Goal: Use online tool/utility: Utilize a website feature to perform a specific function

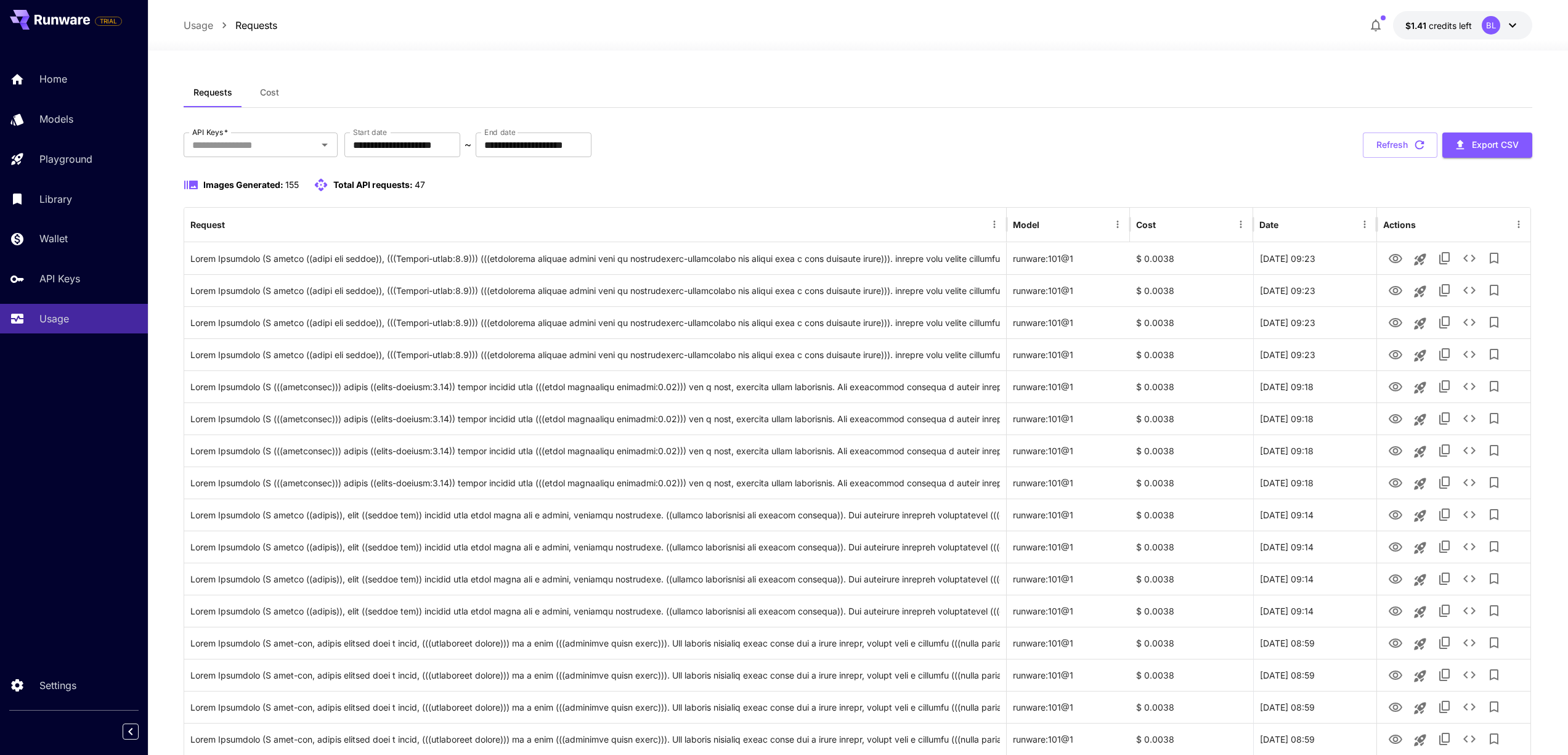
click at [267, 89] on span "Cost" at bounding box center [269, 92] width 19 height 11
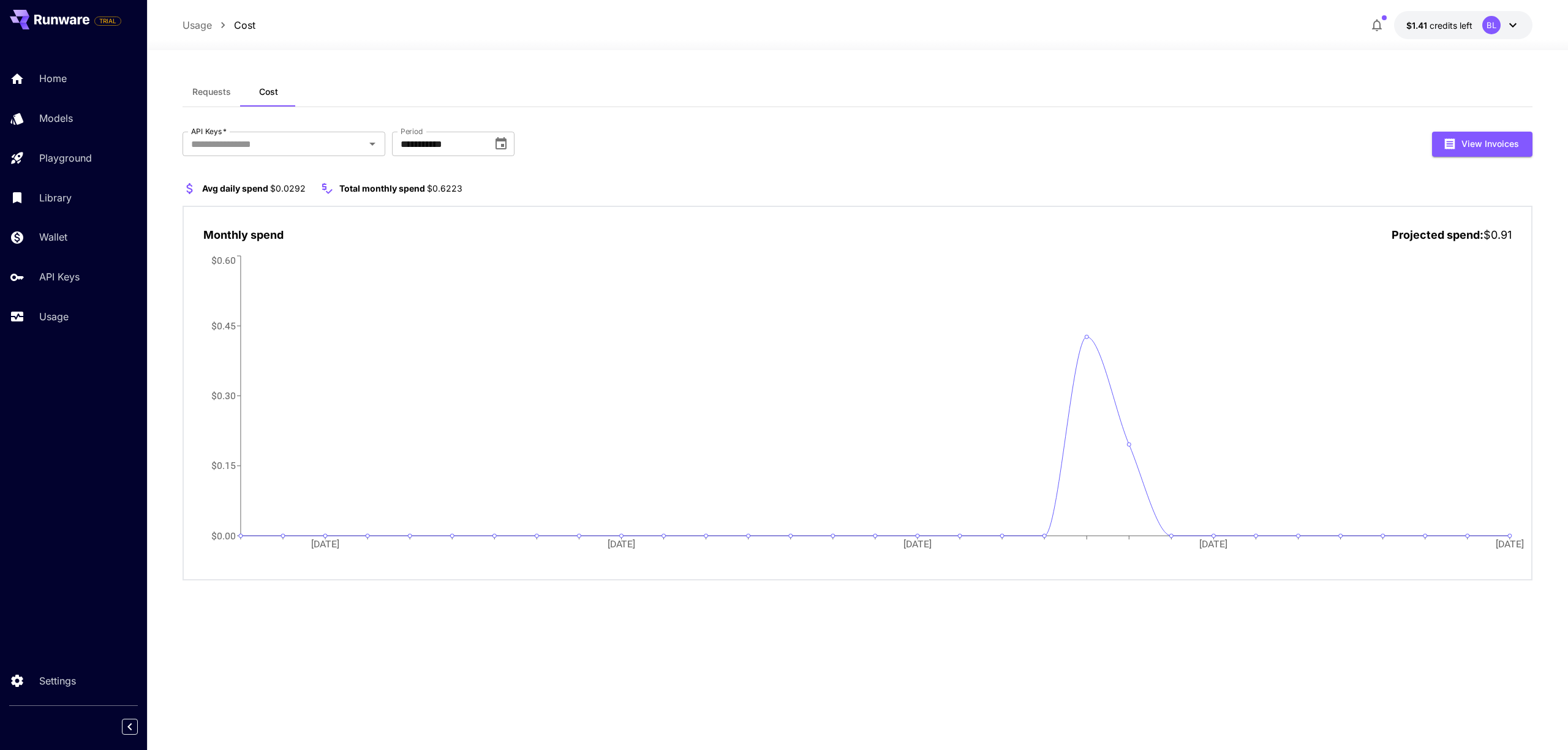
click at [212, 90] on span "Requests" at bounding box center [211, 91] width 39 height 11
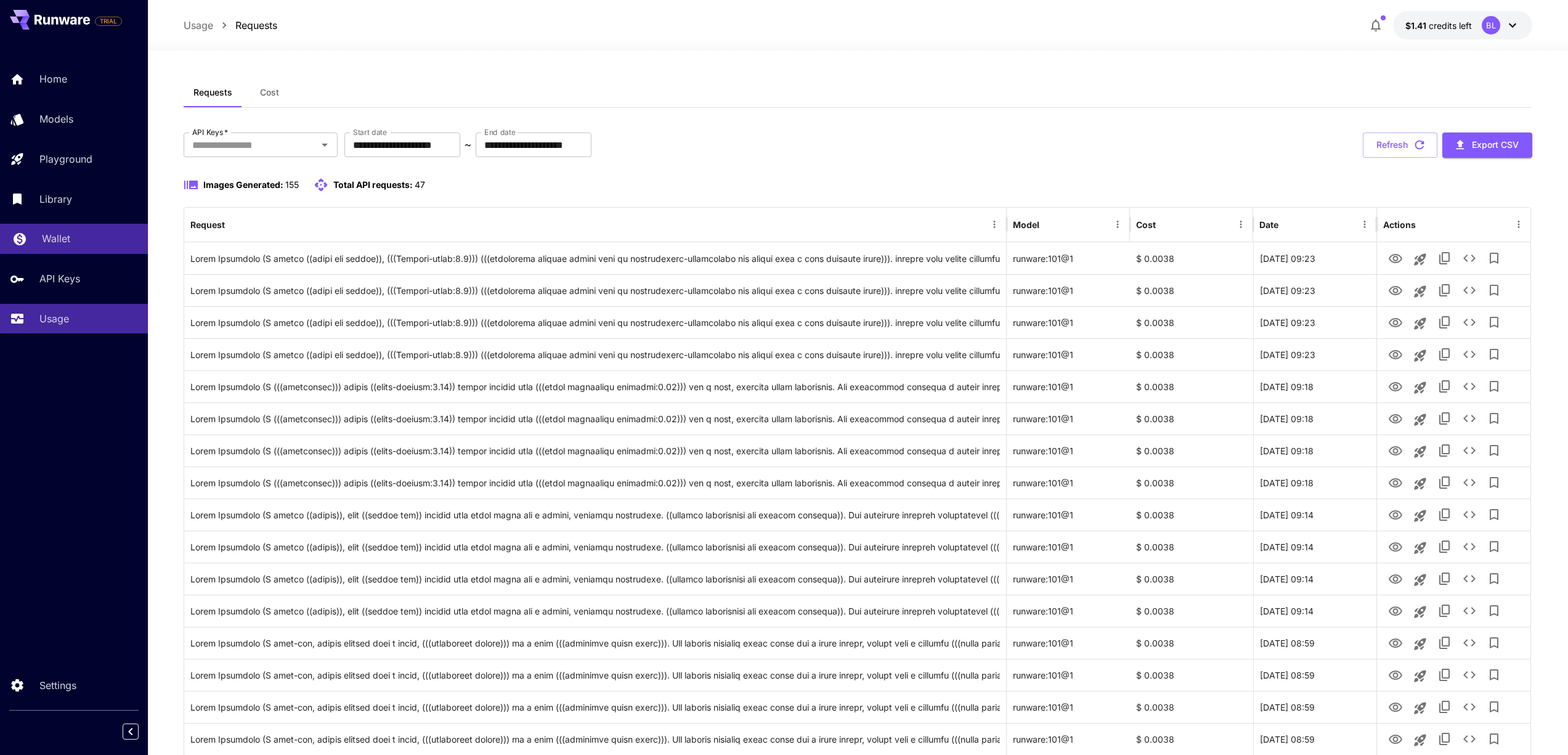
click at [64, 234] on p "Wallet" at bounding box center [56, 238] width 28 height 14
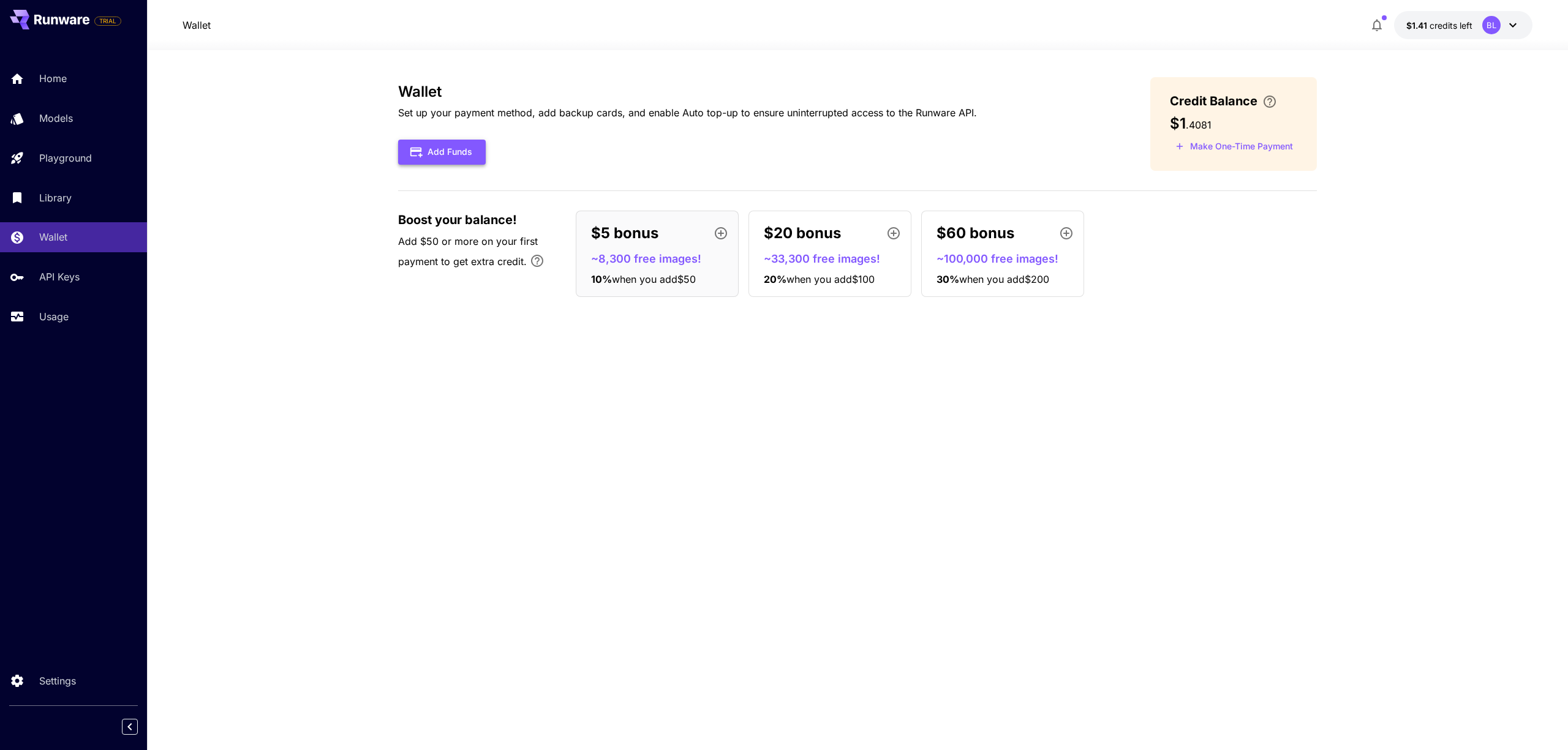
click at [441, 159] on button "Add Funds" at bounding box center [441, 152] width 88 height 25
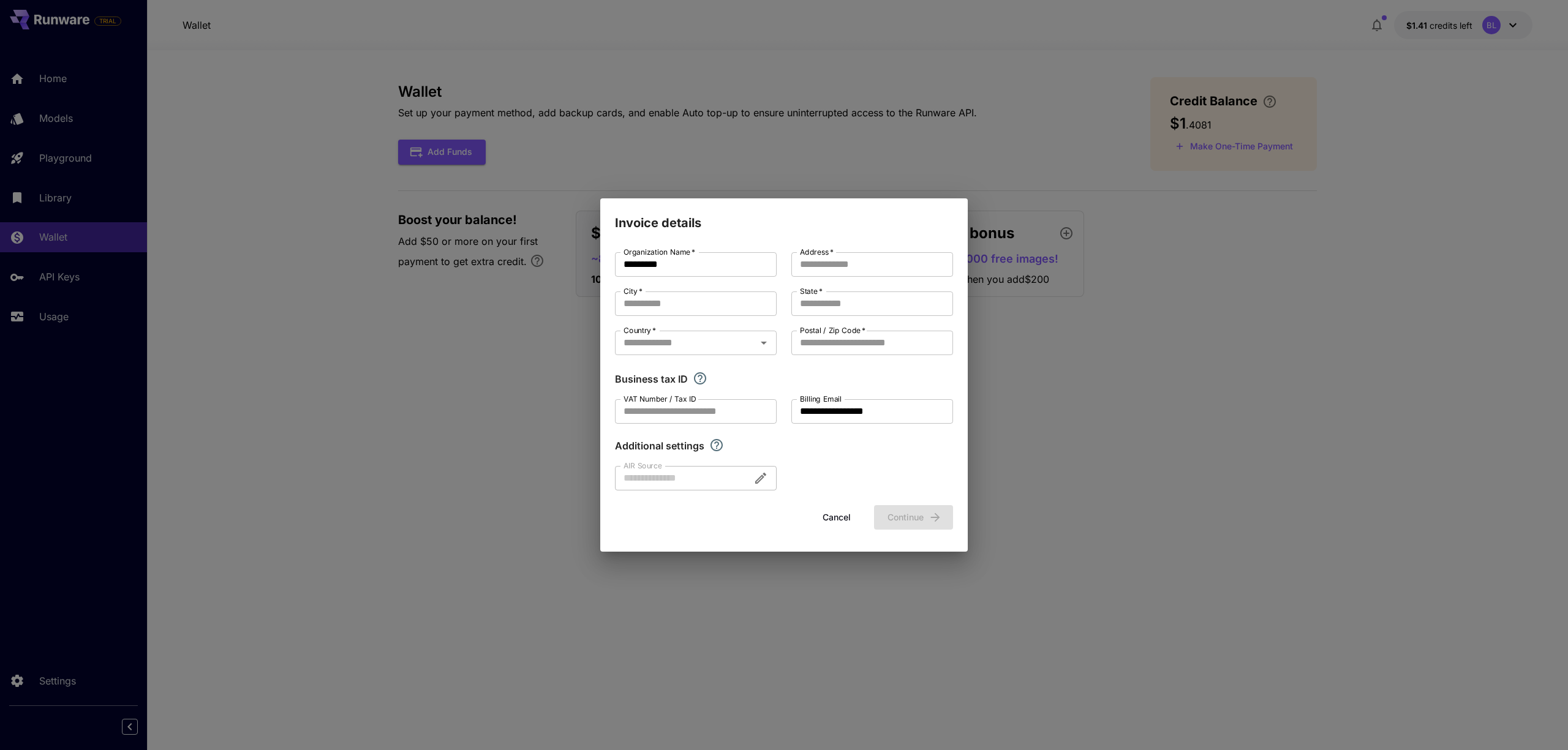
click at [828, 514] on button "Cancel" at bounding box center [836, 517] width 56 height 25
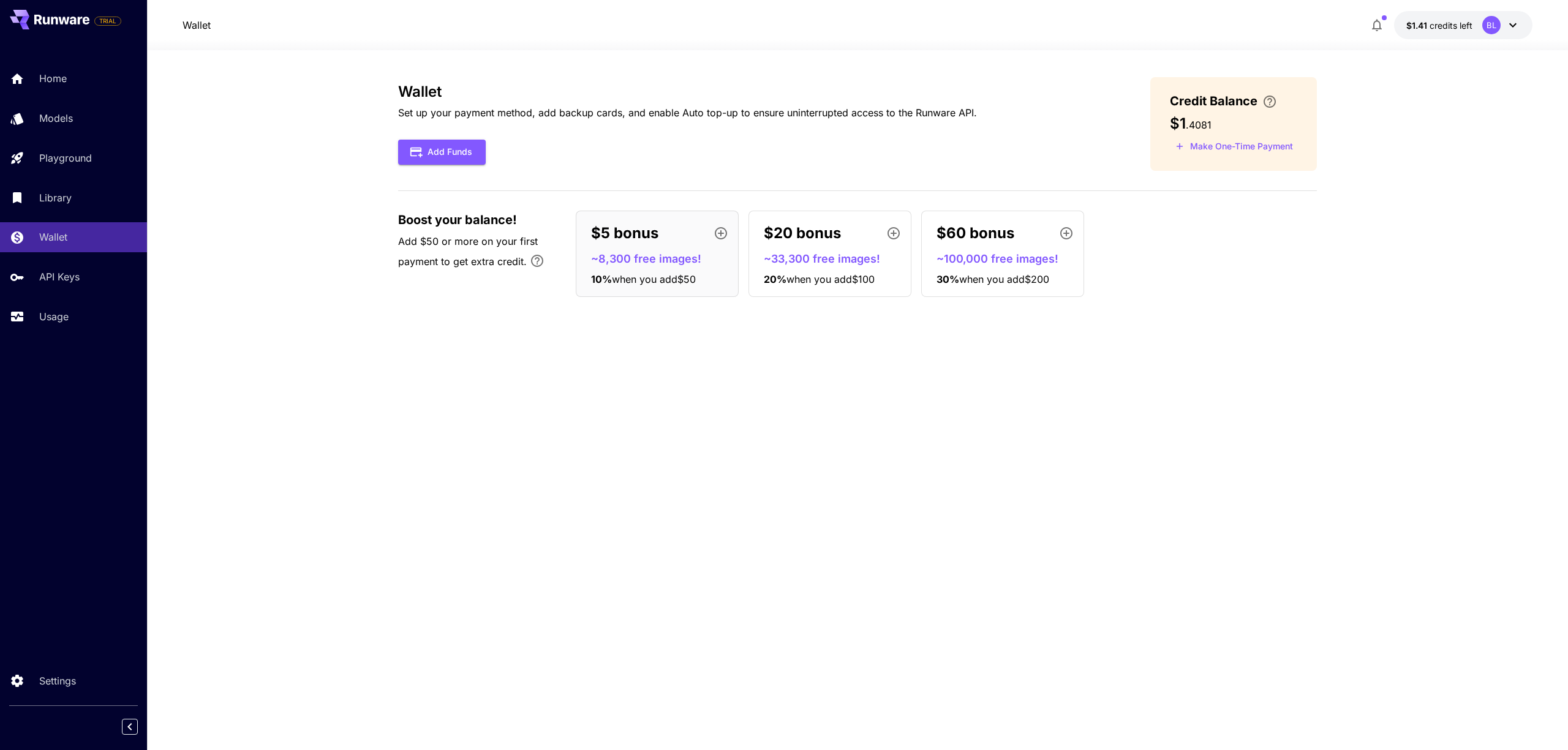
click at [1506, 22] on icon at bounding box center [1512, 25] width 14 height 14
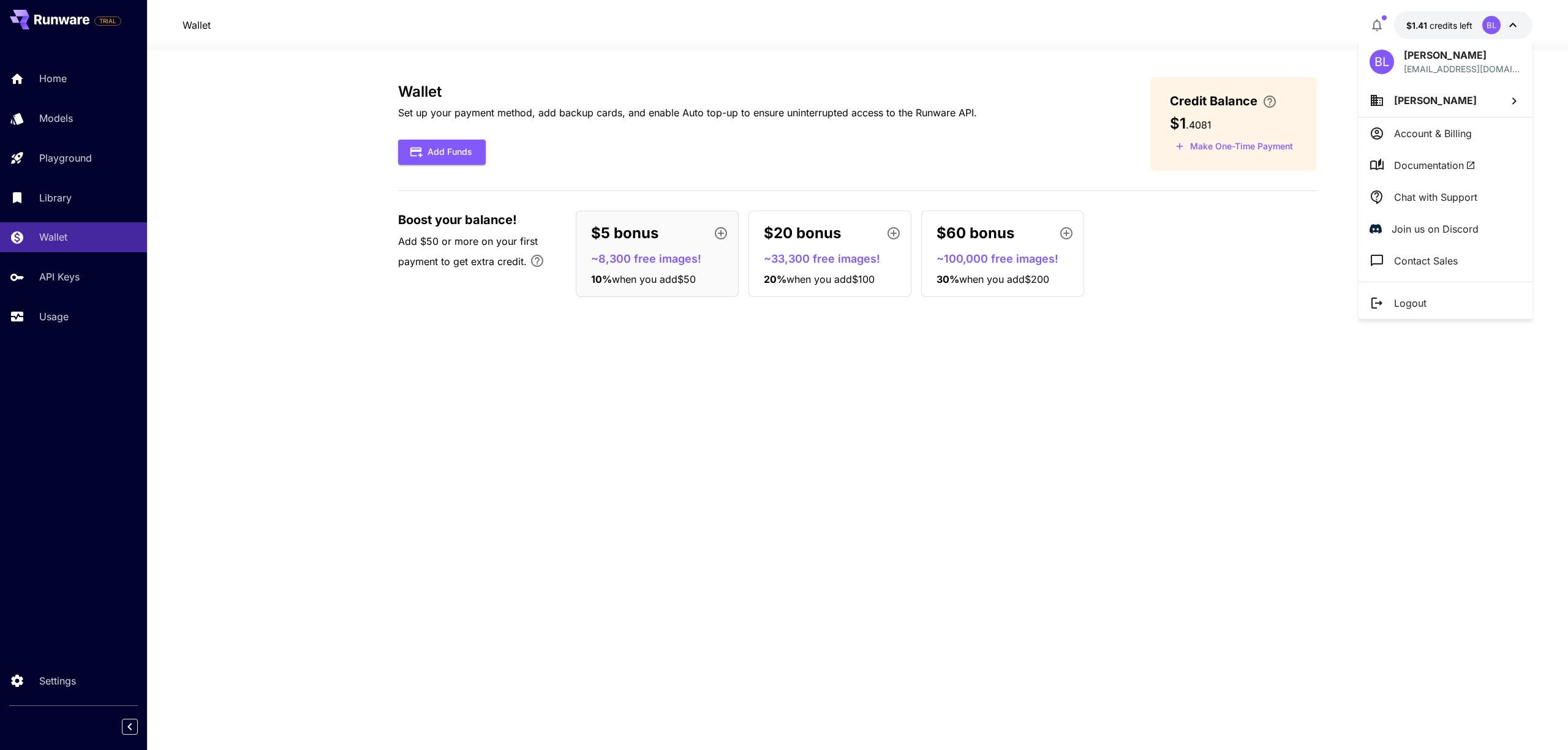
click at [1387, 22] on div at bounding box center [784, 375] width 1568 height 750
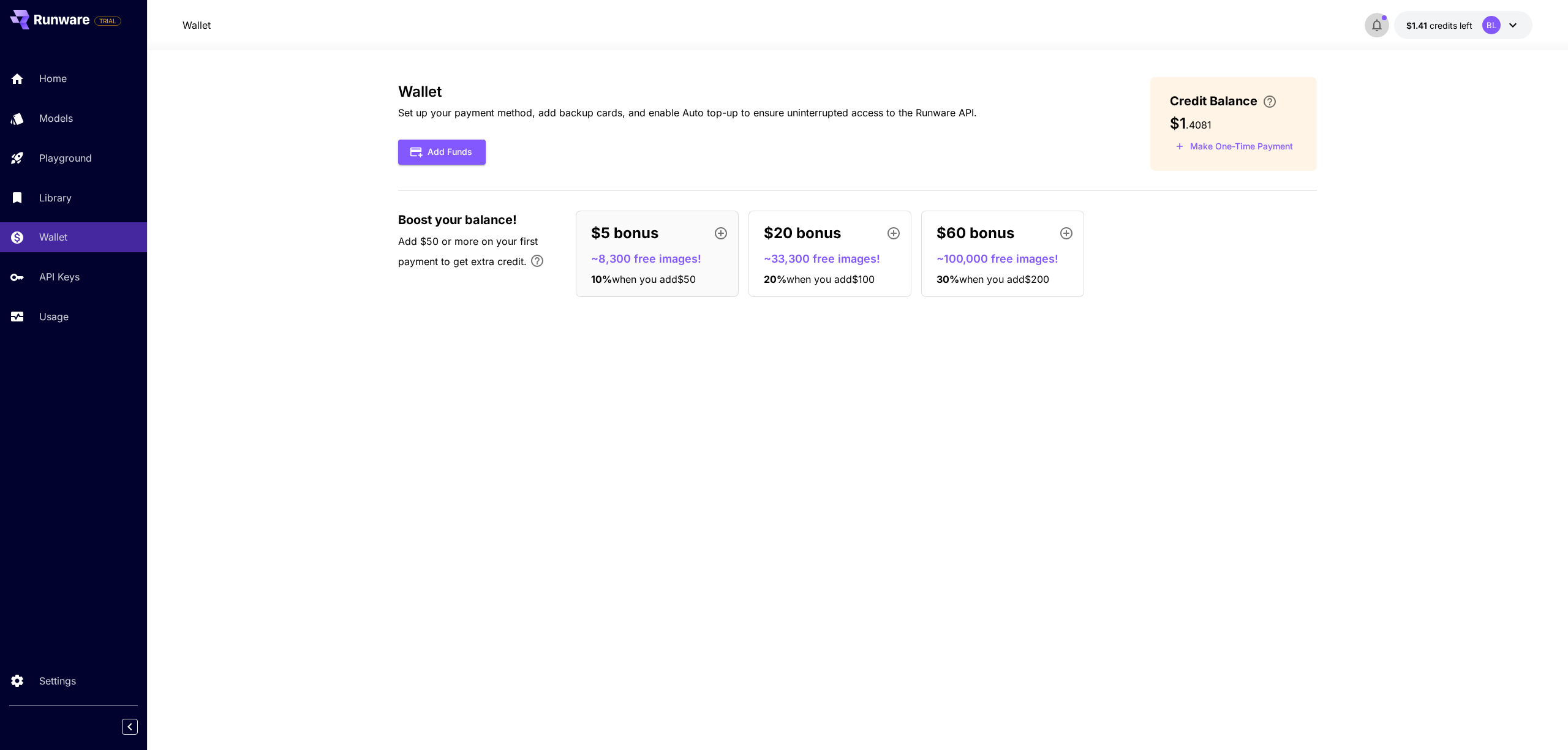
click at [1382, 22] on icon "button" at bounding box center [1376, 25] width 14 height 14
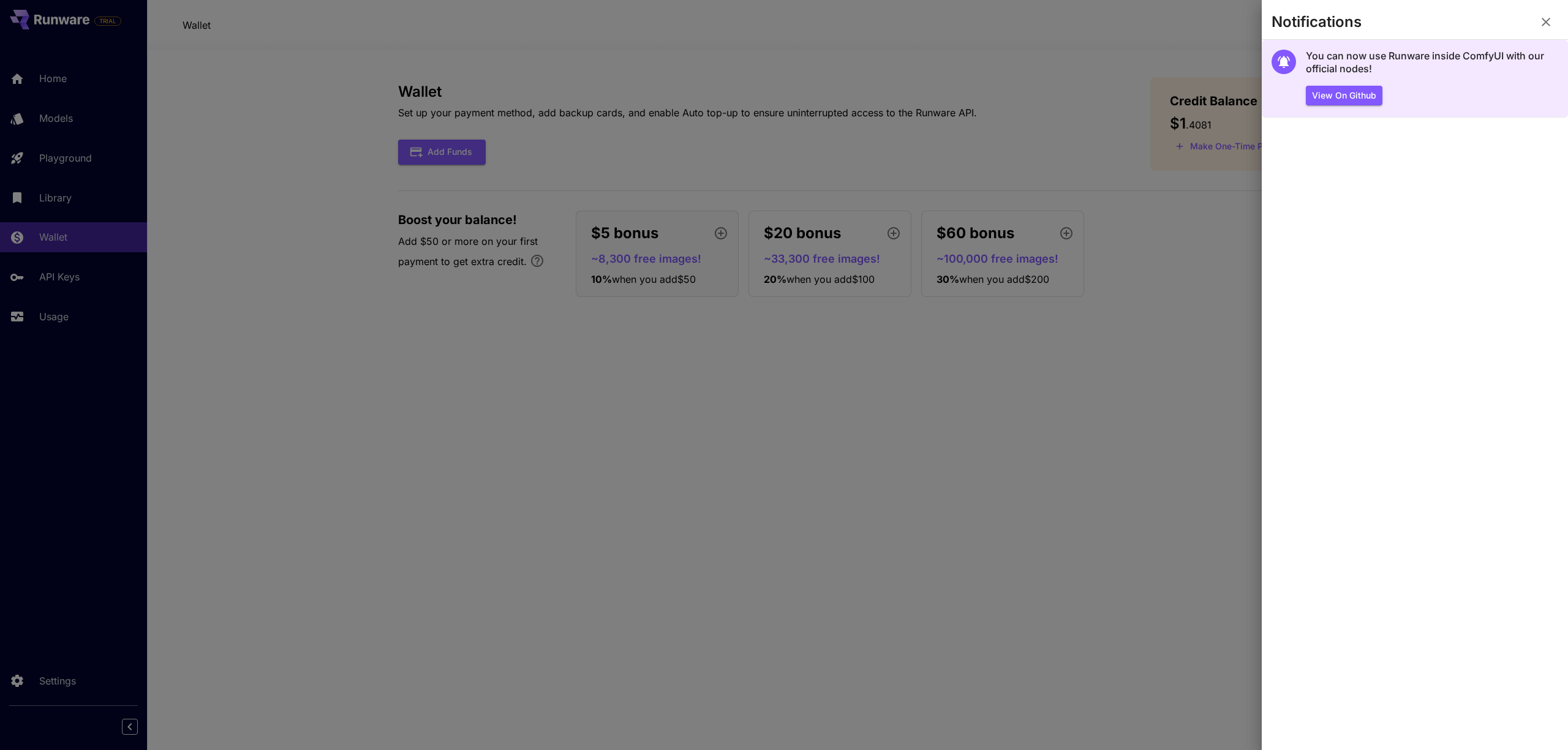
drag, startPoint x: 1550, startPoint y: 22, endPoint x: 1472, endPoint y: 83, distance: 99.0
click at [1472, 83] on div "Notifications You can now use Runware inside ComfyUI with our official nodes! V…" at bounding box center [1415, 375] width 306 height 750
click at [1472, 83] on div "You can now use Runware inside ComfyUI with our official nodes! View on Github" at bounding box center [1432, 77] width 253 height 55
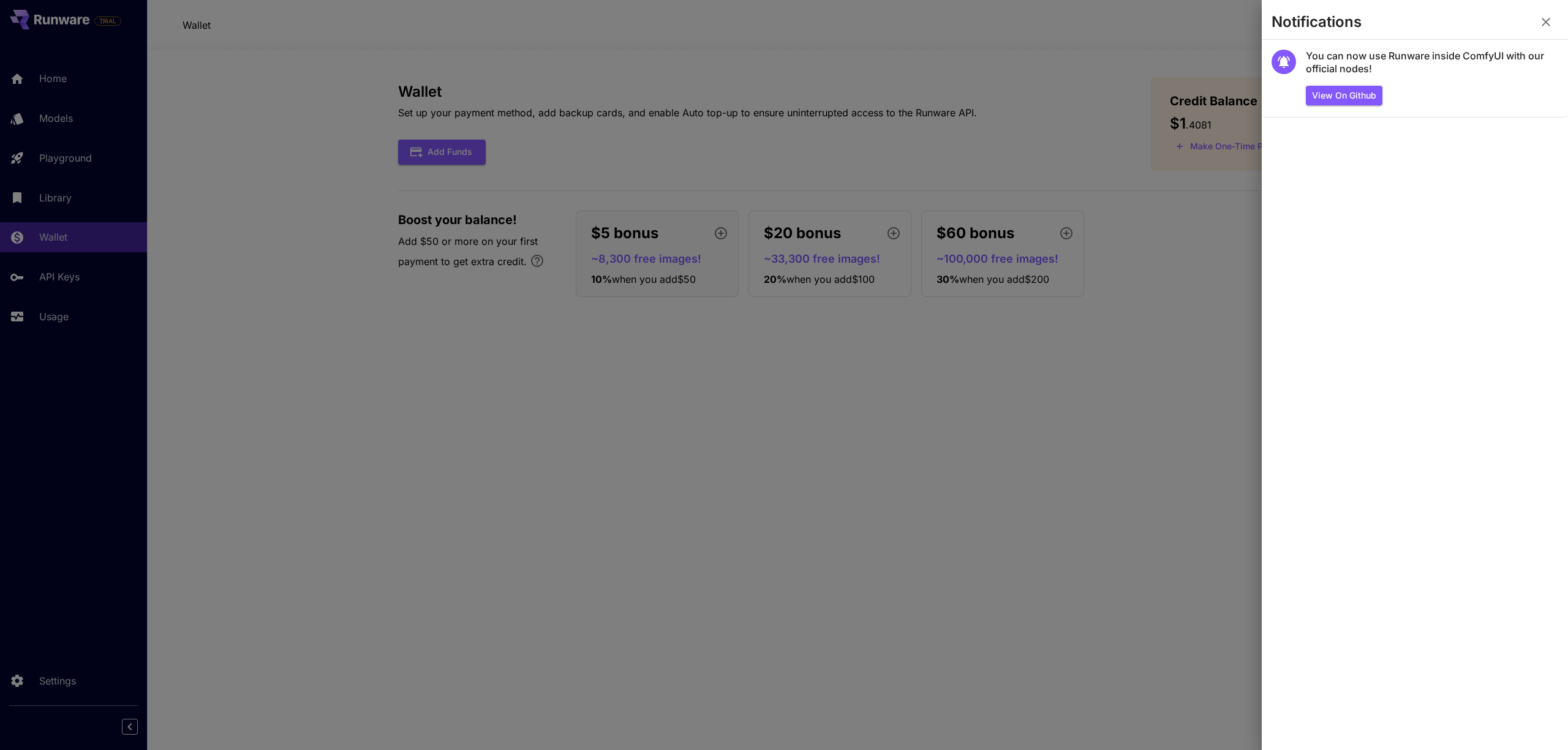
click at [1542, 27] on icon "button" at bounding box center [1546, 21] width 14 height 14
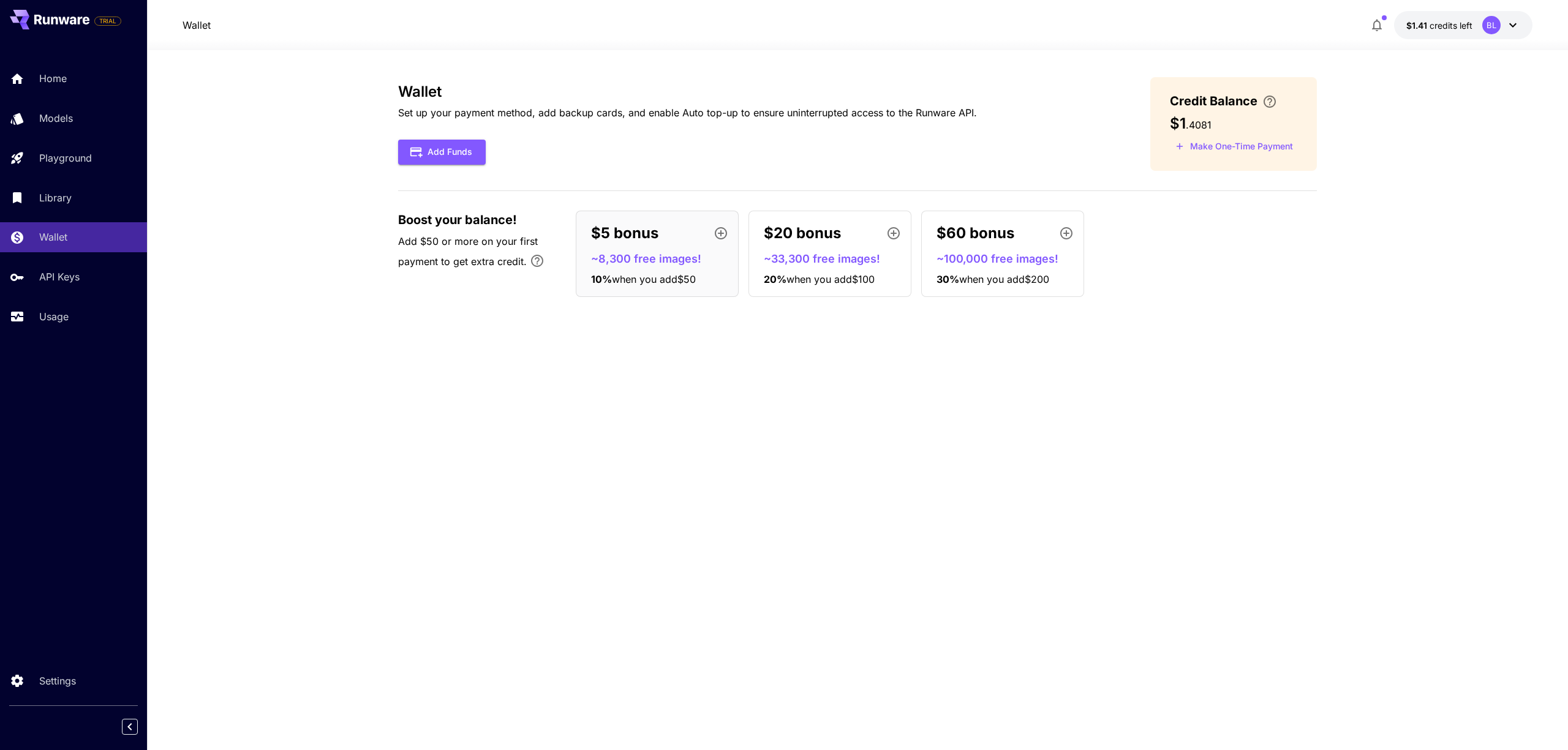
click at [1519, 29] on icon at bounding box center [1512, 25] width 14 height 14
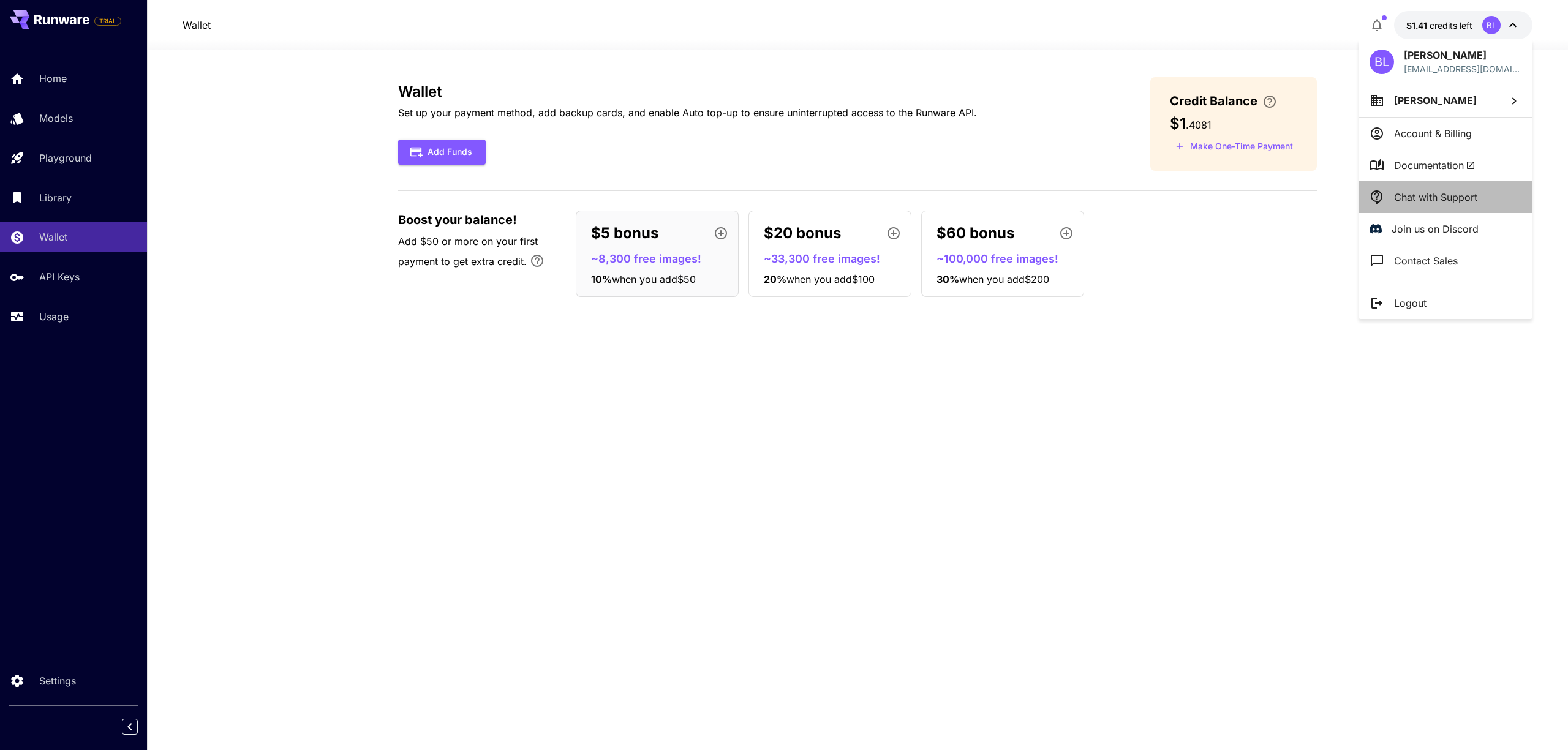
click at [1417, 196] on p "Chat with Support" at bounding box center [1435, 197] width 83 height 14
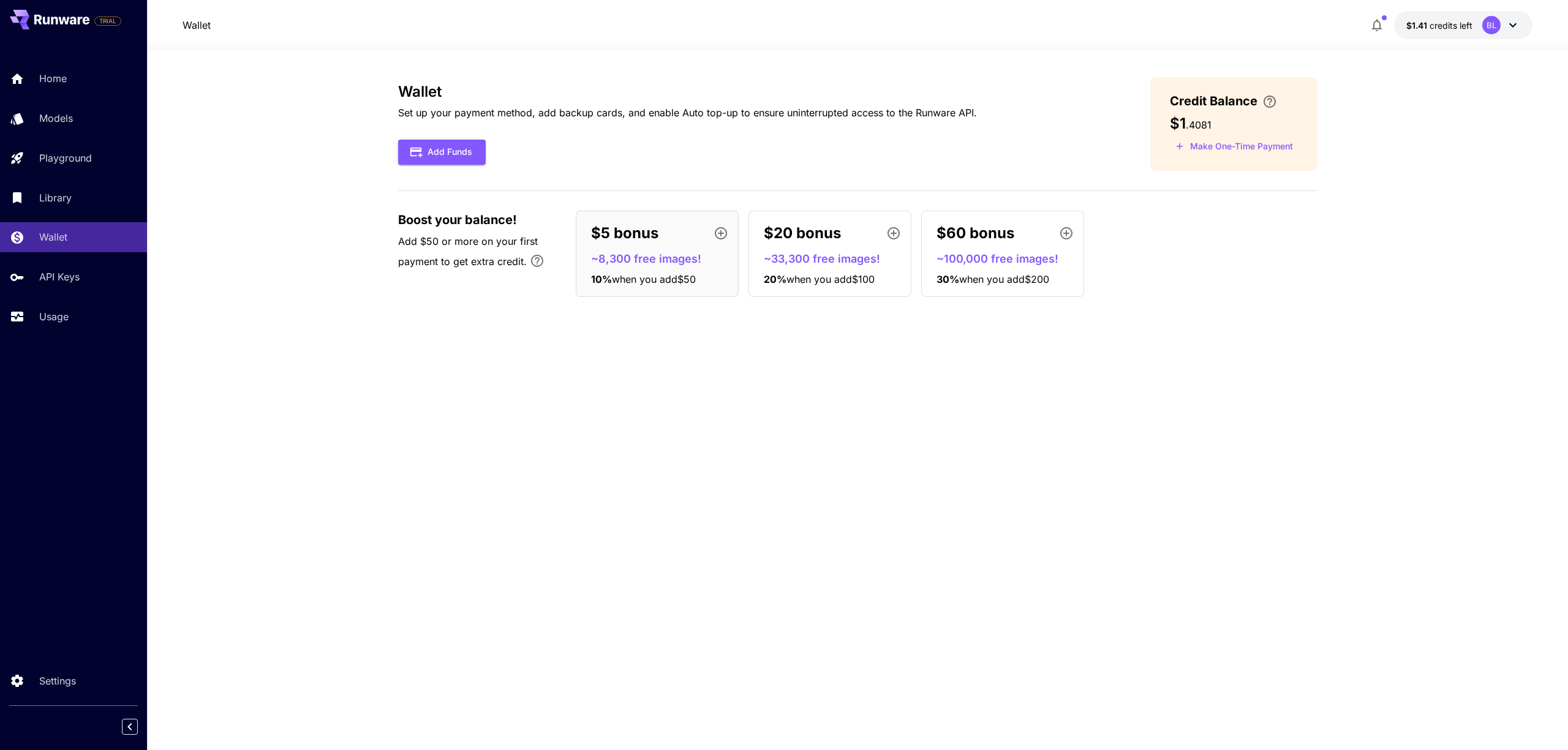
click at [1200, 481] on div "Wallet Set up your payment method, add backup cards, and enable Auto top-up to …" at bounding box center [857, 399] width 919 height 645
click at [30, 685] on link "Settings" at bounding box center [73, 680] width 147 height 30
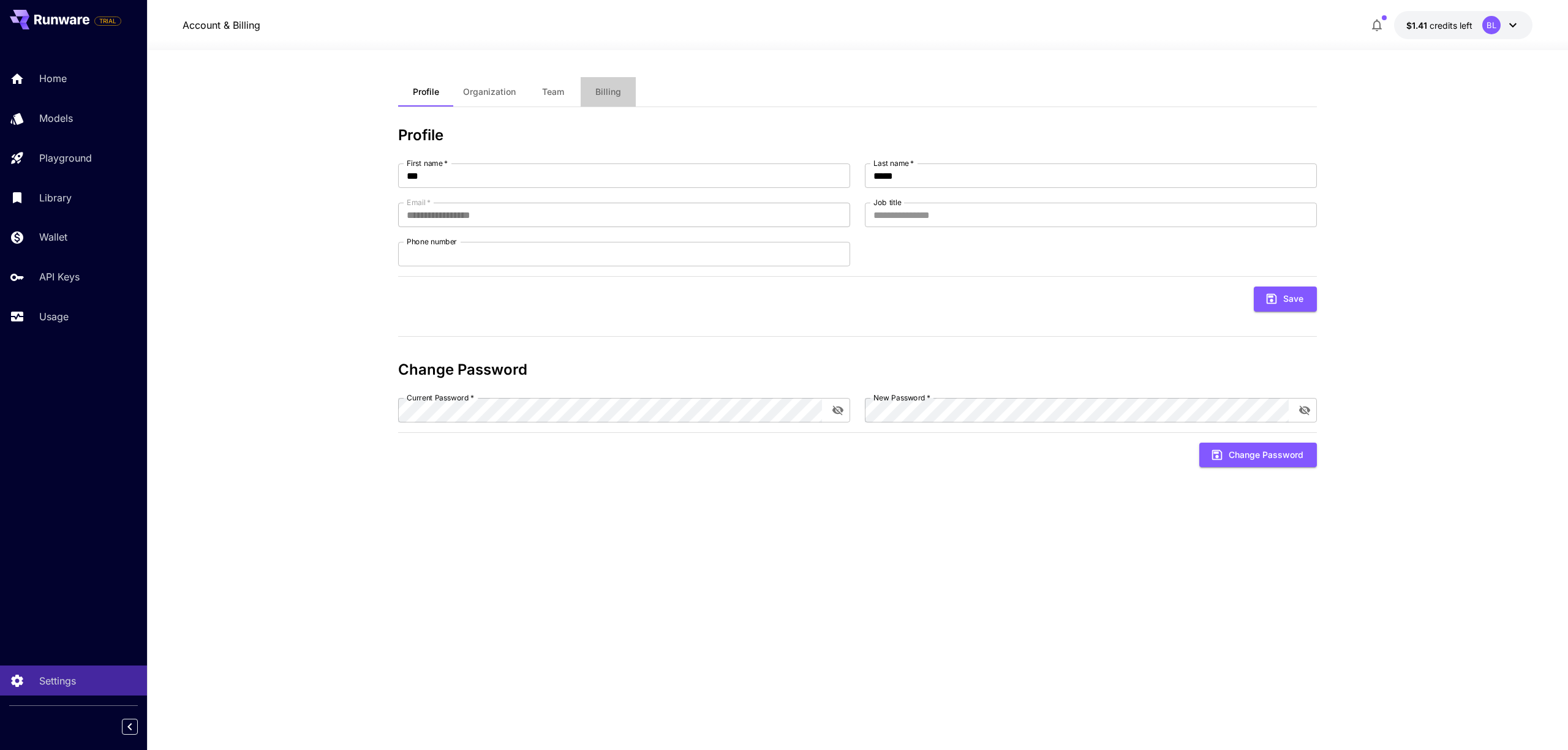
click at [589, 95] on button "Billing" at bounding box center [608, 91] width 56 height 30
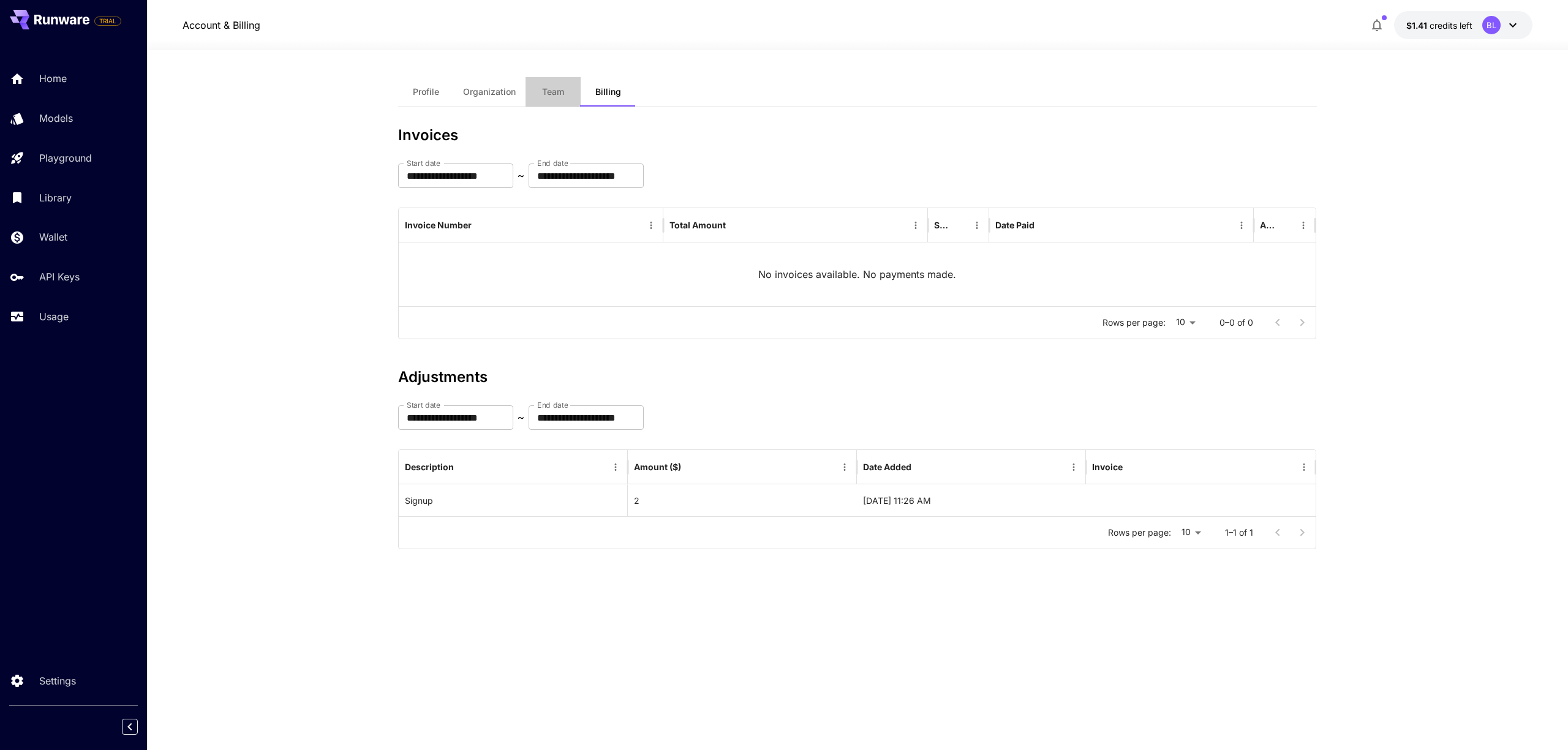
click at [561, 89] on span "Team" at bounding box center [553, 91] width 22 height 11
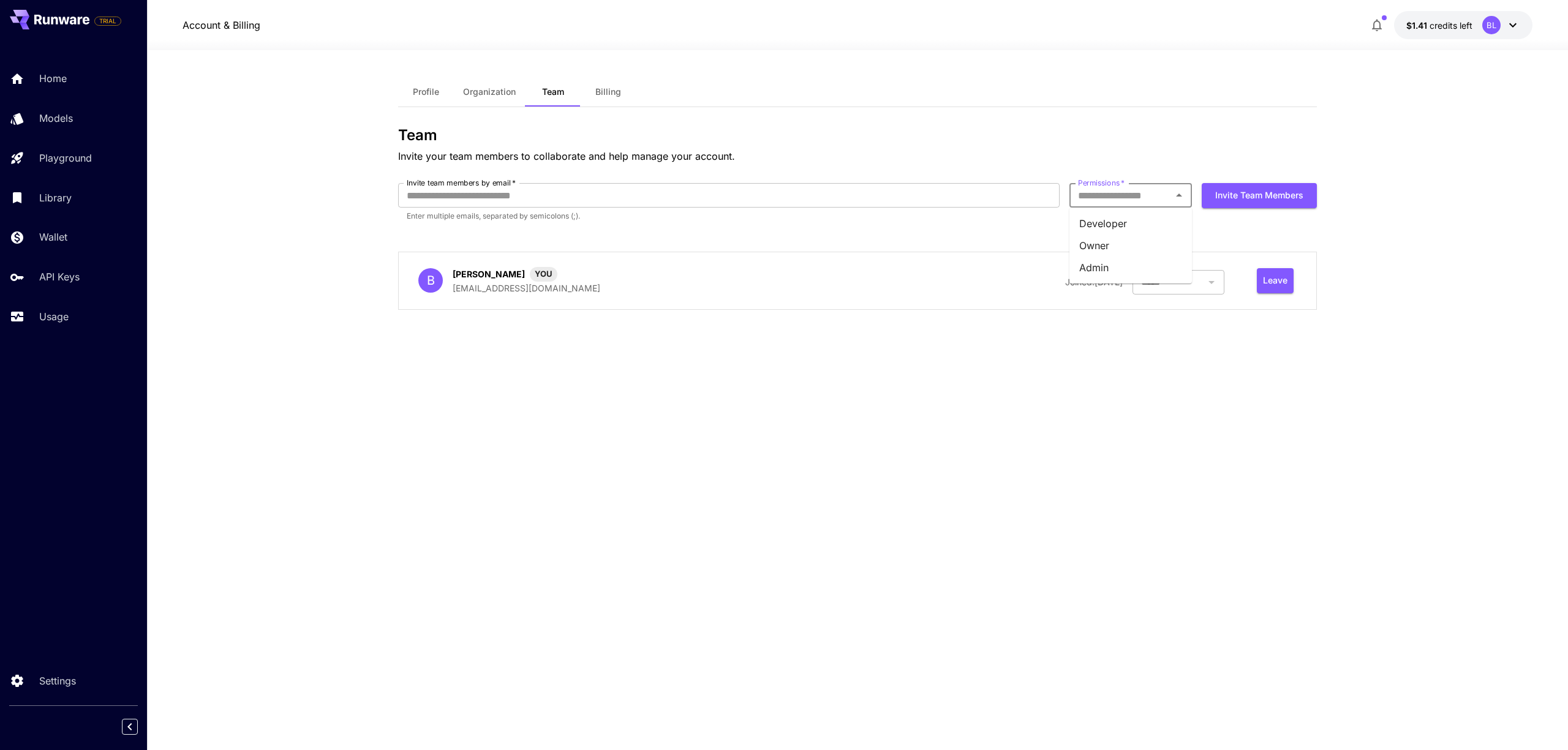
click at [1147, 202] on input "Permissions   *" at bounding box center [1120, 195] width 95 height 17
click at [483, 90] on span "Organization" at bounding box center [489, 91] width 53 height 11
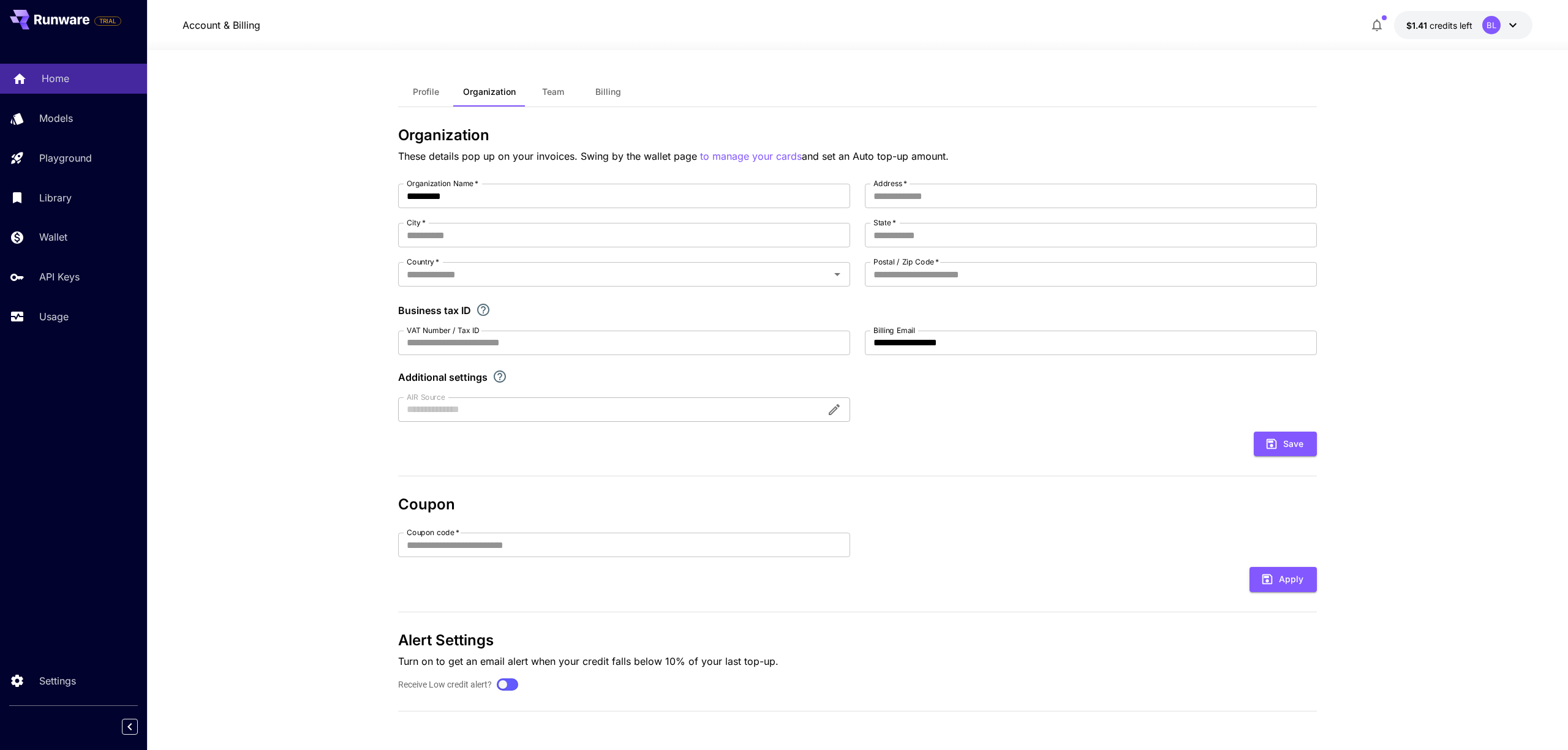
click at [51, 77] on p "Home" at bounding box center [56, 78] width 28 height 14
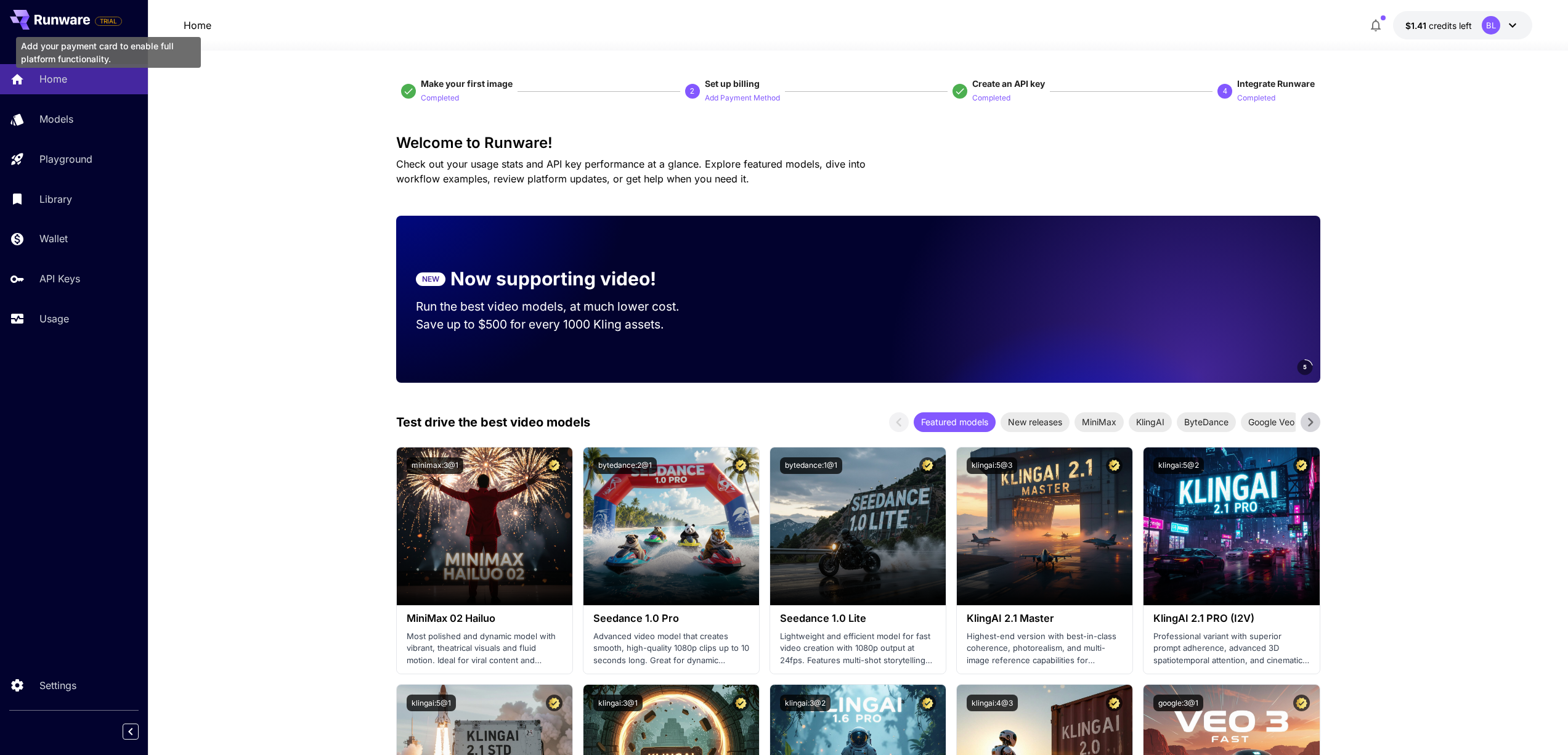
click at [100, 18] on span "TRIAL" at bounding box center [108, 21] width 26 height 9
click at [52, 23] on icon at bounding box center [55, 20] width 7 height 8
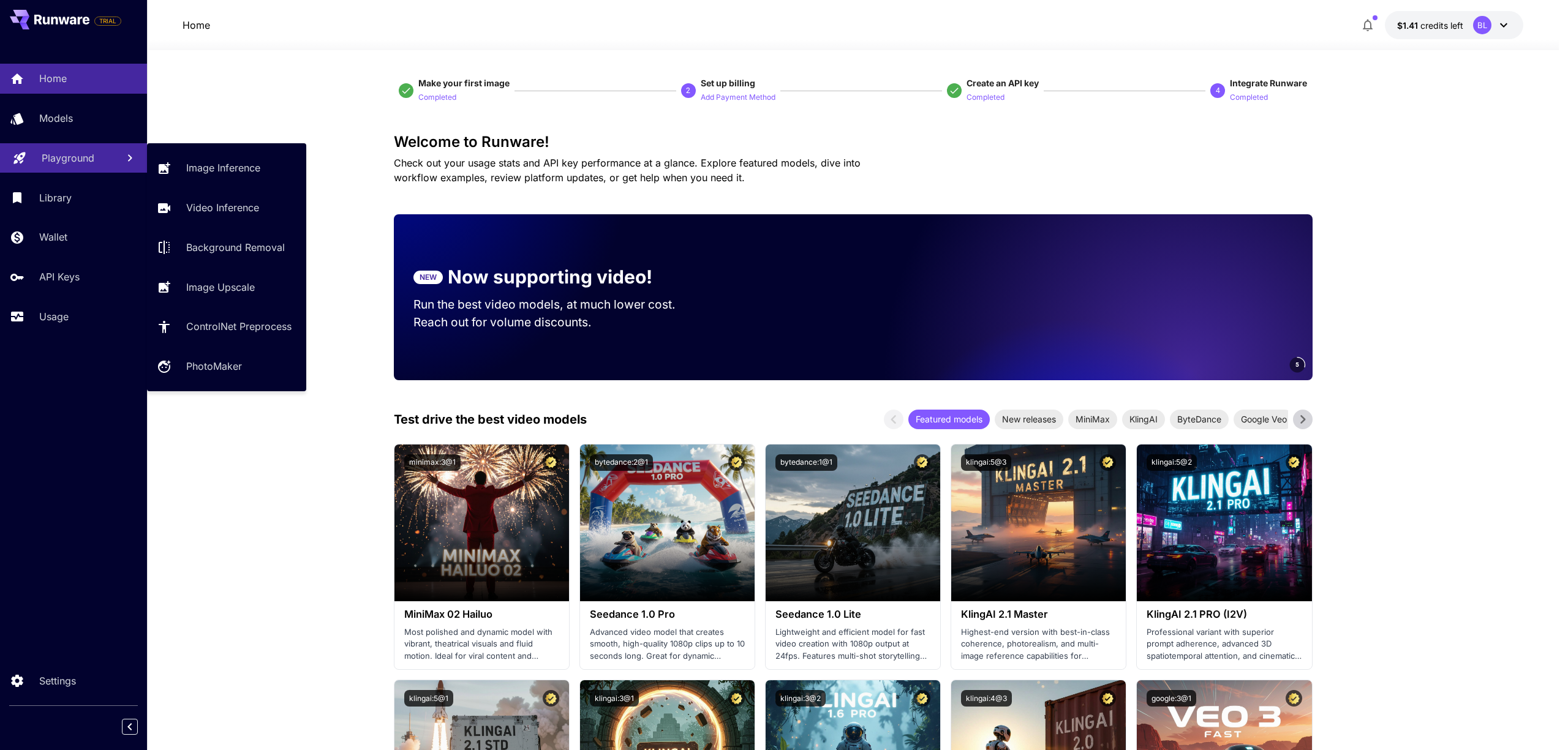
click at [64, 167] on link "Playground" at bounding box center [73, 158] width 147 height 30
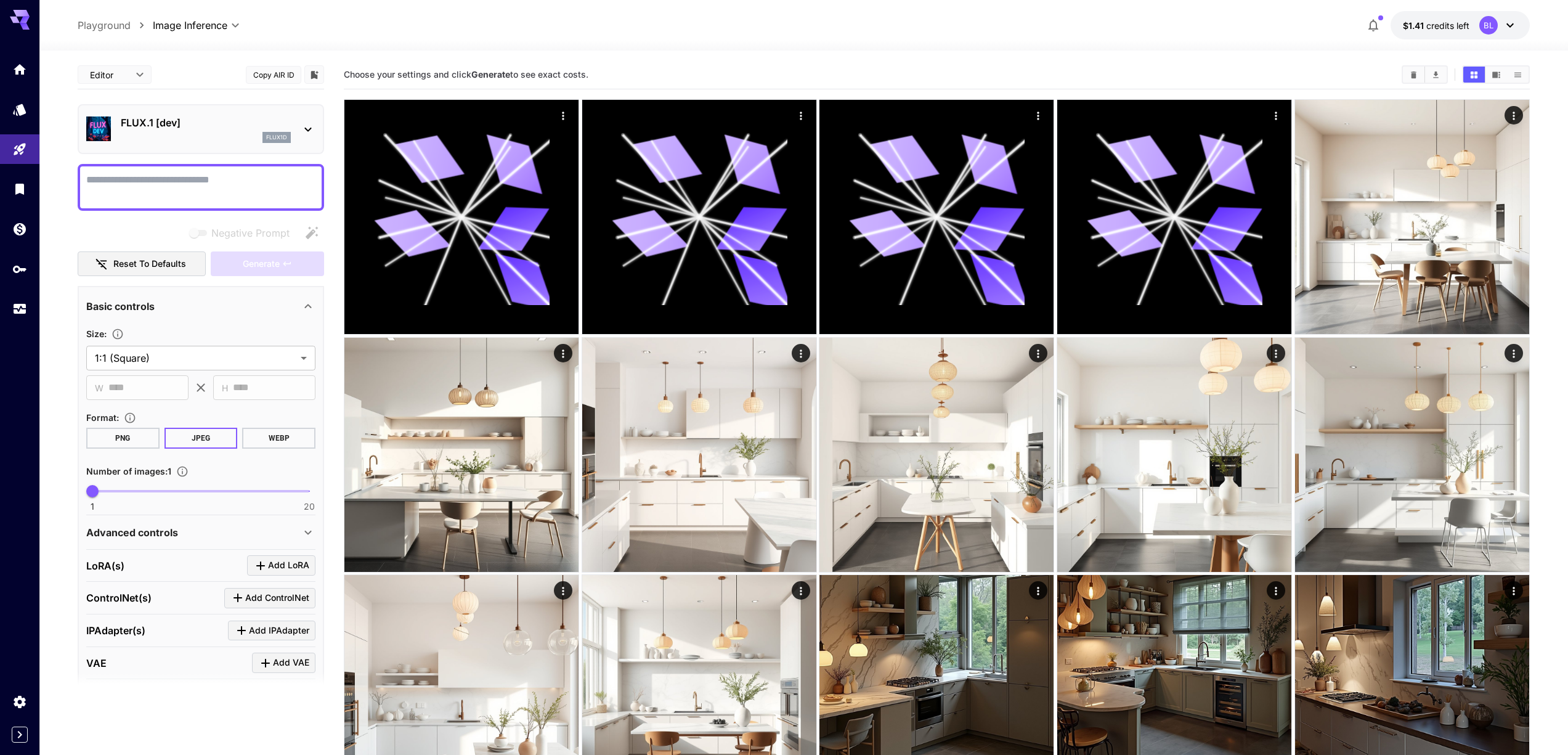
click at [249, 172] on textarea "Negative Prompt" at bounding box center [201, 186] width 229 height 30
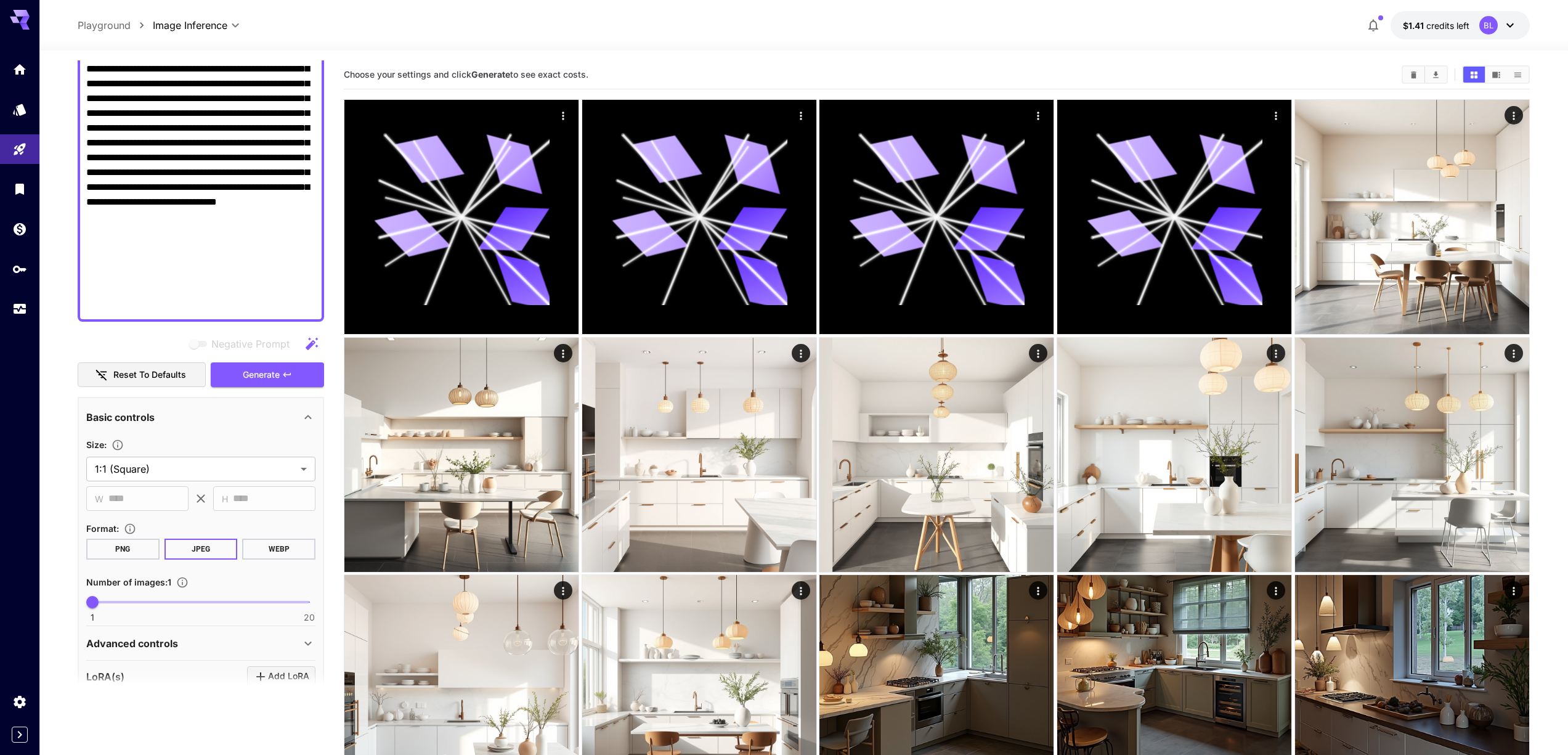
scroll to position [687, 0]
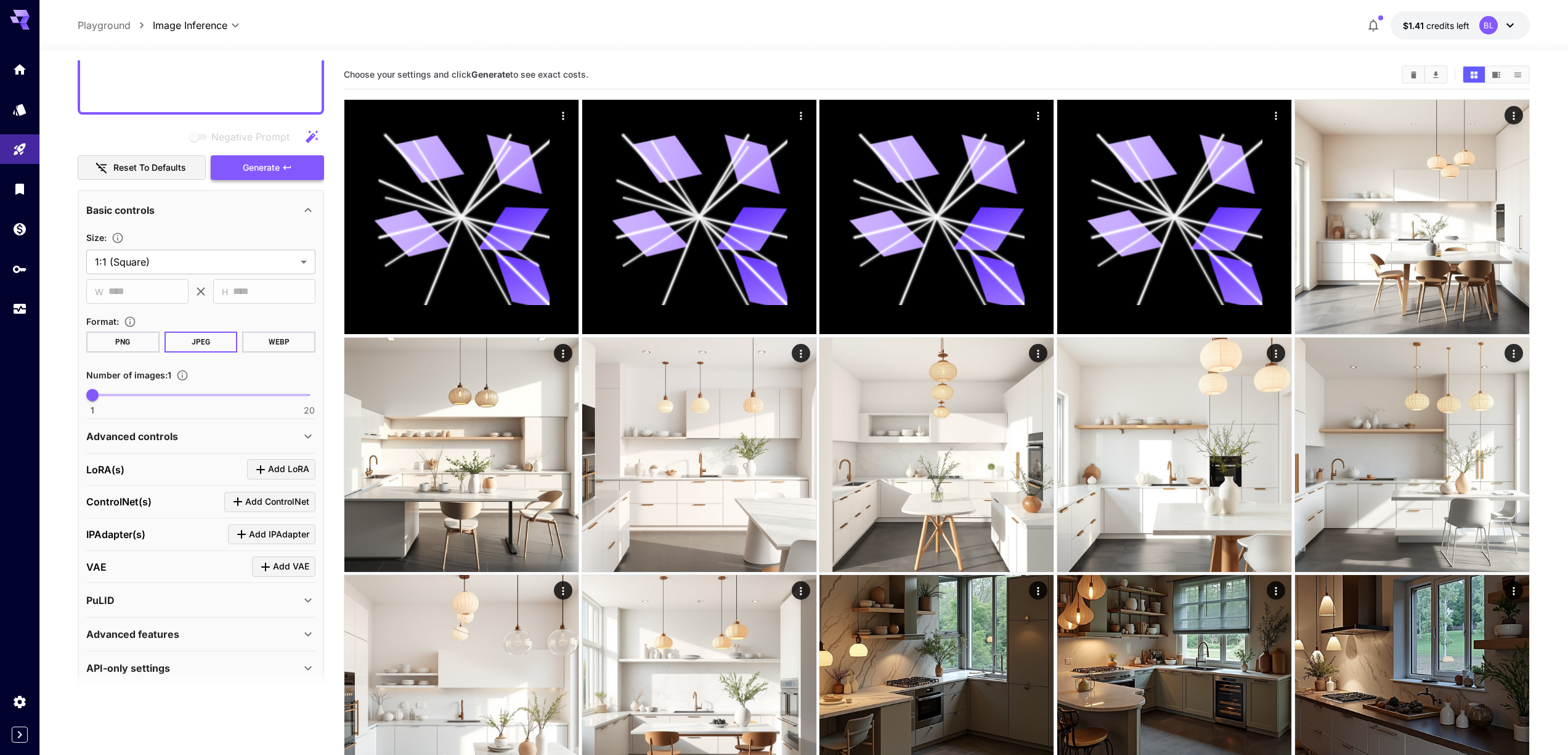
type textarea "**********"
click at [297, 172] on button "Generate" at bounding box center [268, 168] width 114 height 25
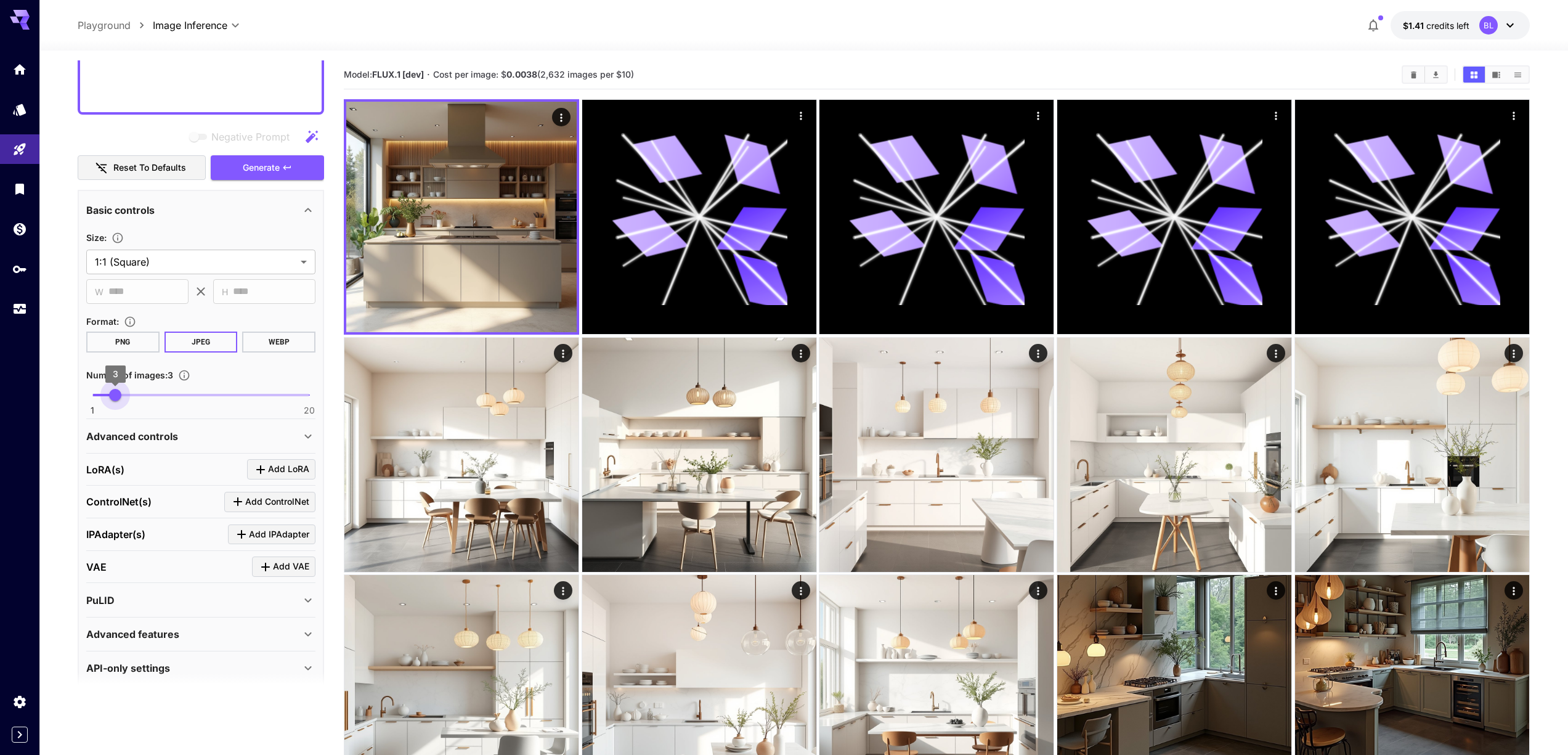
type input "*"
drag, startPoint x: 93, startPoint y: 395, endPoint x: 126, endPoint y: 398, distance: 33.1
click at [126, 398] on span "4" at bounding box center [127, 396] width 13 height 13
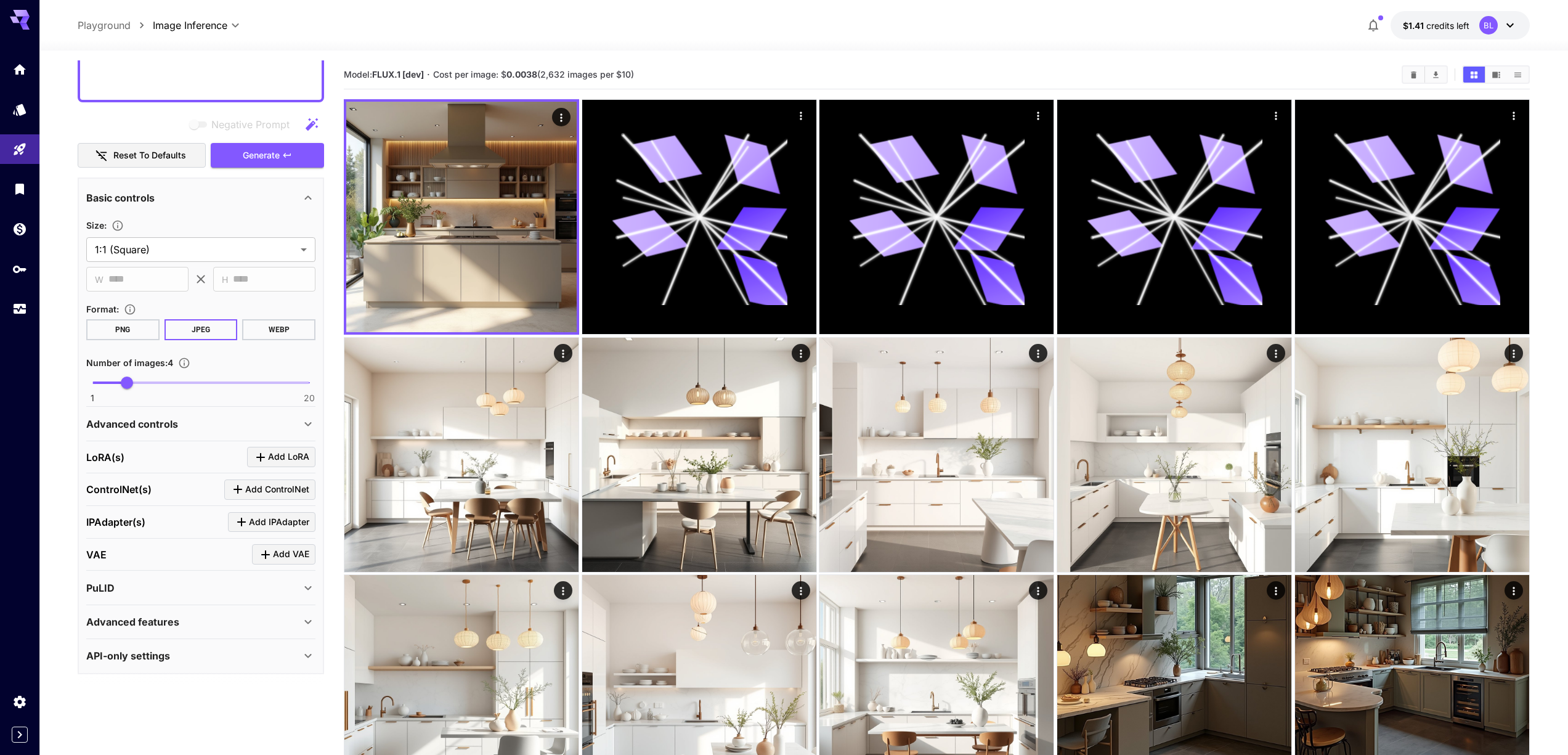
scroll to position [703, 0]
click at [127, 412] on div "Advanced controls" at bounding box center [201, 421] width 229 height 30
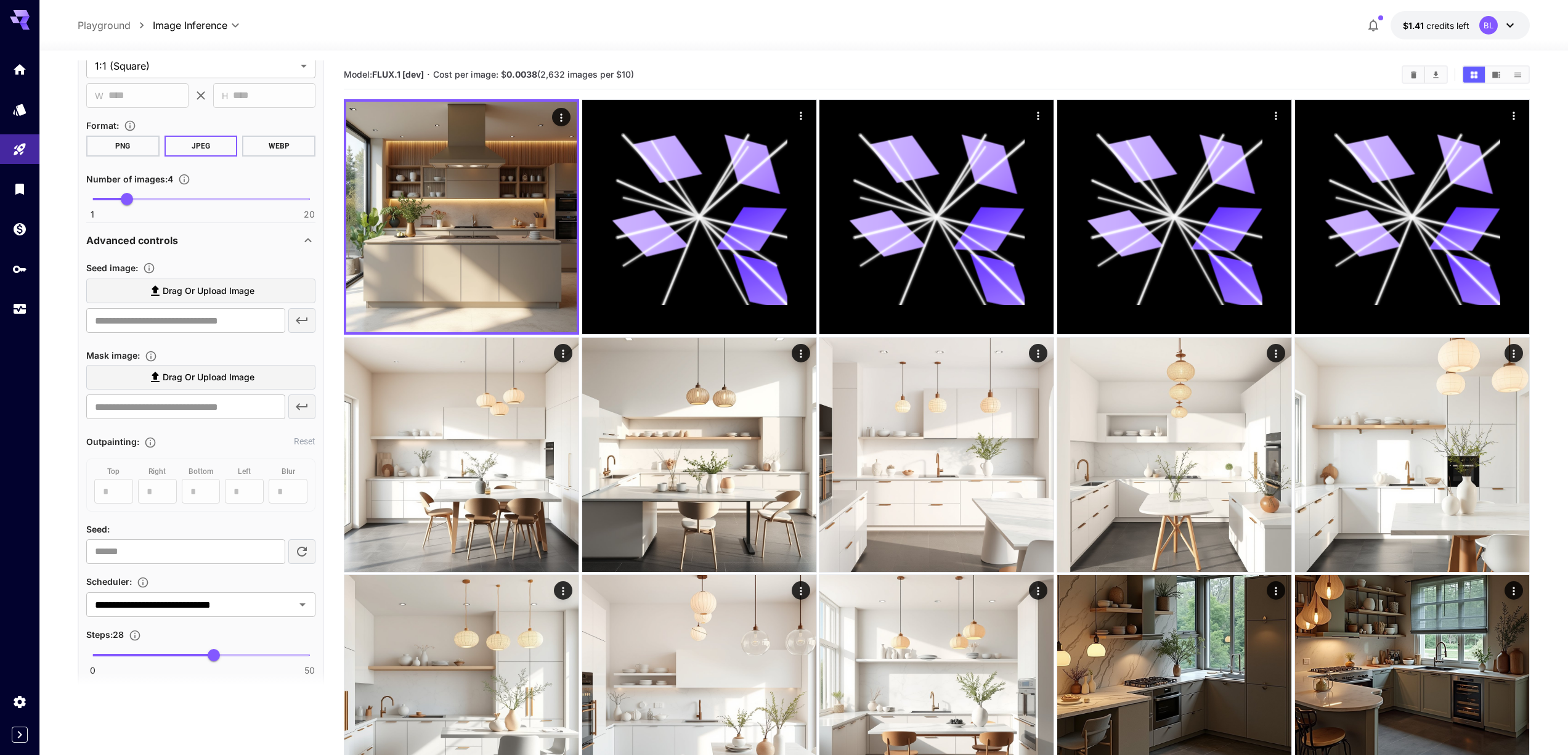
scroll to position [904, 0]
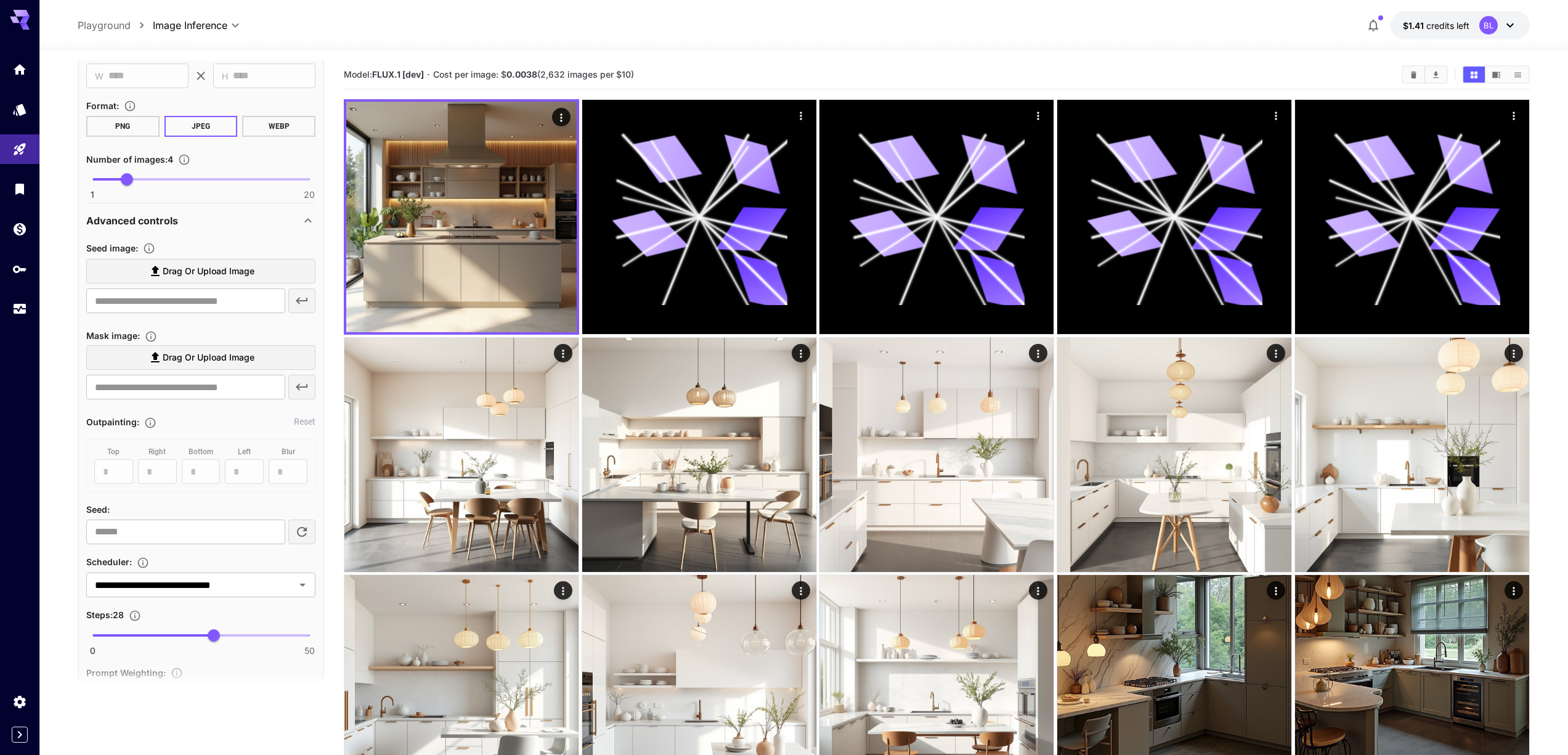
click at [199, 276] on span "Drag or upload image" at bounding box center [209, 271] width 92 height 15
click at [0, 0] on input "Drag or upload image" at bounding box center [0, 0] width 0 height 0
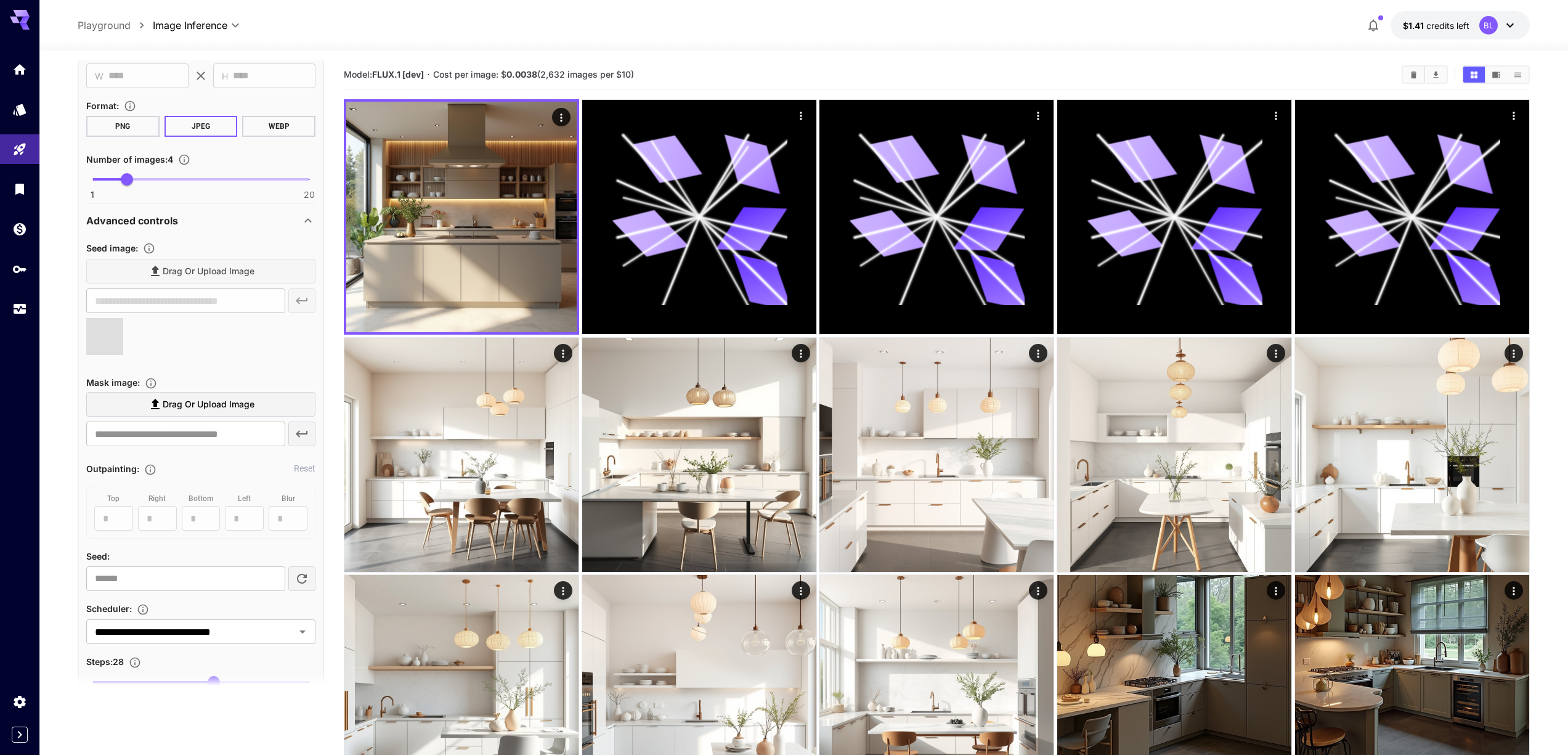
type input "**********"
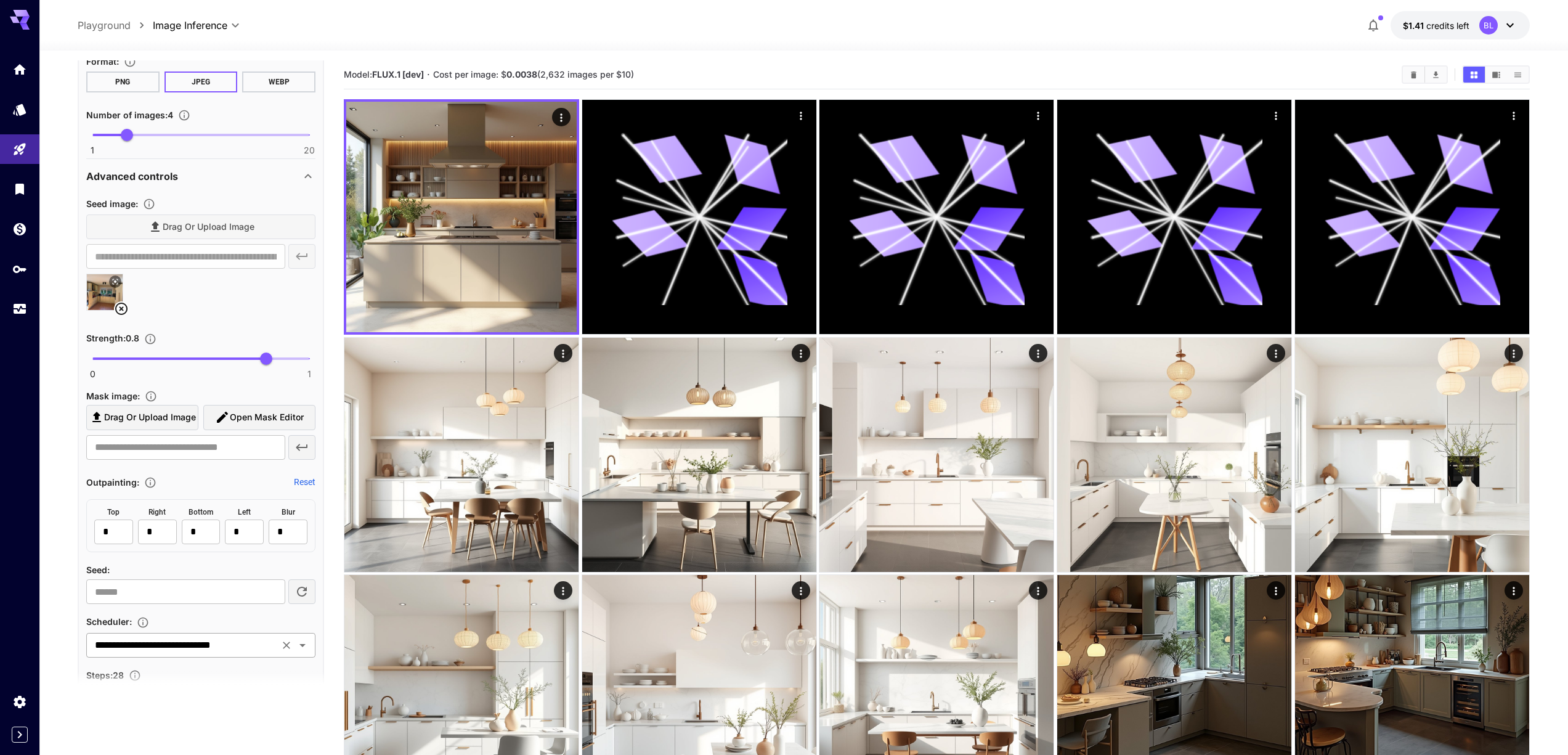
scroll to position [654, 0]
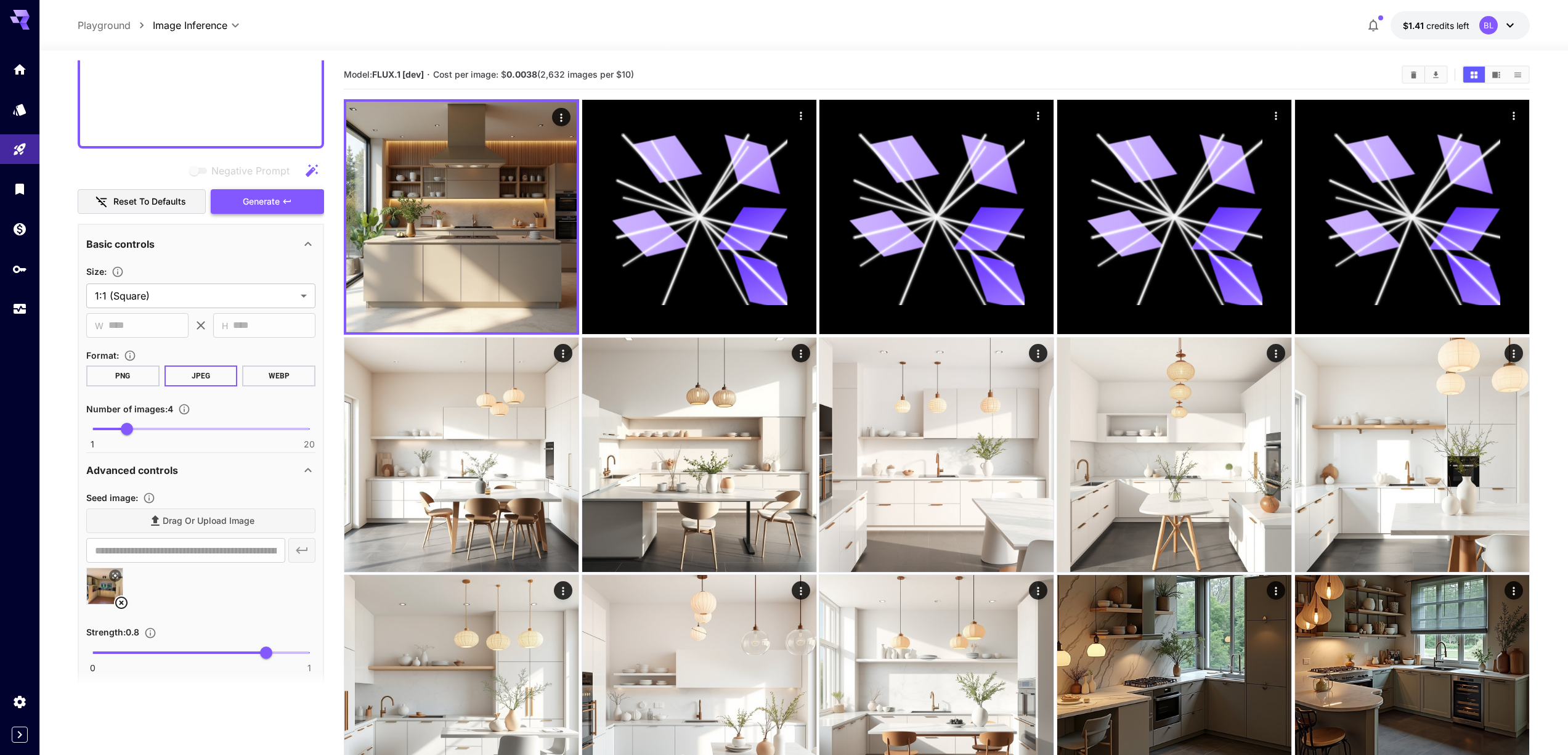
click at [251, 201] on span "Generate" at bounding box center [260, 201] width 37 height 15
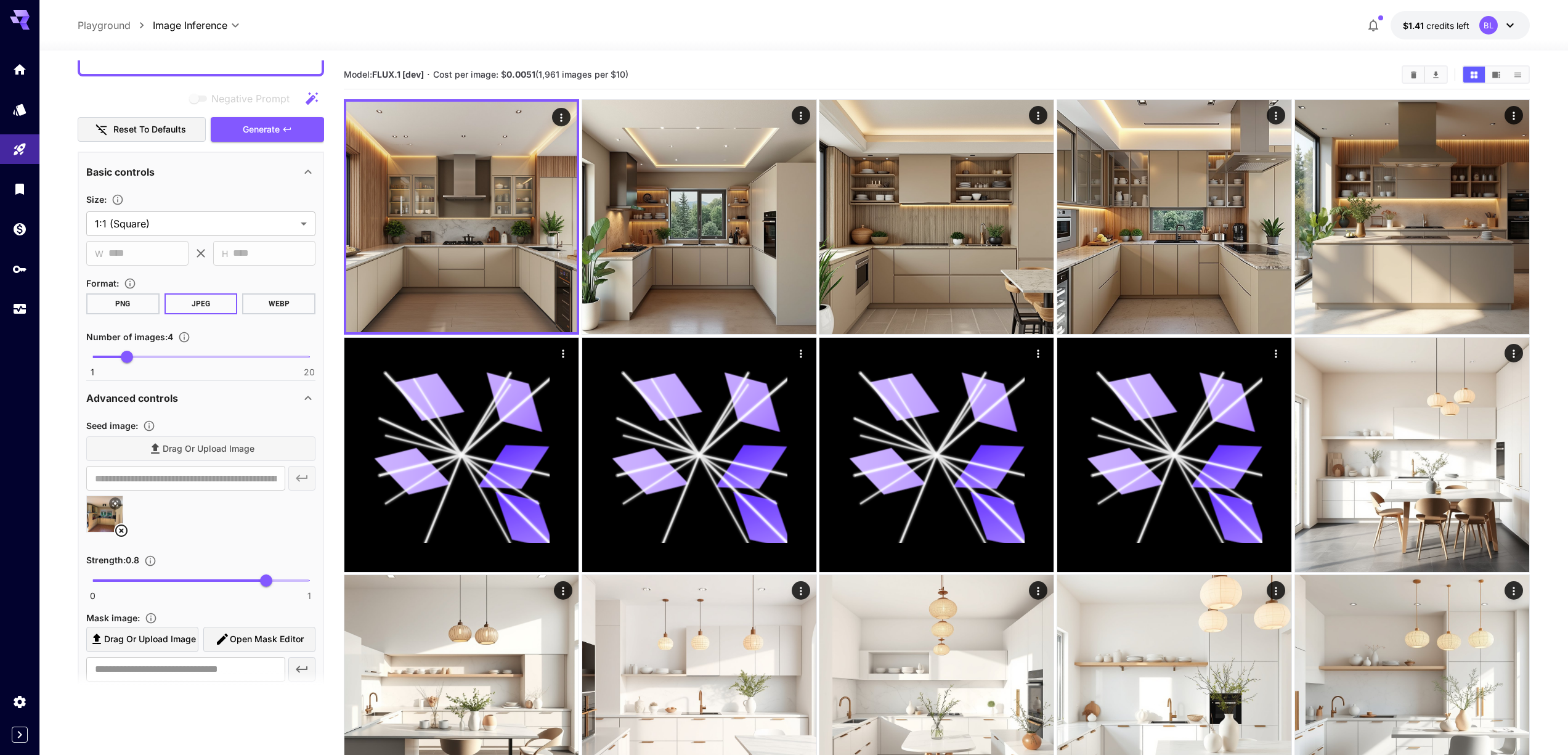
scroll to position [794, 0]
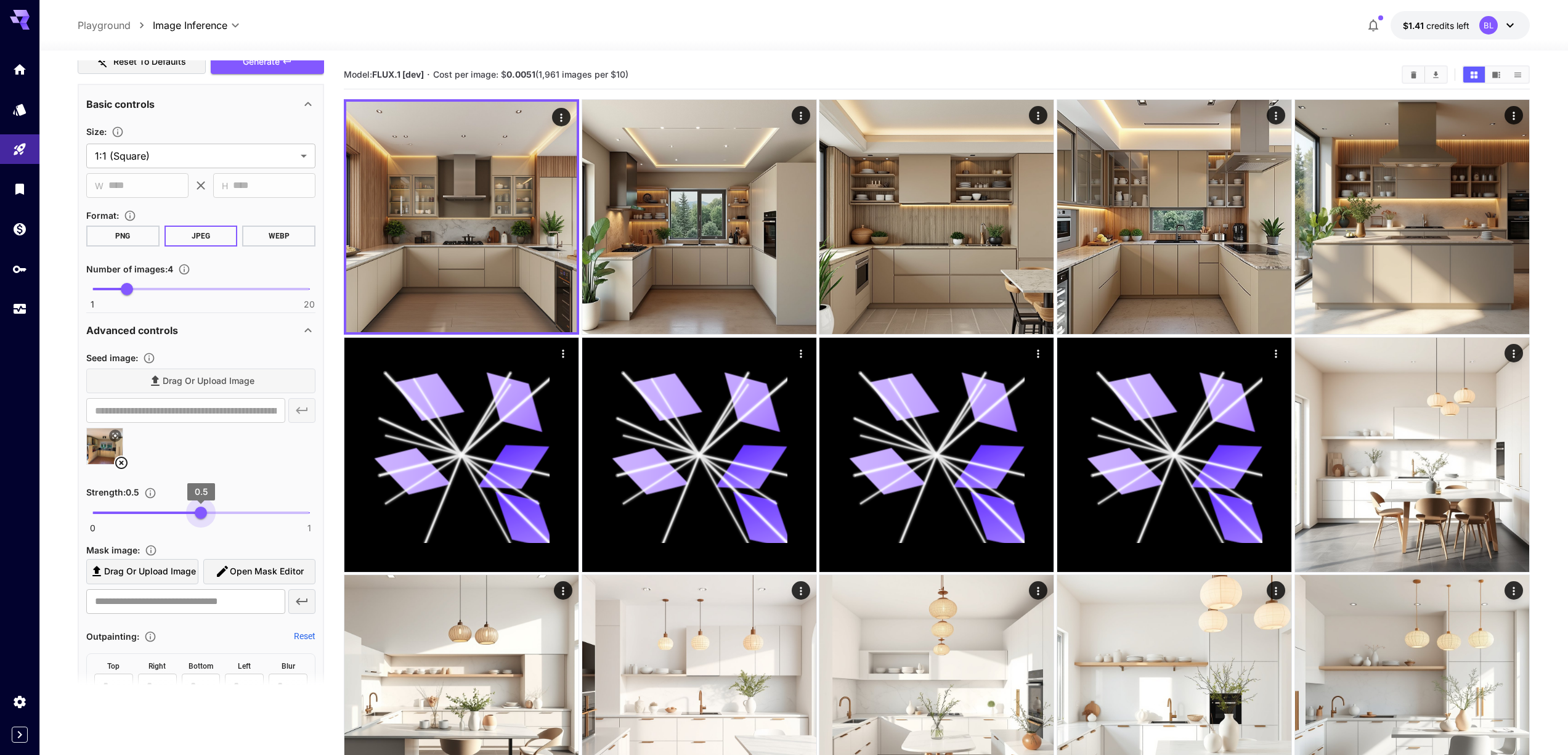
drag, startPoint x: 265, startPoint y: 514, endPoint x: 201, endPoint y: 514, distance: 64.0
click at [201, 514] on span "0.5" at bounding box center [201, 513] width 13 height 13
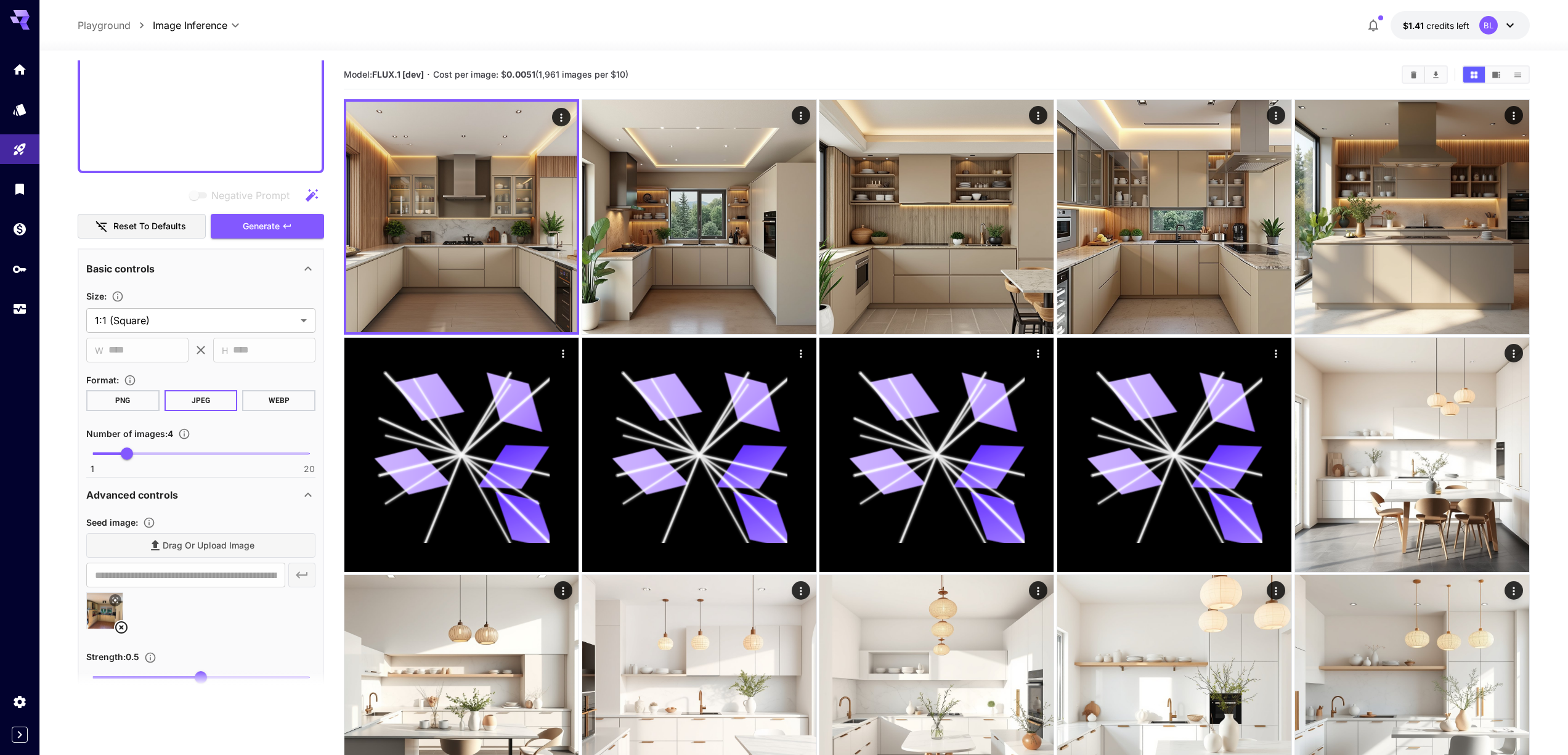
scroll to position [613, 0]
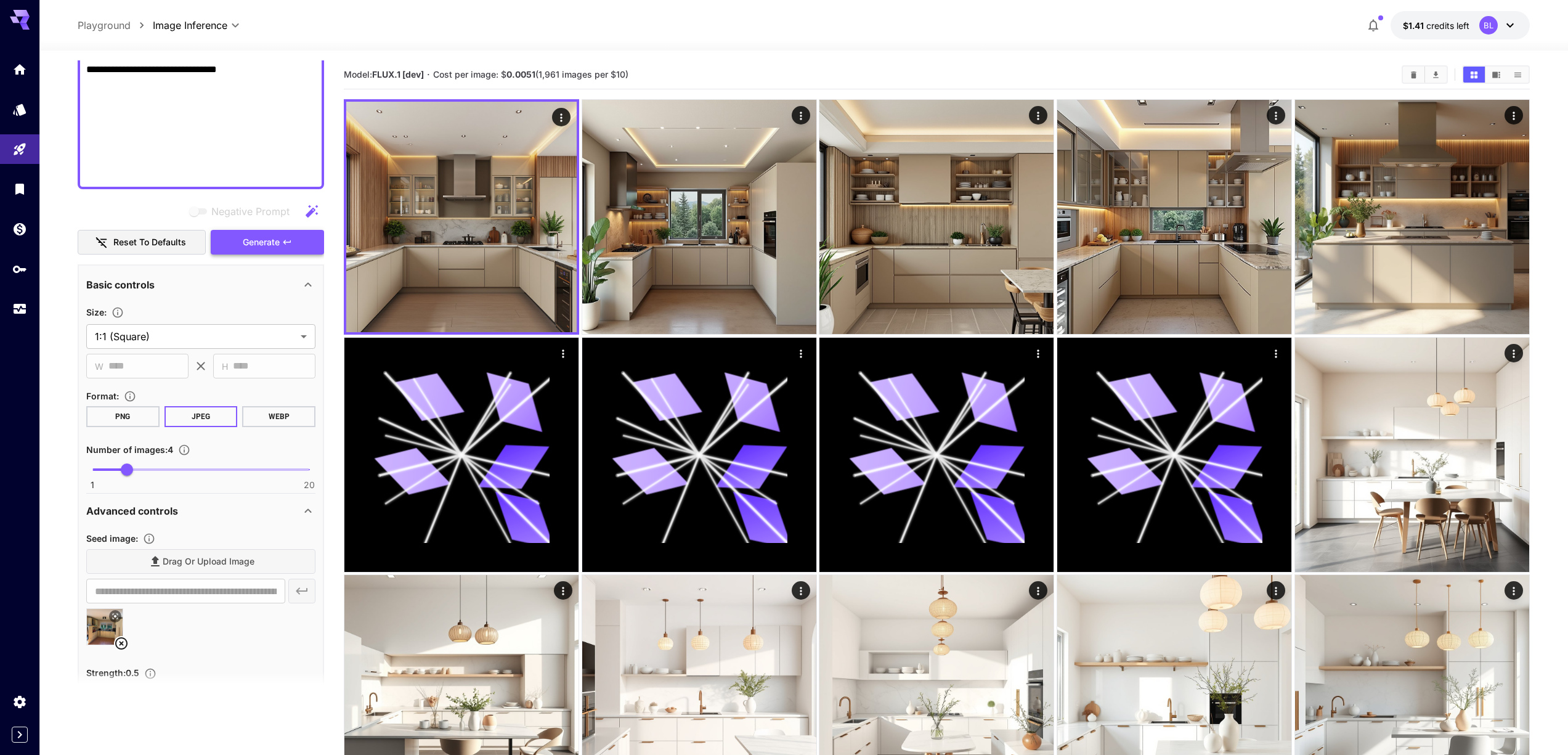
click at [274, 244] on span "Generate" at bounding box center [260, 242] width 37 height 15
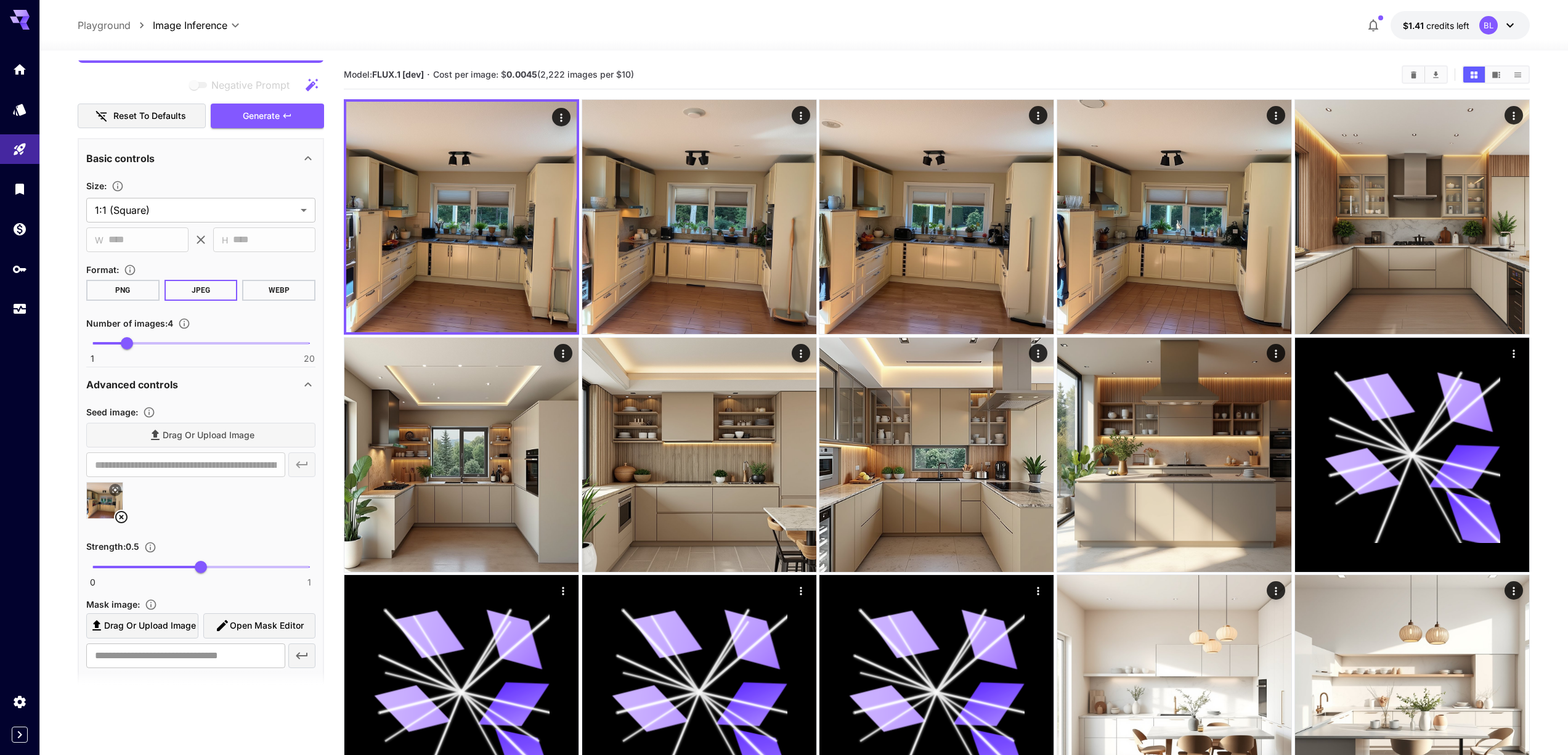
scroll to position [785, 0]
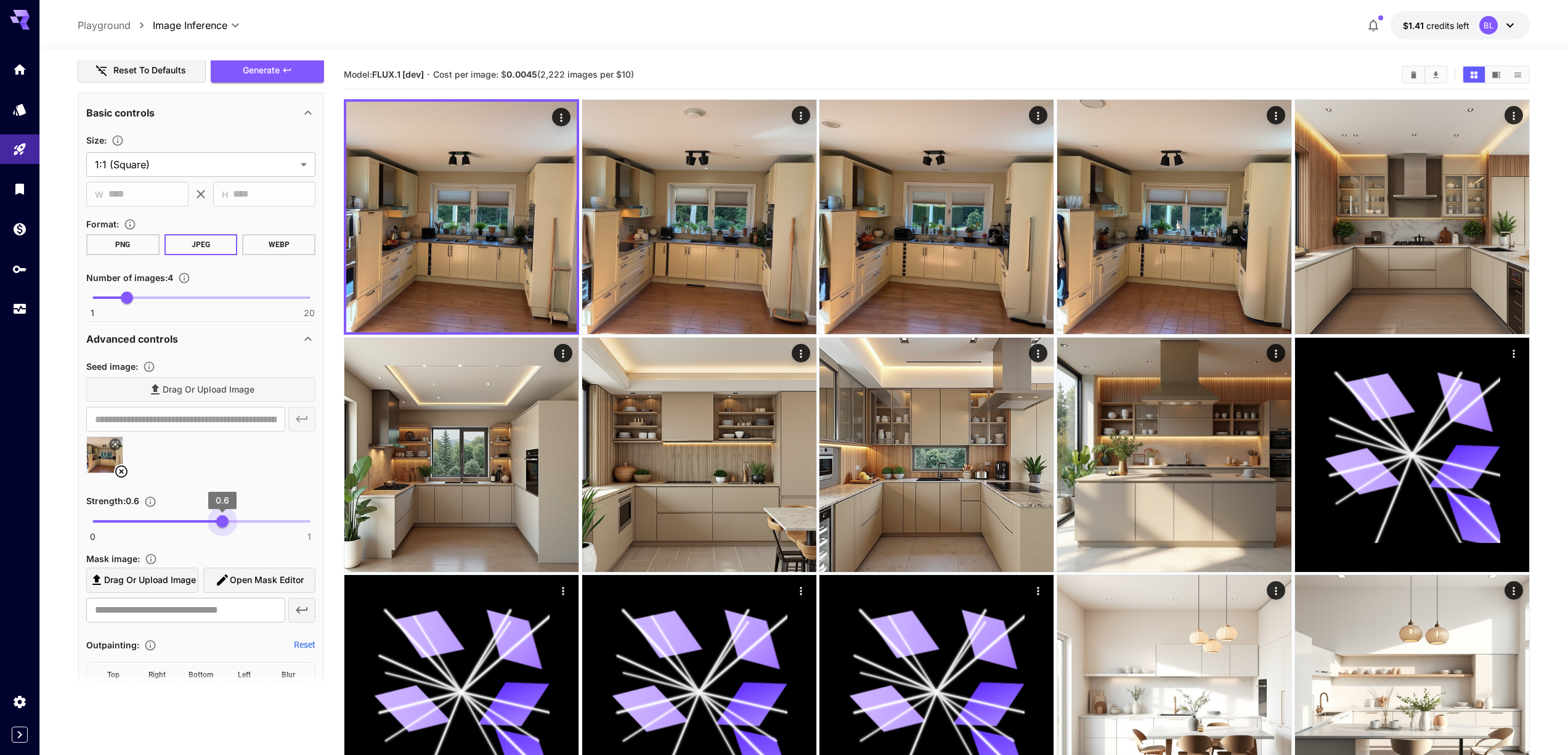
drag, startPoint x: 205, startPoint y: 520, endPoint x: 222, endPoint y: 522, distance: 17.1
click at [222, 522] on span "0.6" at bounding box center [223, 522] width 13 height 13
click at [261, 68] on span "Generate" at bounding box center [260, 70] width 37 height 15
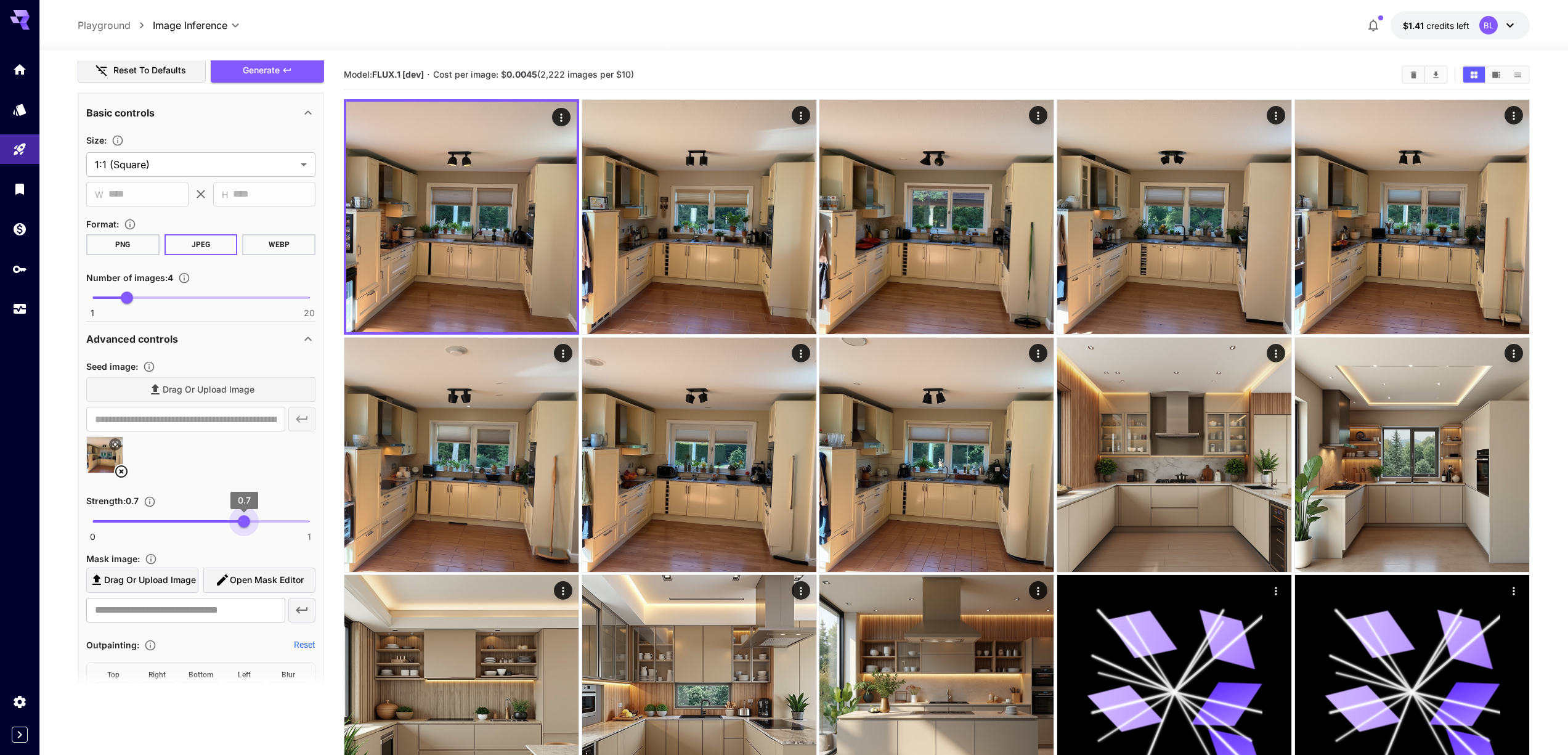
drag, startPoint x: 225, startPoint y: 522, endPoint x: 244, endPoint y: 521, distance: 19.0
click at [244, 521] on span "0.7" at bounding box center [244, 522] width 13 height 13
click at [272, 68] on span "Generate" at bounding box center [260, 70] width 37 height 15
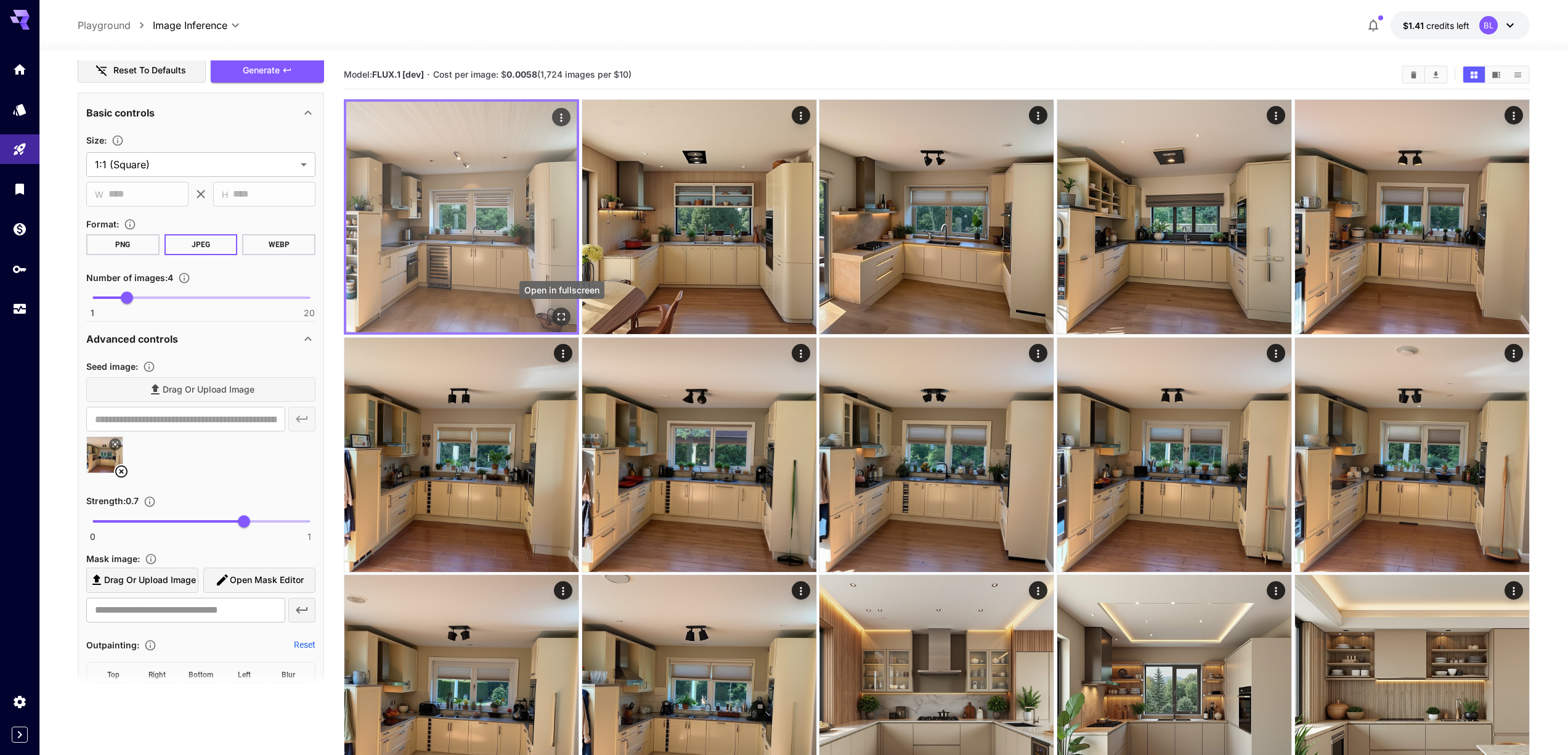
click at [561, 314] on icon "Open in fullscreen" at bounding box center [561, 317] width 13 height 13
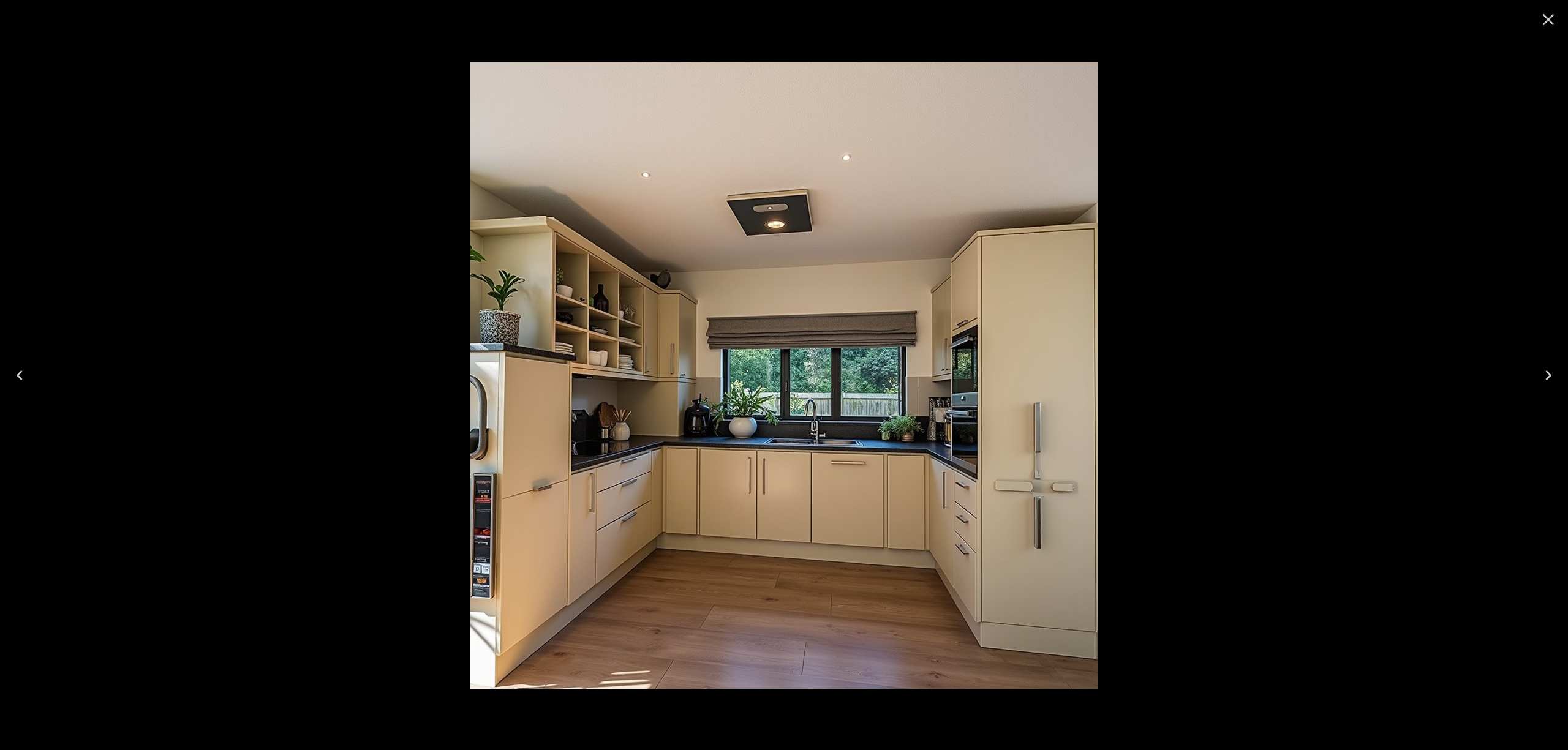
click at [1543, 19] on icon "Close" at bounding box center [1548, 20] width 20 height 20
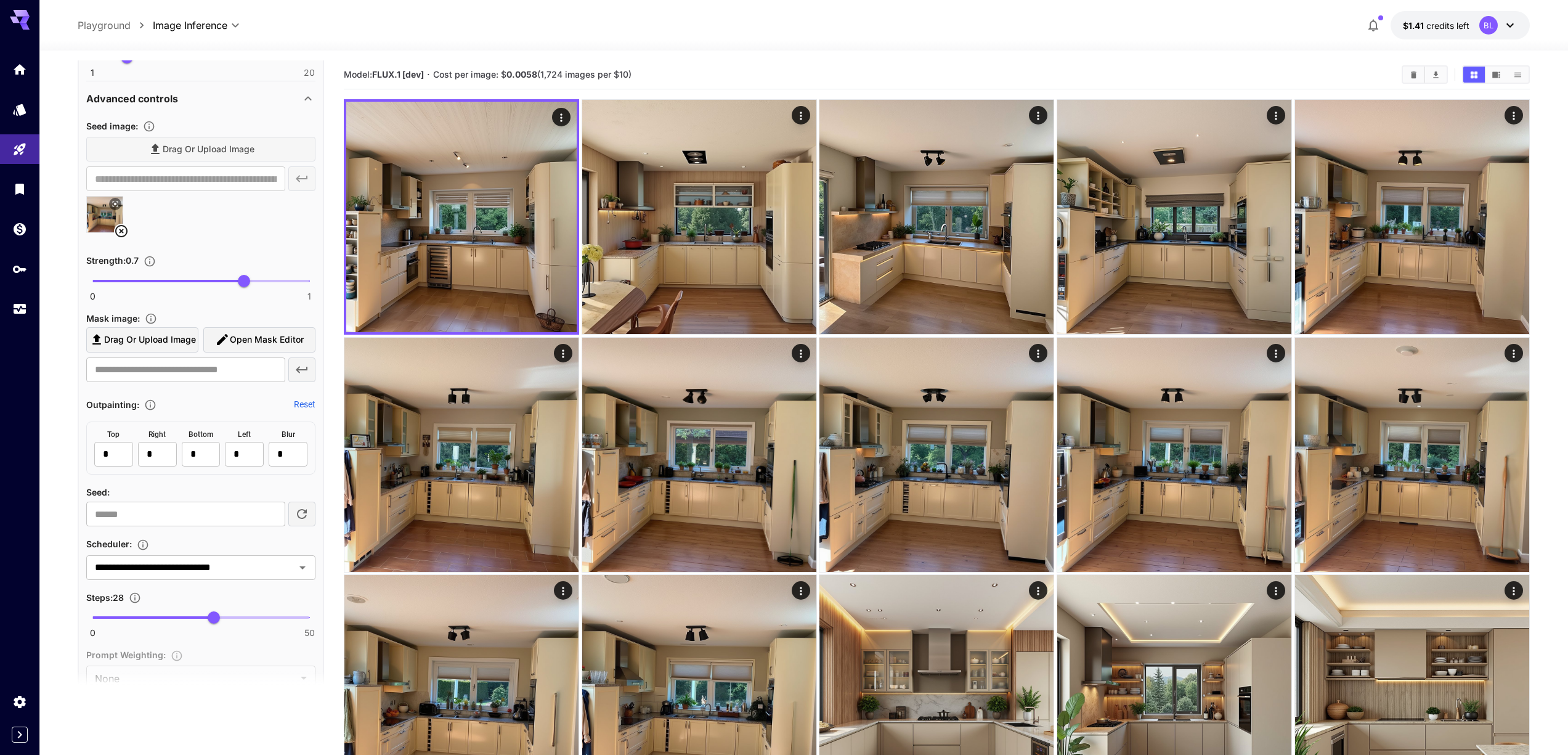
scroll to position [907, 0]
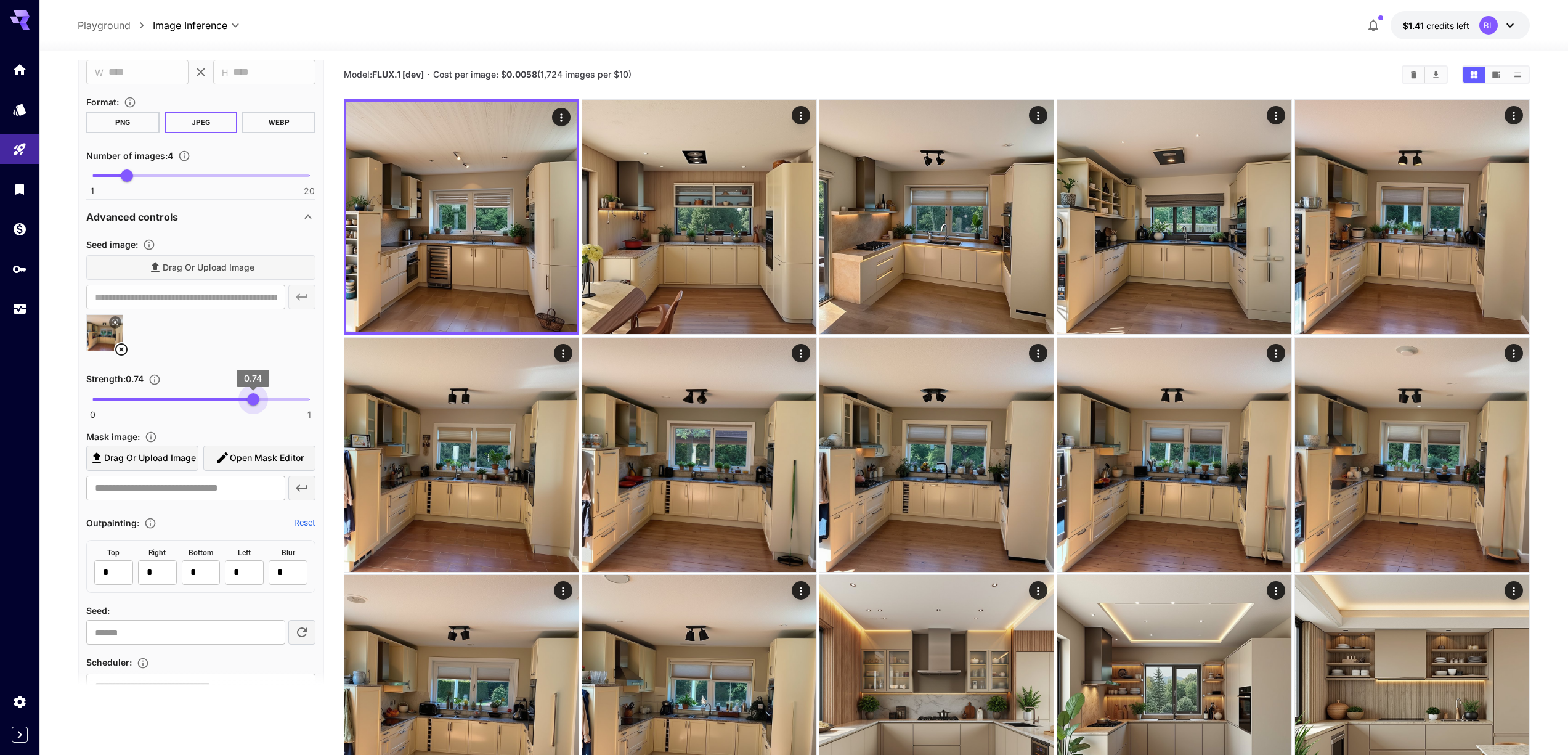
type input "****"
drag, startPoint x: 245, startPoint y: 404, endPoint x: 255, endPoint y: 405, distance: 10.0
click at [255, 405] on span "0.75" at bounding box center [255, 399] width 13 height 13
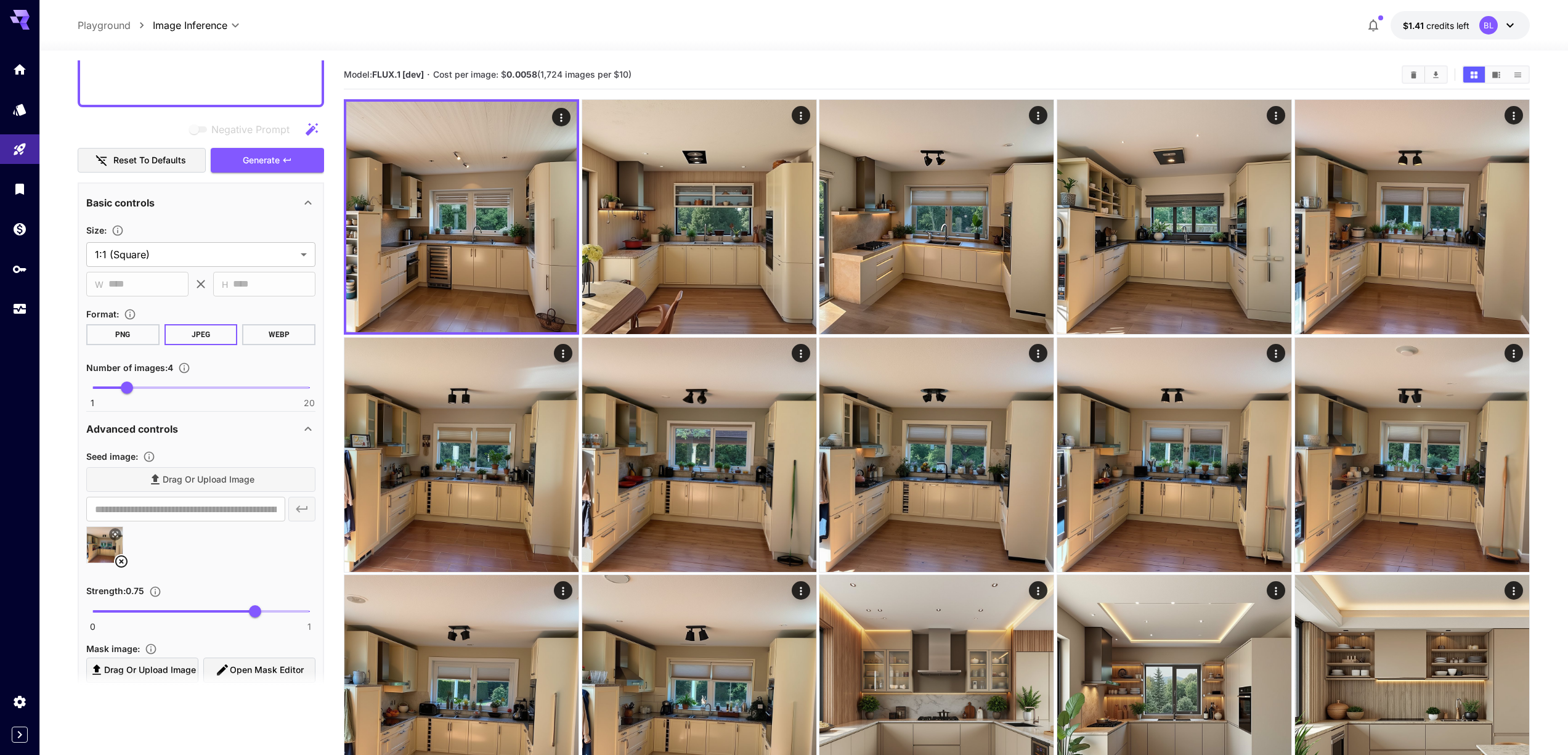
scroll to position [687, 0]
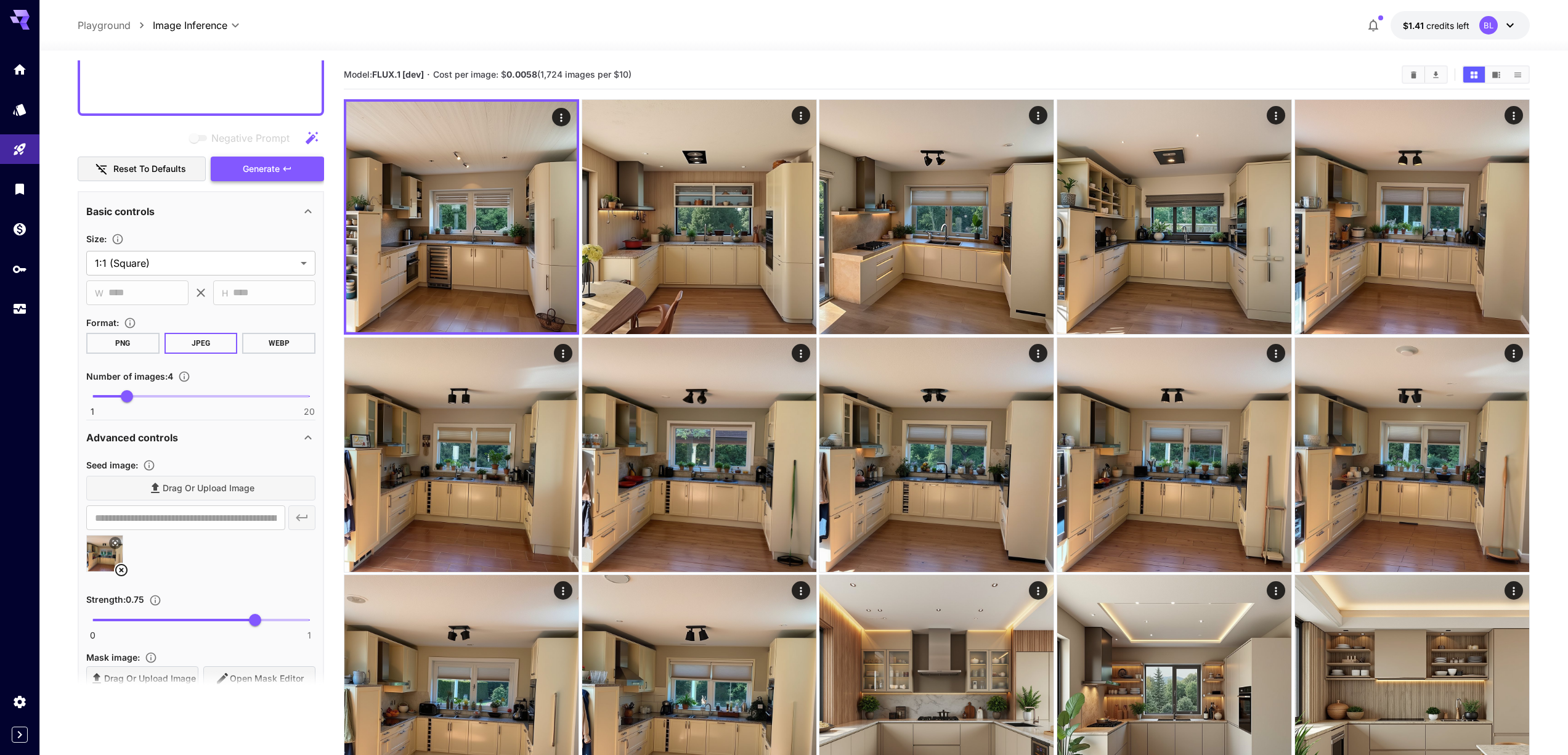
click at [272, 173] on span "Generate" at bounding box center [260, 168] width 37 height 15
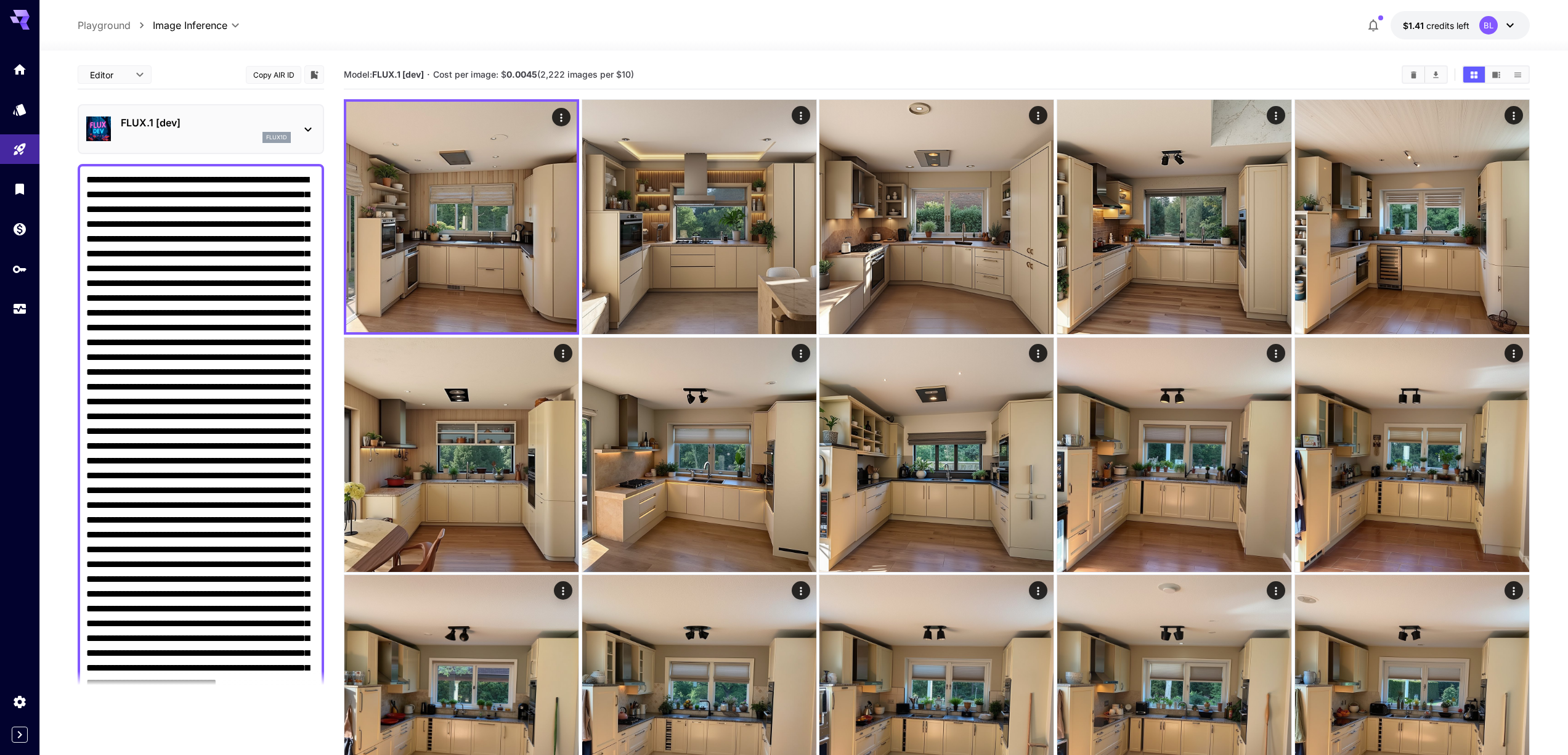
scroll to position [687, 0]
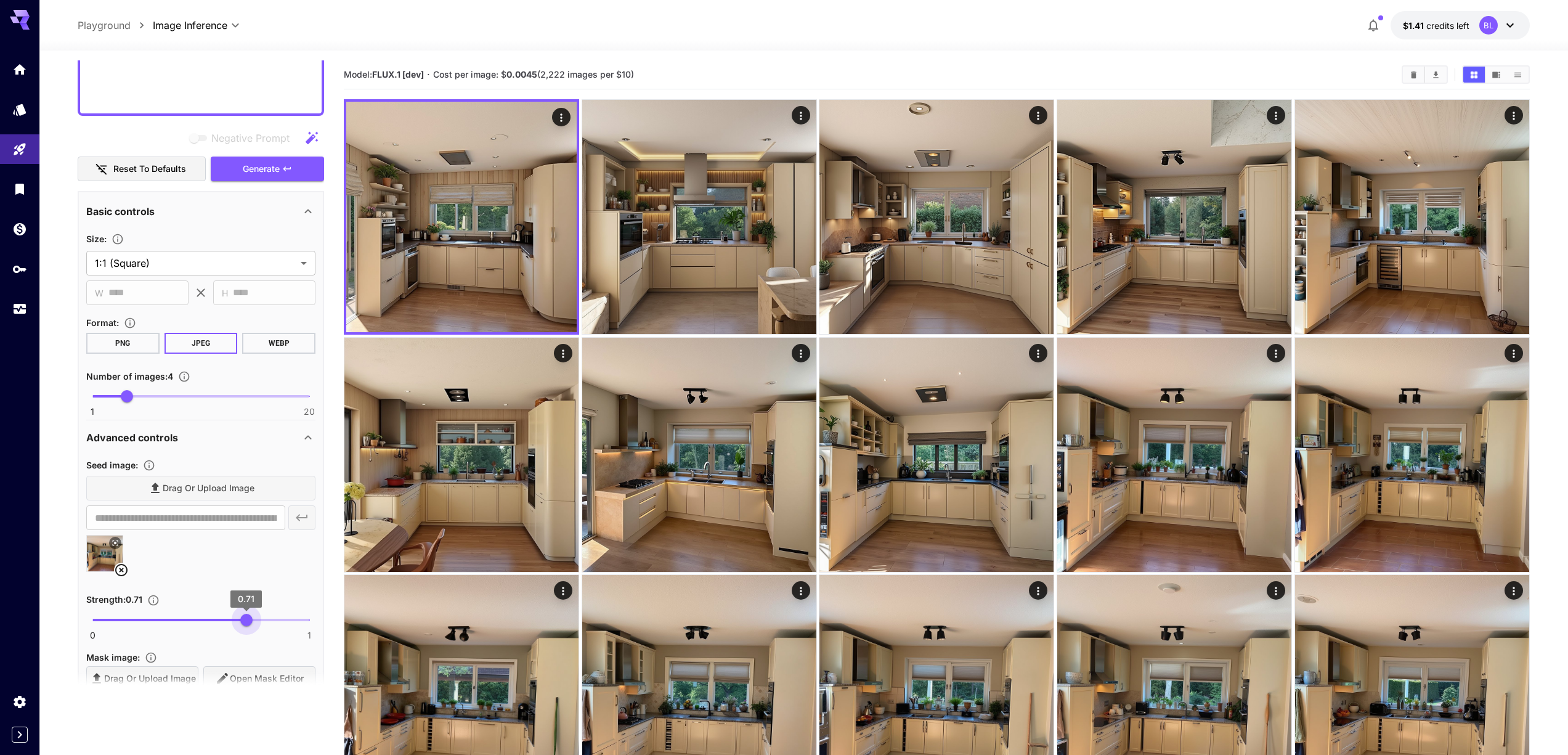
type input "***"
drag, startPoint x: 255, startPoint y: 618, endPoint x: 244, endPoint y: 619, distance: 11.0
click at [244, 619] on span "0.7" at bounding box center [244, 620] width 13 height 13
click at [257, 168] on span "Generate" at bounding box center [260, 168] width 37 height 15
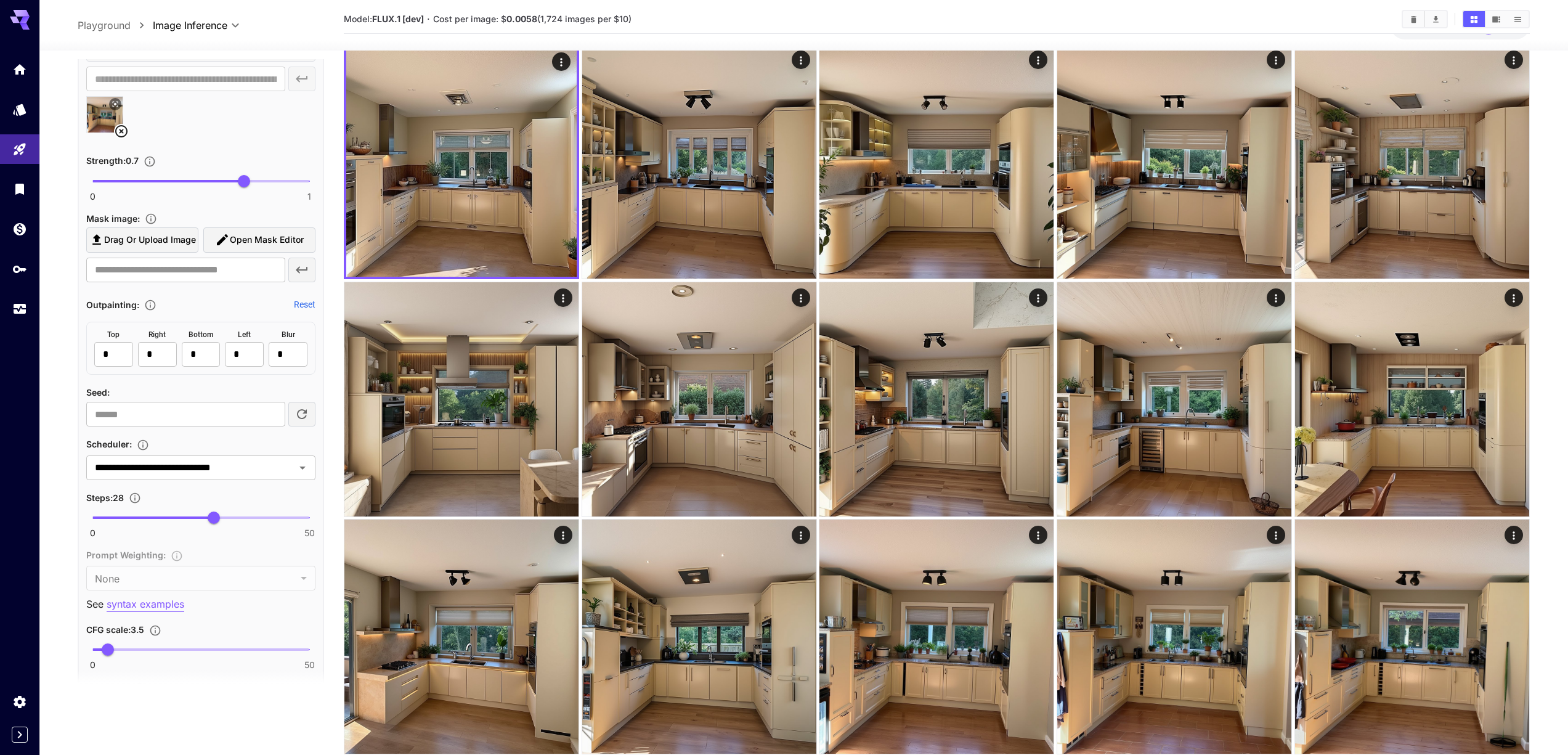
scroll to position [1205, 0]
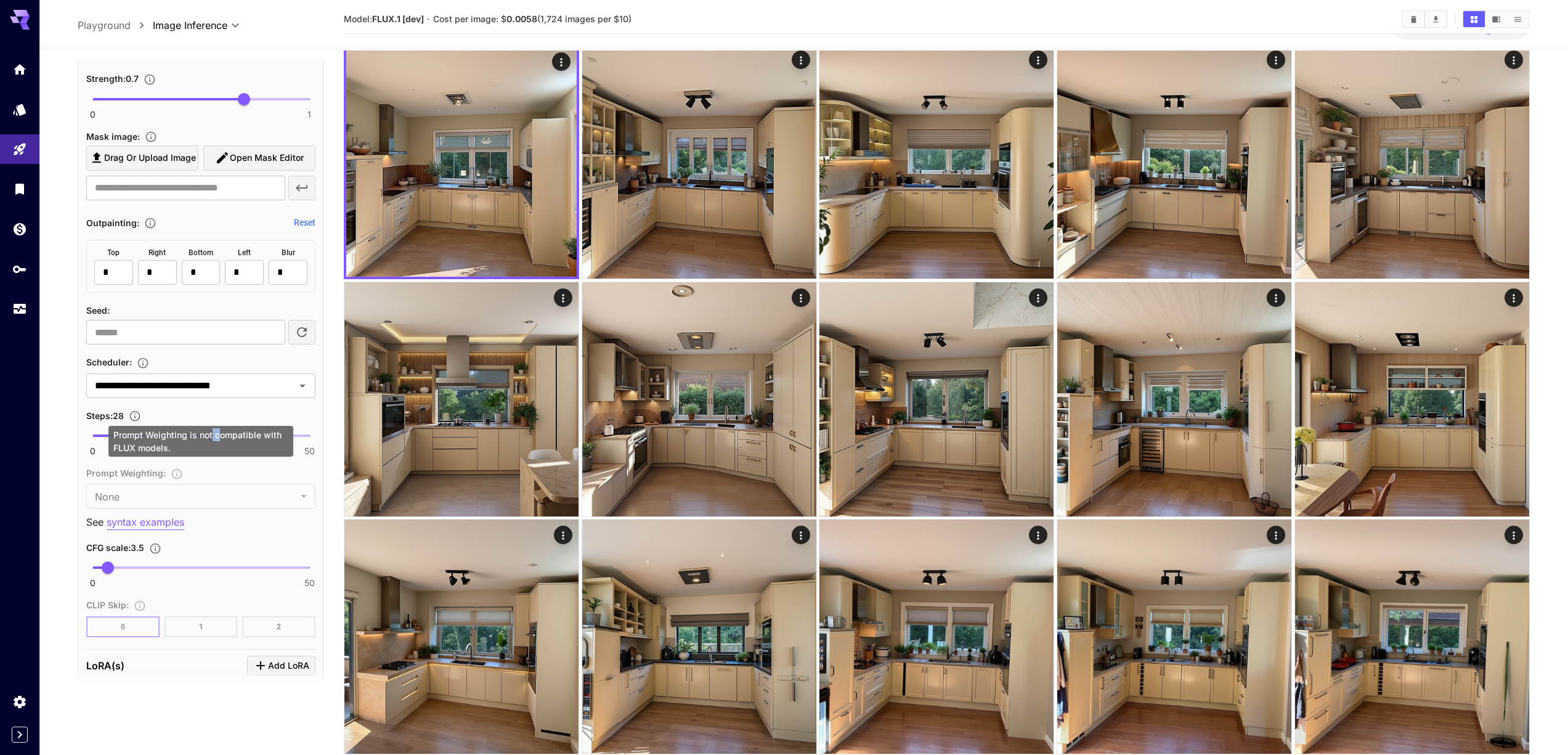
drag, startPoint x: 212, startPoint y: 438, endPoint x: 219, endPoint y: 438, distance: 7.0
click at [219, 438] on div "Prompt Weighting is not compatible with FLUX models." at bounding box center [200, 441] width 185 height 31
type input "**"
drag, startPoint x: 215, startPoint y: 433, endPoint x: 228, endPoint y: 434, distance: 13.0
click at [228, 434] on span "31" at bounding box center [227, 436] width 13 height 13
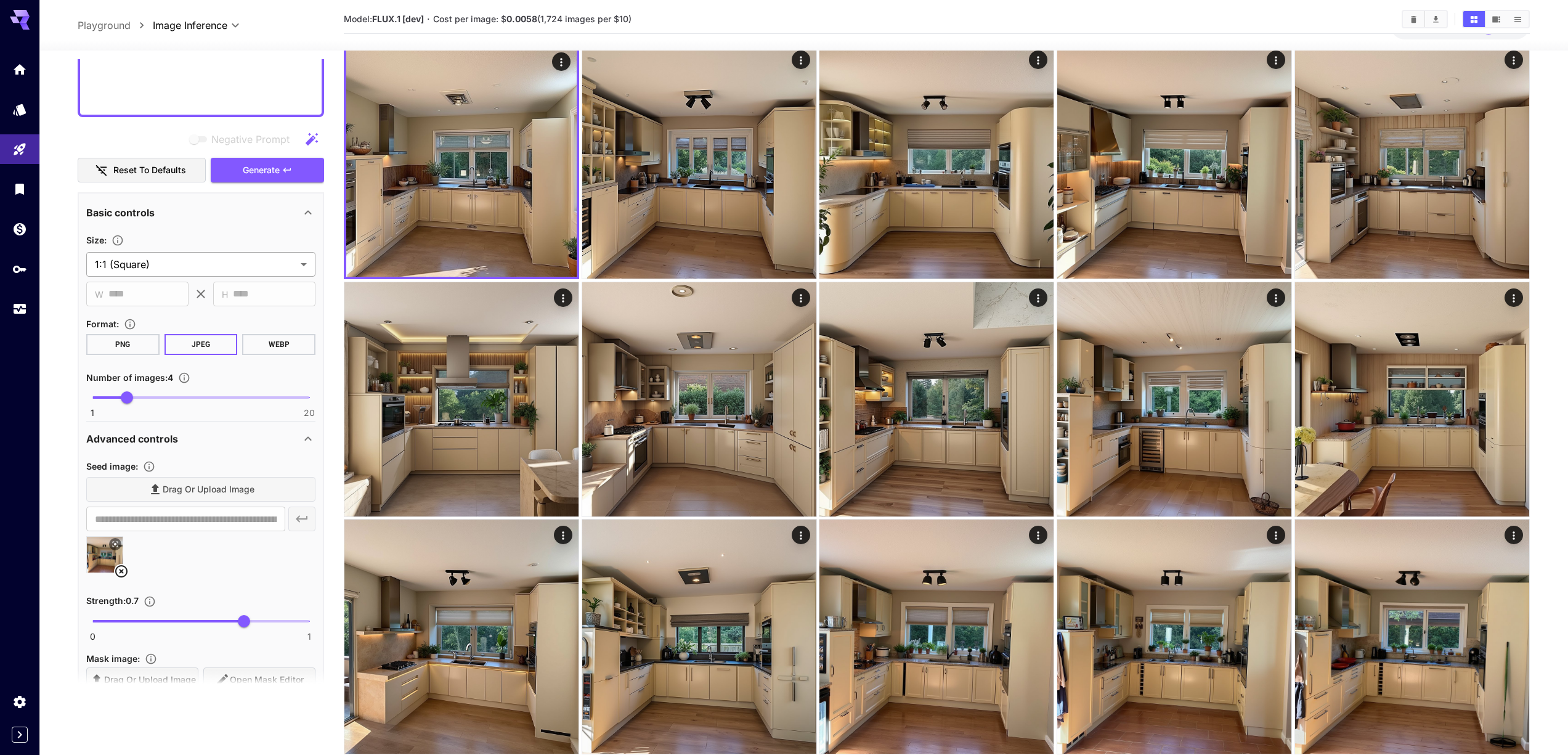
scroll to position [683, 0]
click at [259, 173] on span "Generate" at bounding box center [260, 170] width 37 height 15
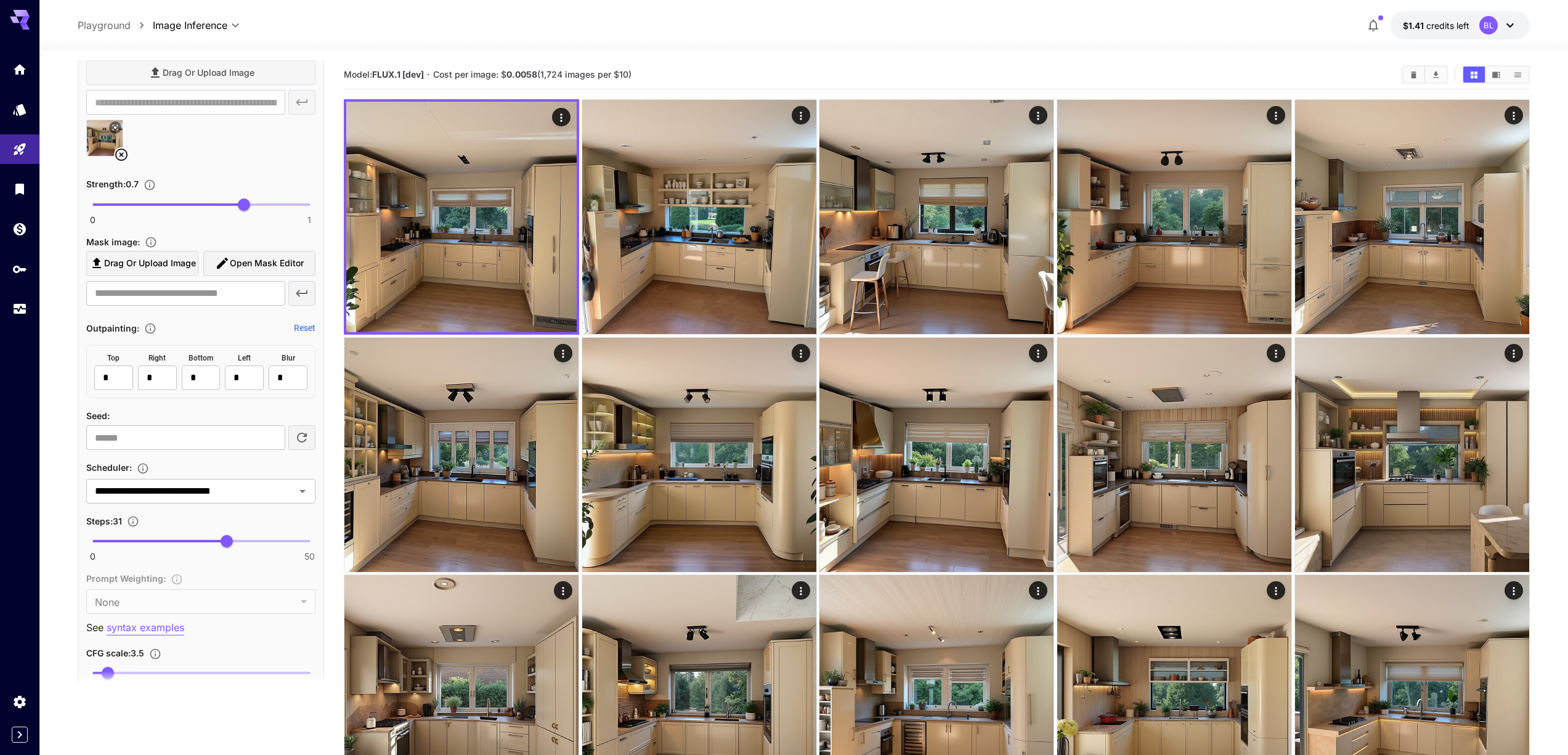
scroll to position [1110, 0]
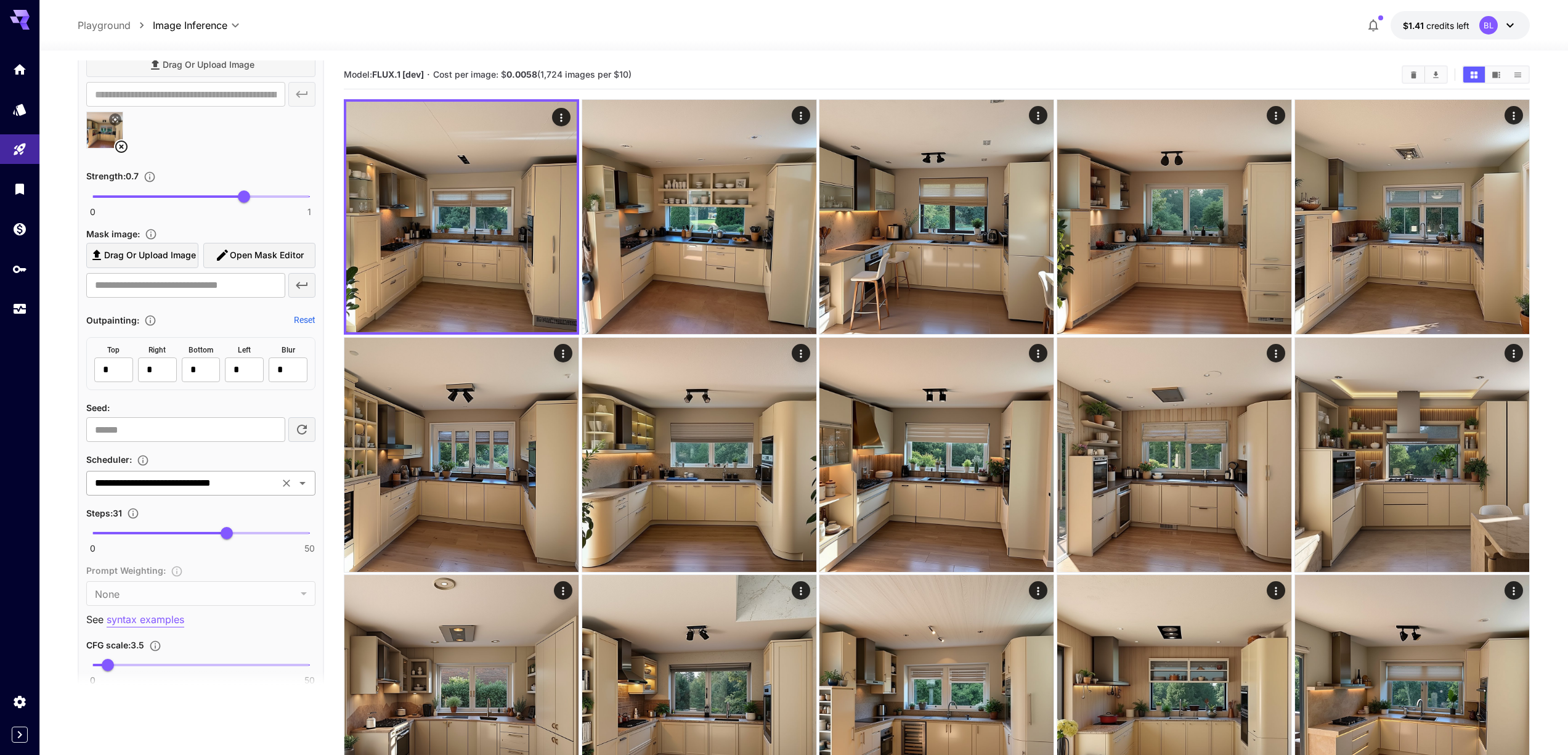
click at [305, 482] on icon "Open" at bounding box center [303, 483] width 14 height 14
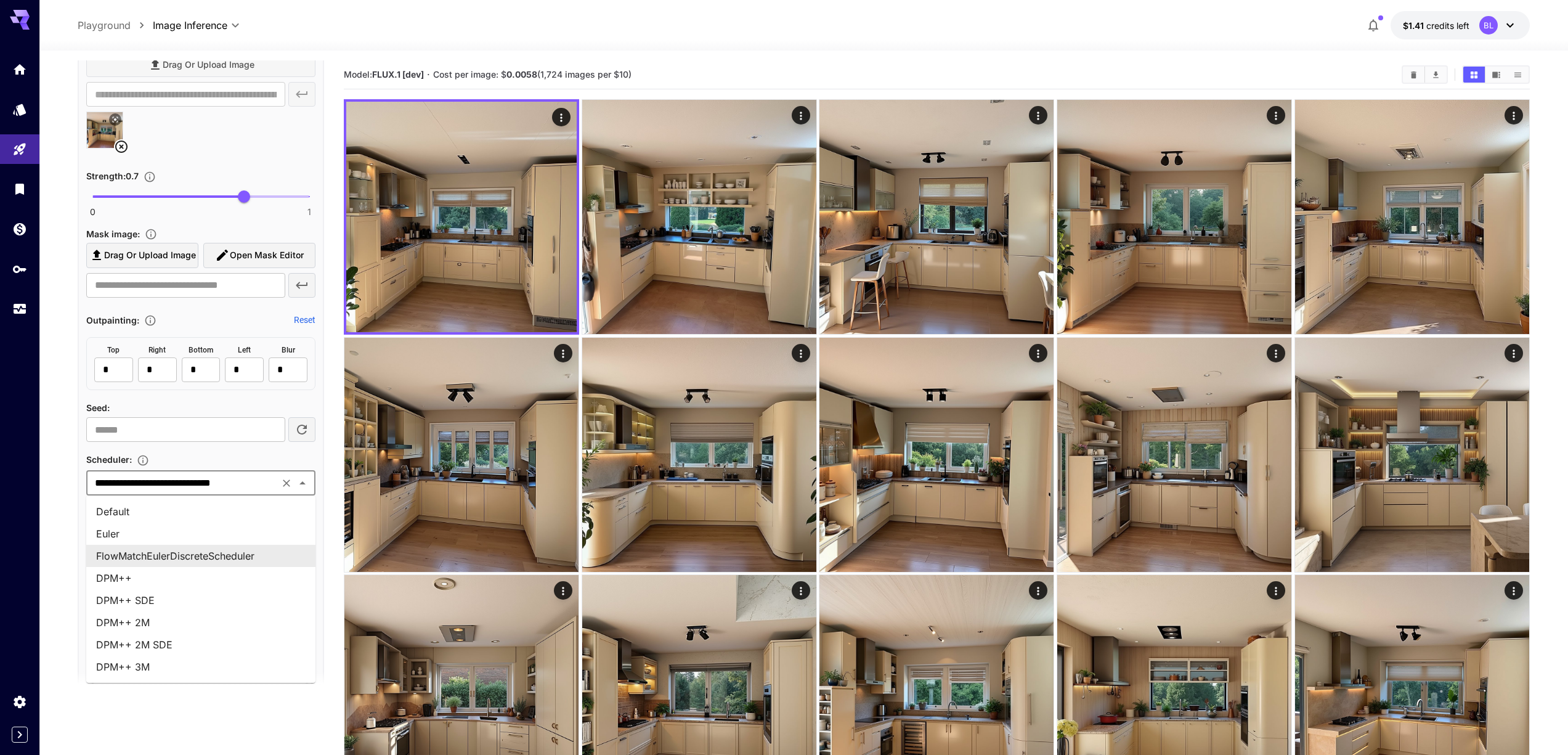
click at [305, 482] on icon "Close" at bounding box center [303, 483] width 14 height 14
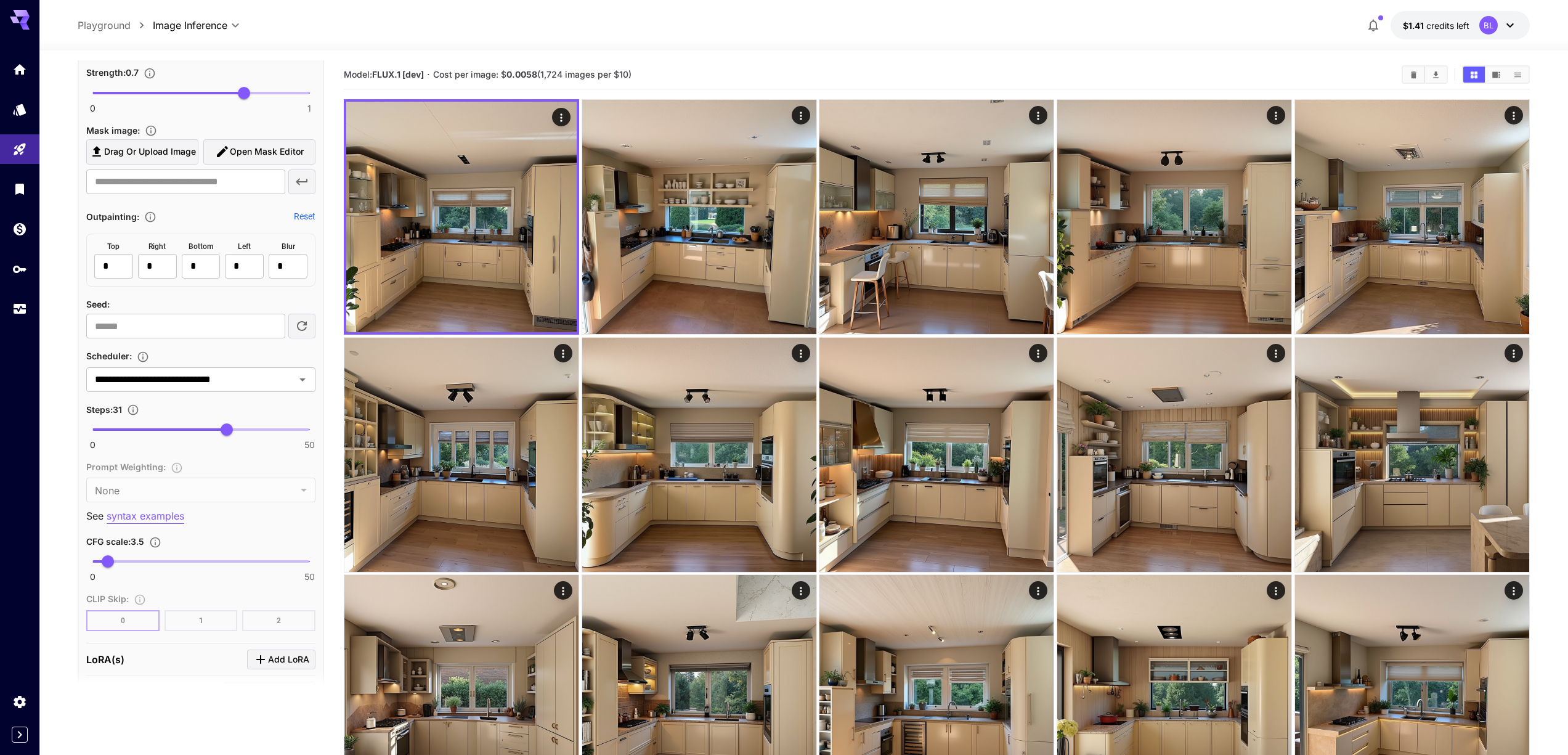
scroll to position [1242, 0]
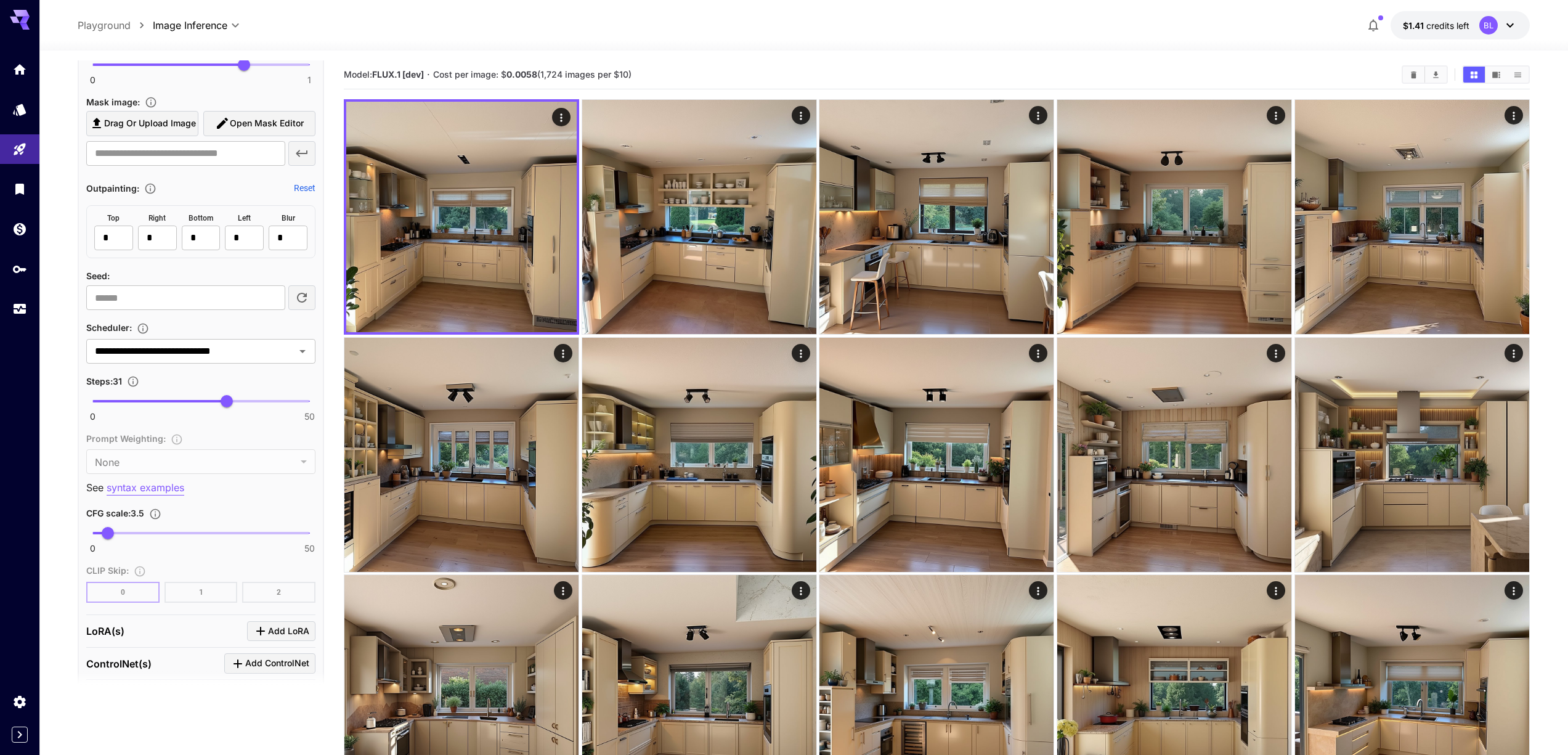
click at [153, 490] on p "syntax examples" at bounding box center [145, 487] width 77 height 15
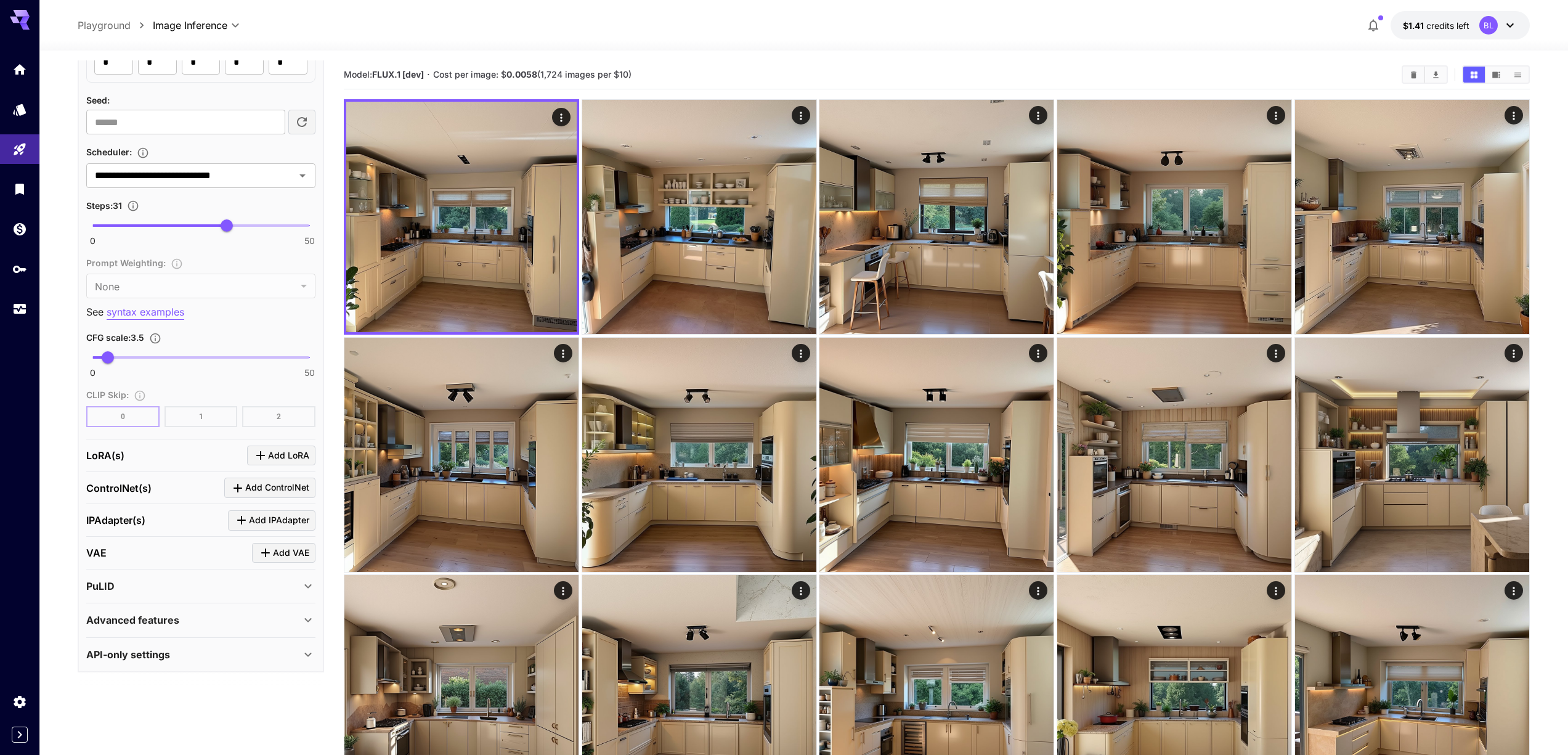
scroll to position [1418, 0]
click at [207, 618] on div "Advanced features" at bounding box center [194, 618] width 214 height 14
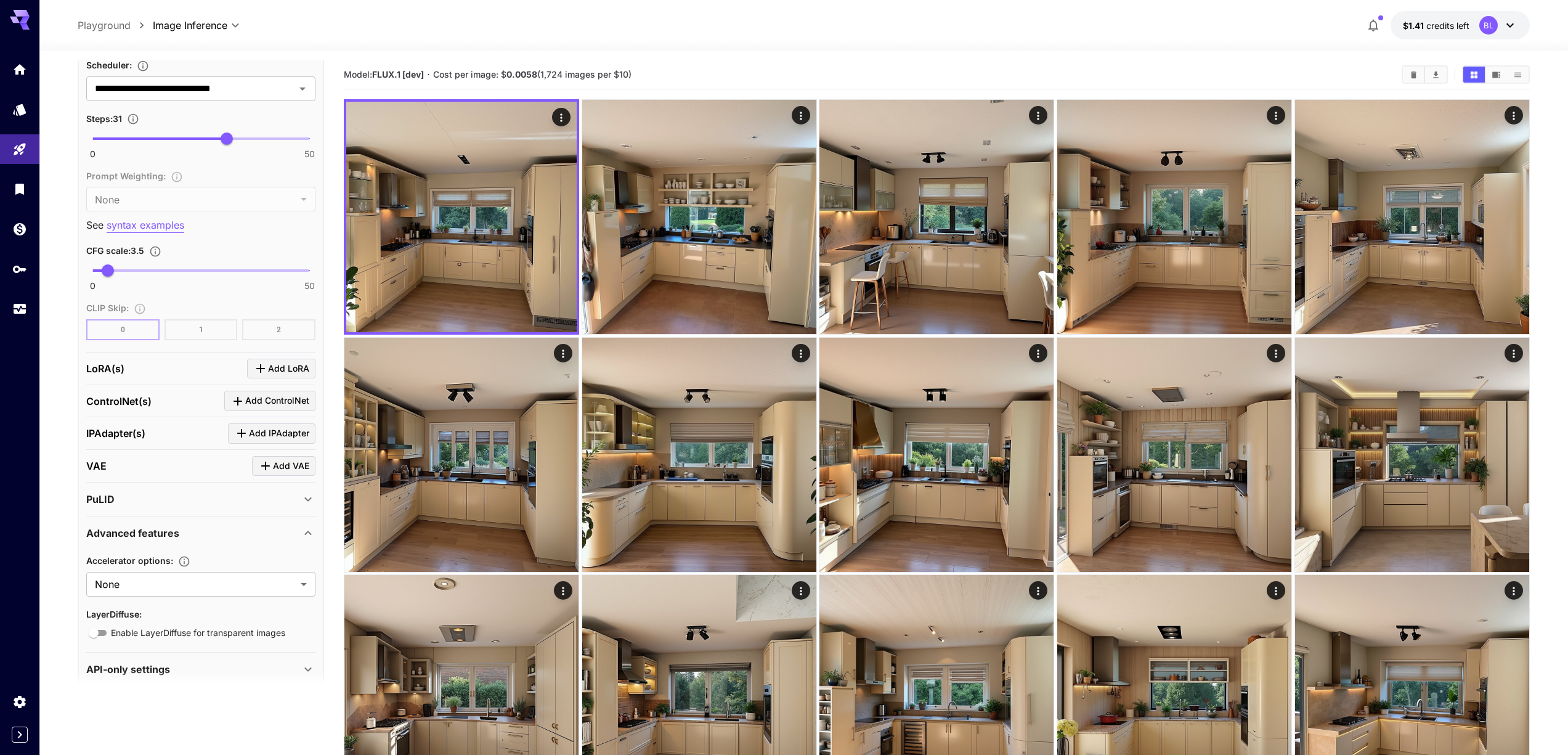
scroll to position [1520, 0]
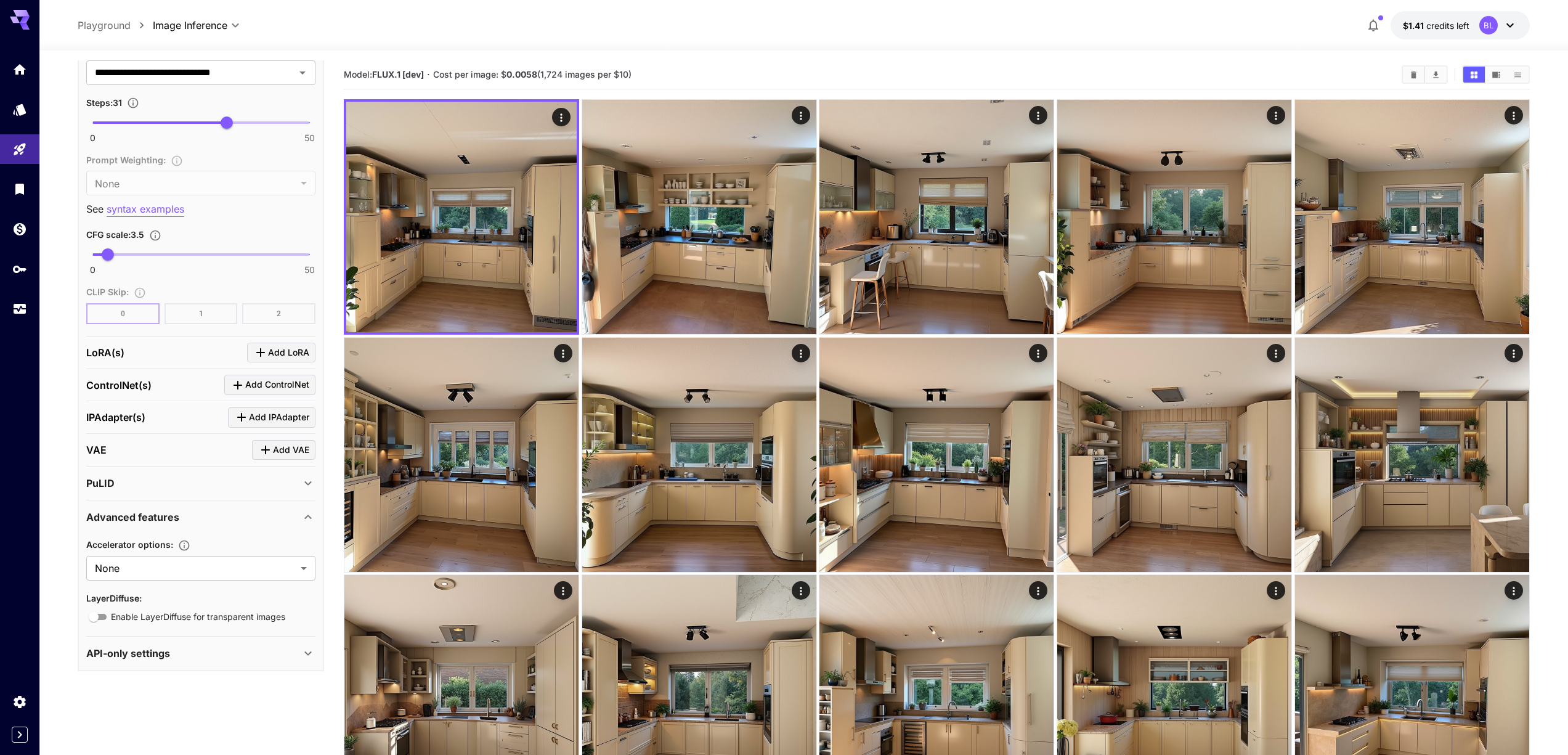
click at [192, 652] on div "API-only settings" at bounding box center [194, 653] width 214 height 14
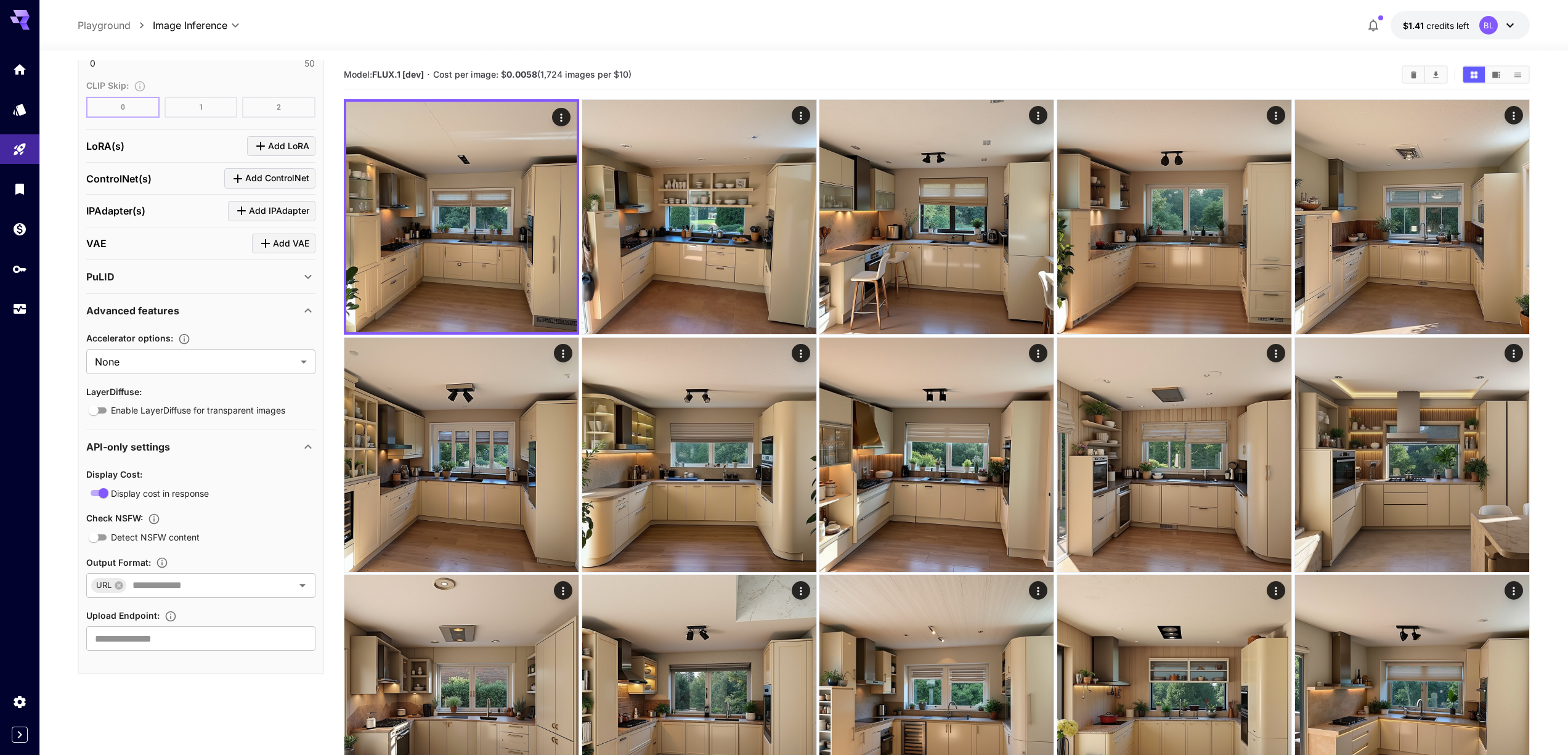
scroll to position [1728, 0]
click at [187, 587] on input "text" at bounding box center [202, 583] width 148 height 17
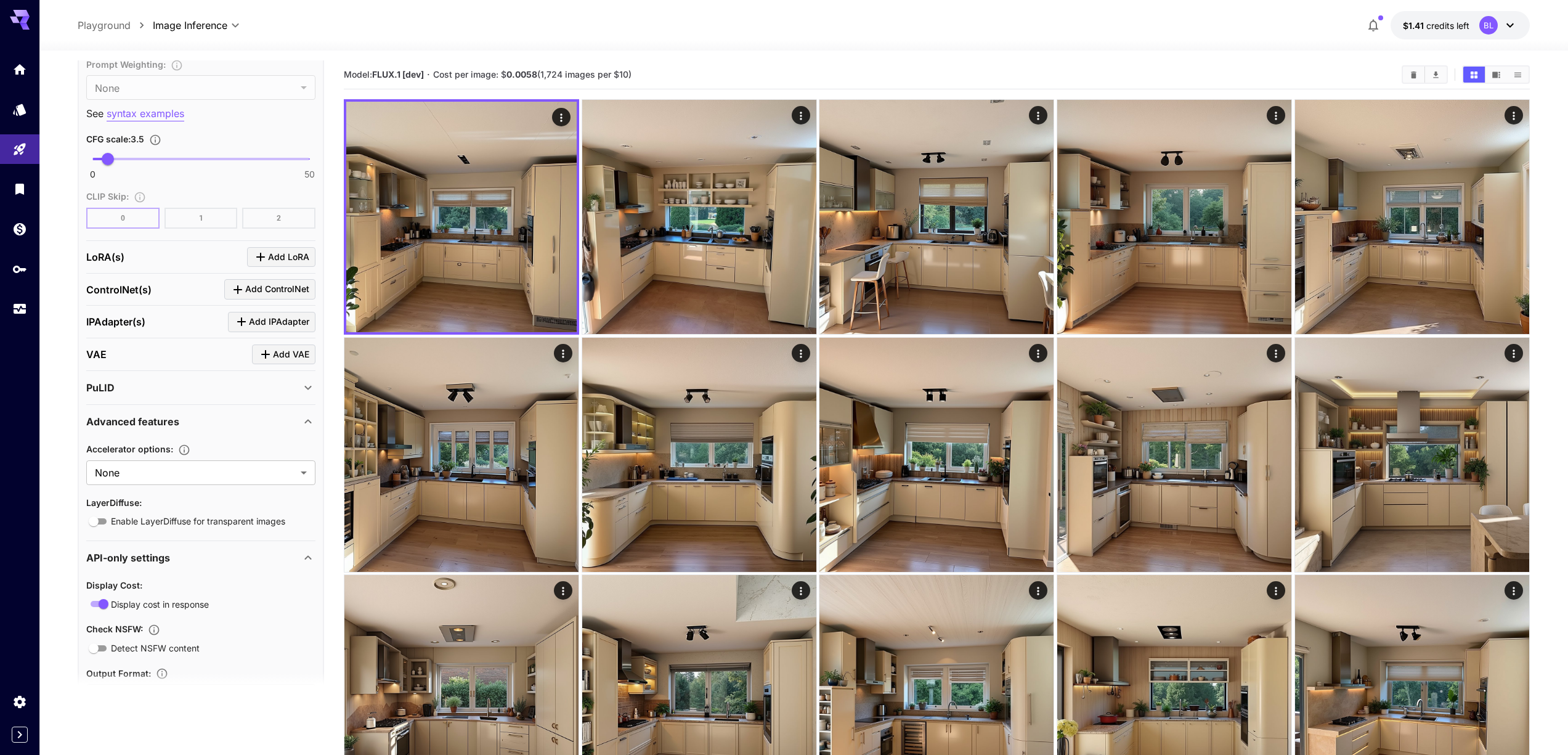
scroll to position [1615, 0]
click at [132, 392] on div "PuLID" at bounding box center [194, 388] width 214 height 14
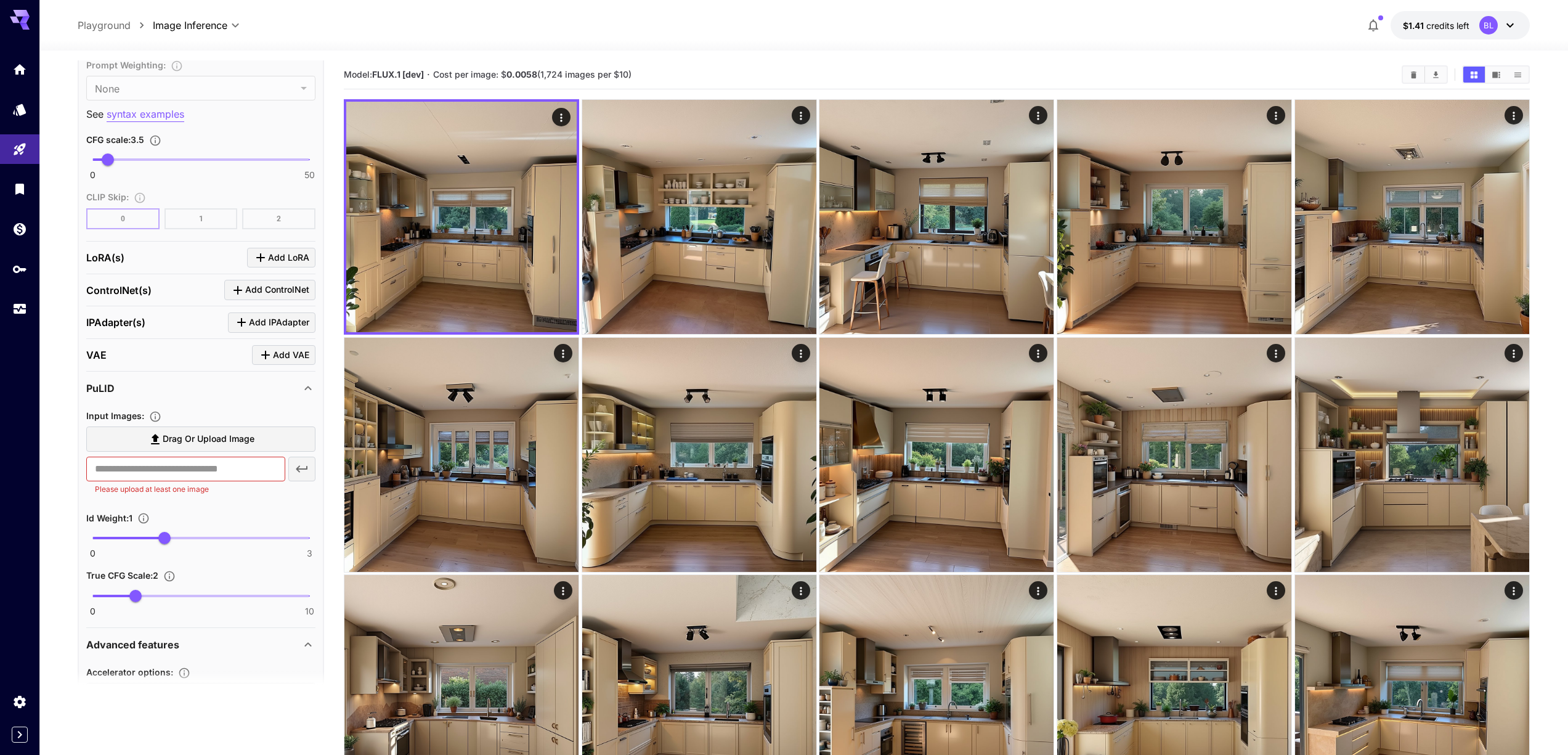
click at [132, 392] on div "PuLID" at bounding box center [194, 388] width 214 height 14
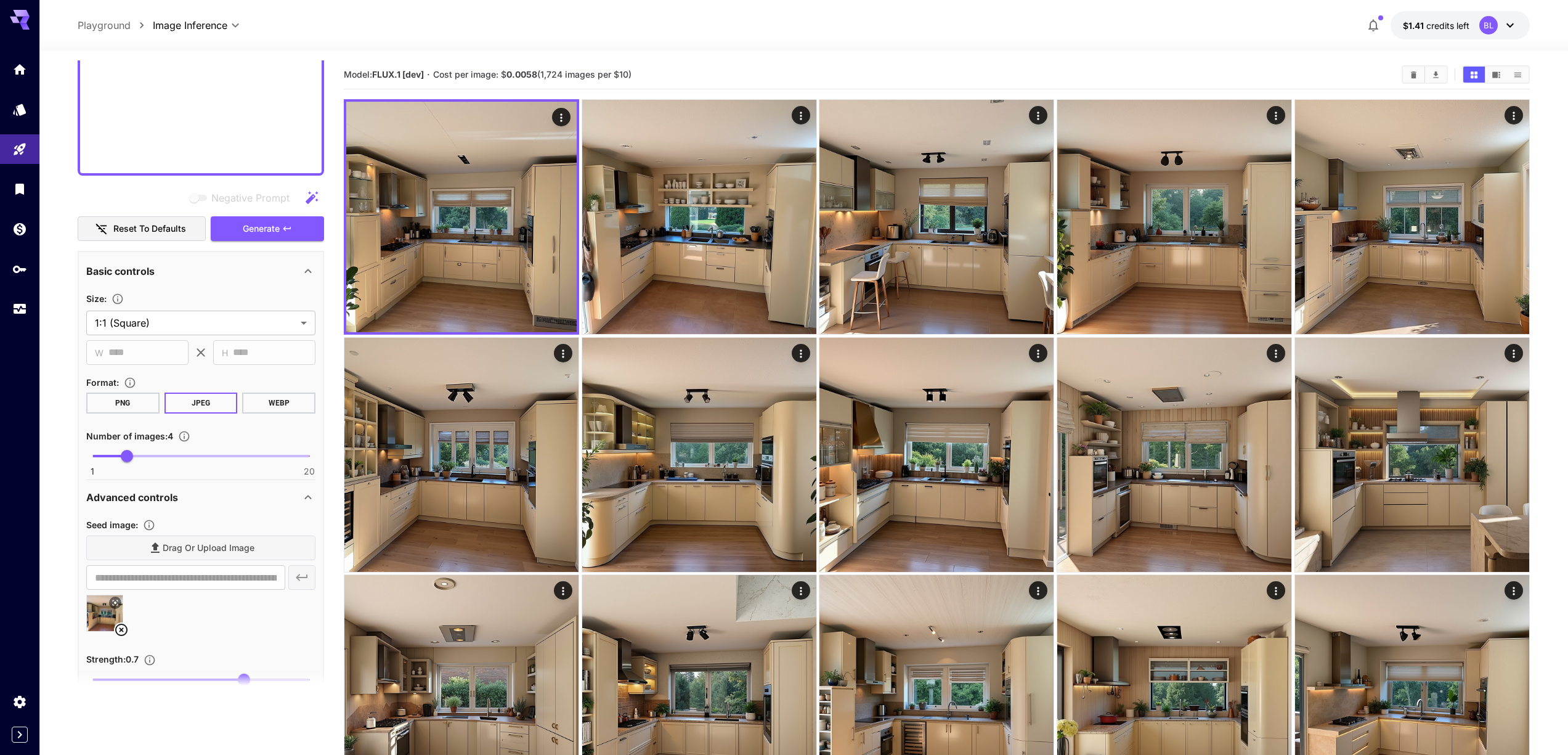
scroll to position [624, 0]
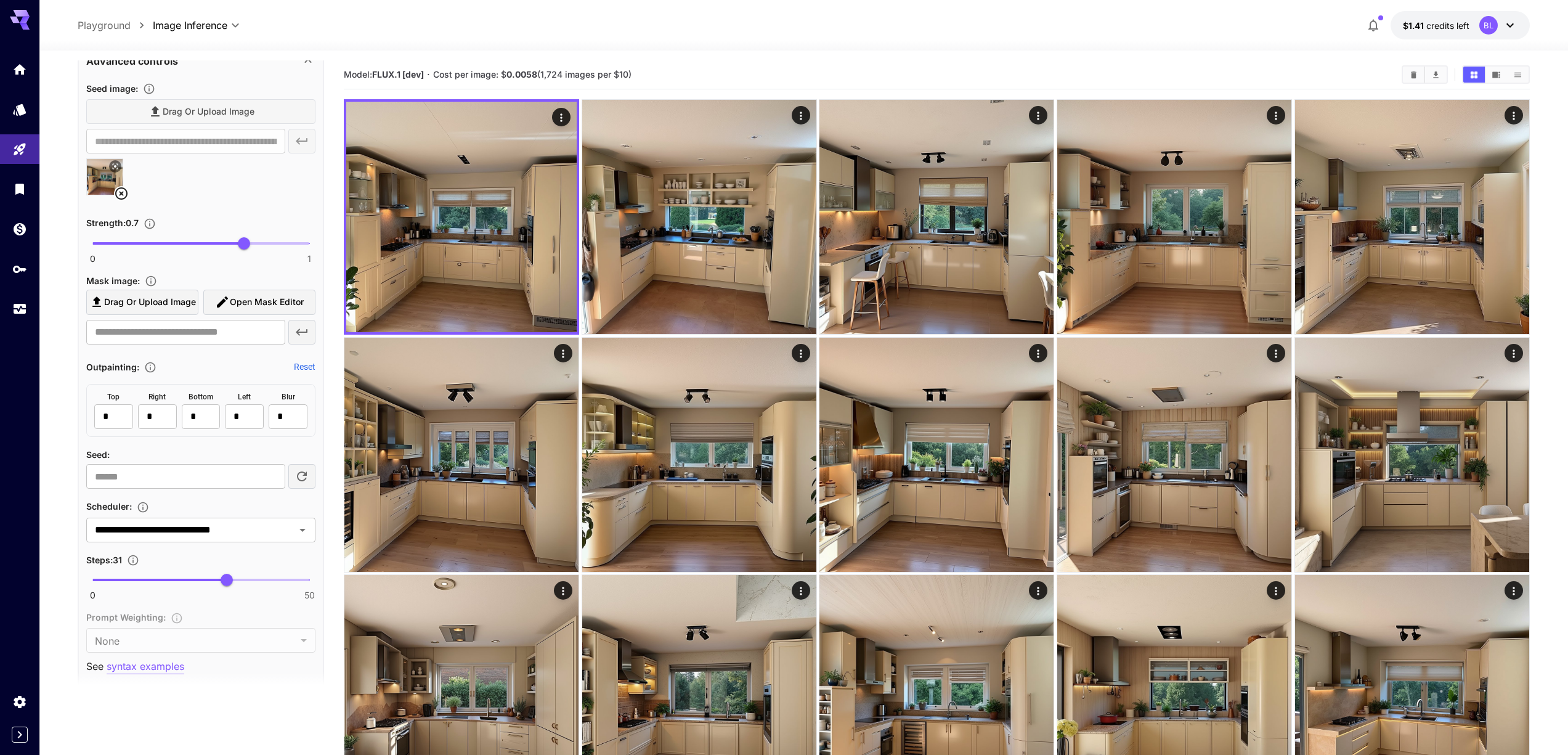
scroll to position [487, 0]
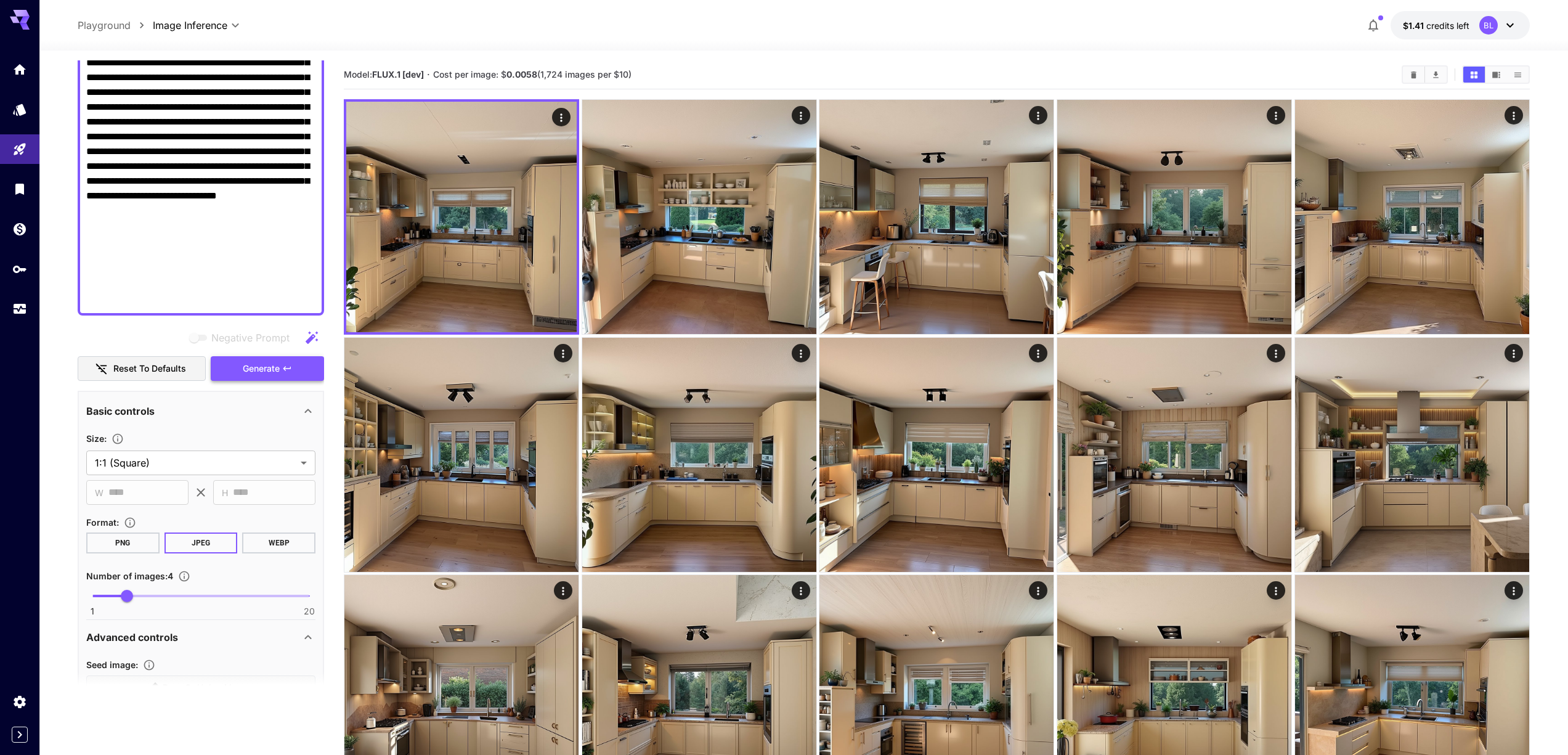
click at [264, 368] on span "Generate" at bounding box center [260, 368] width 37 height 15
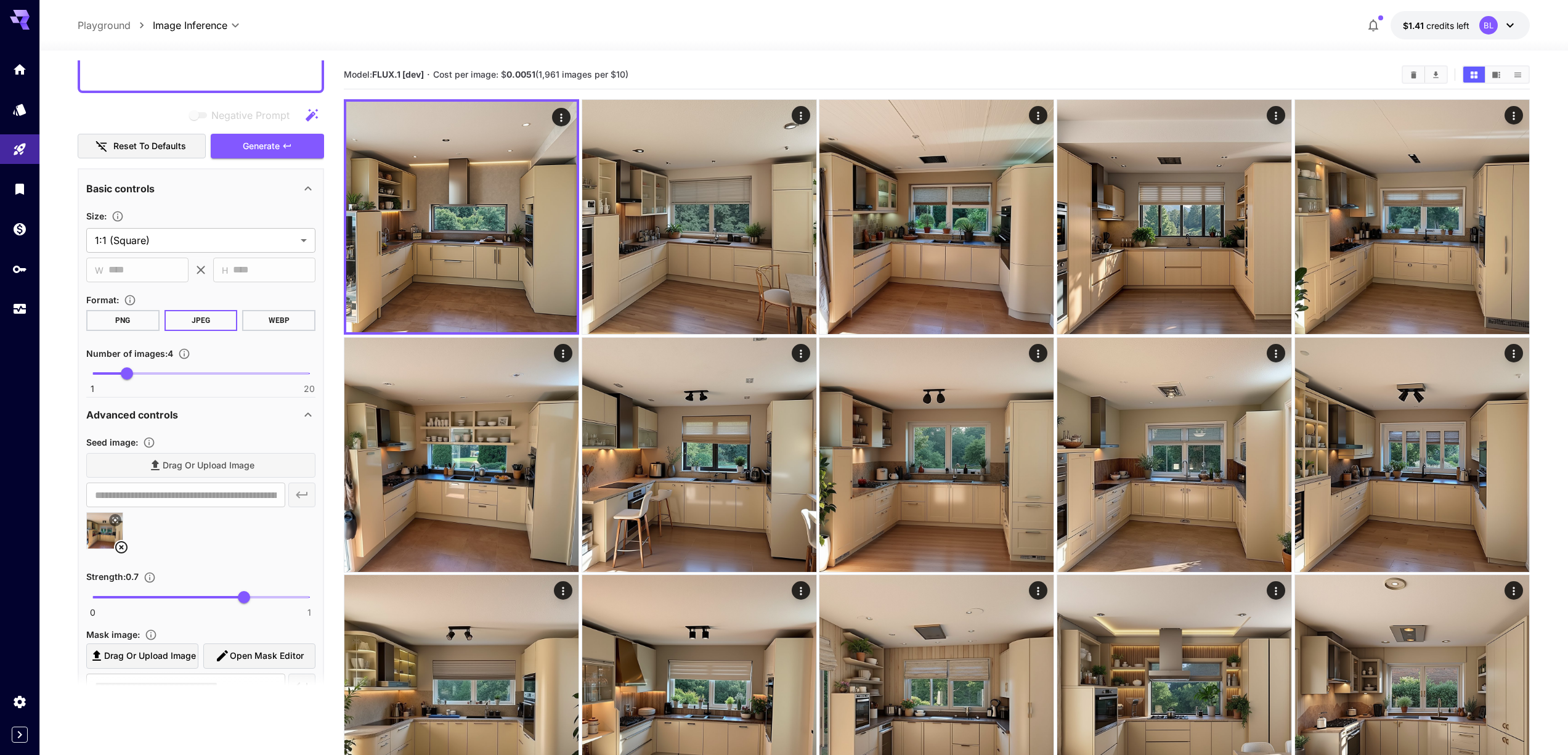
scroll to position [823, 0]
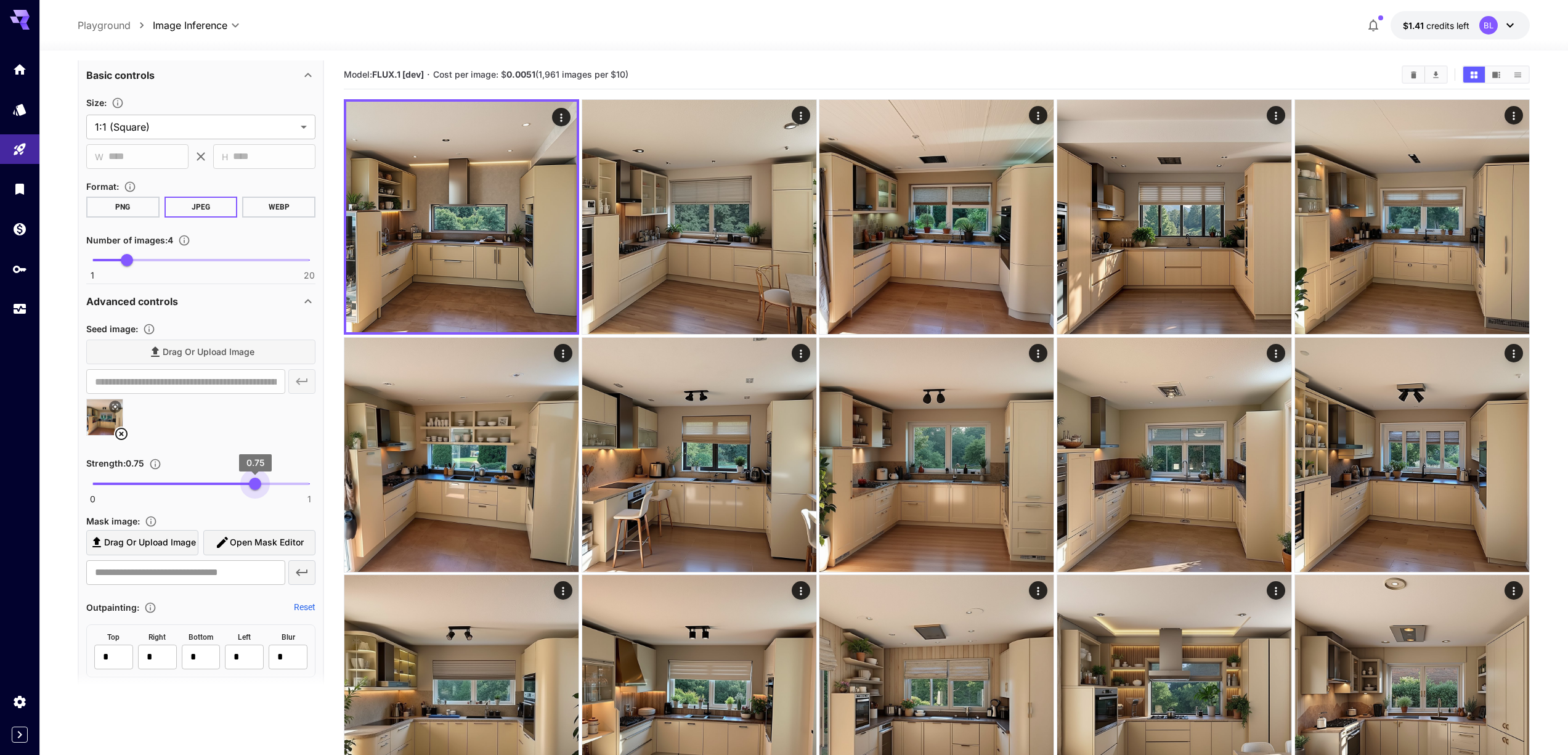
drag, startPoint x: 244, startPoint y: 485, endPoint x: 254, endPoint y: 487, distance: 10.2
click at [254, 487] on span "0.75" at bounding box center [255, 484] width 13 height 13
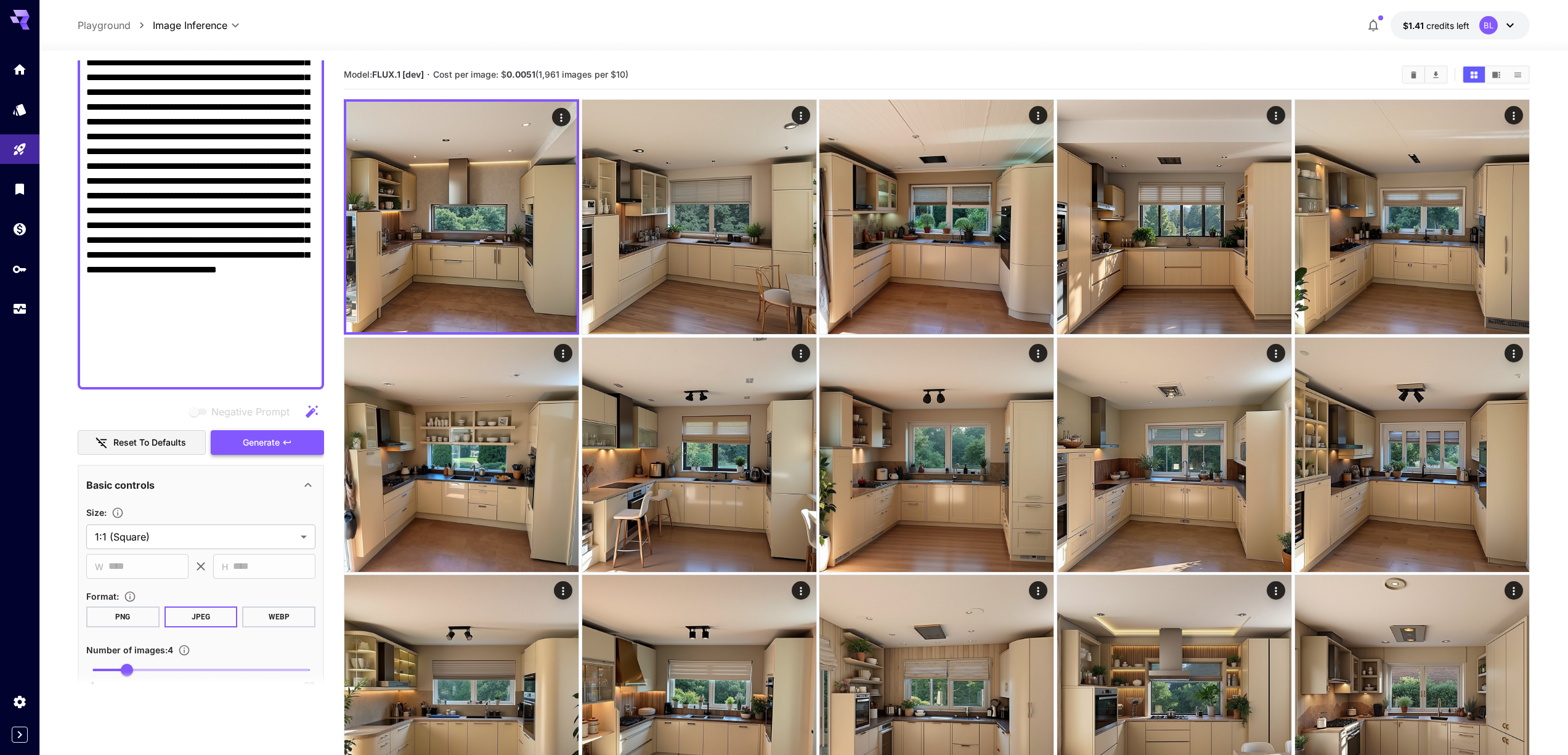
click at [256, 442] on span "Generate" at bounding box center [260, 442] width 37 height 15
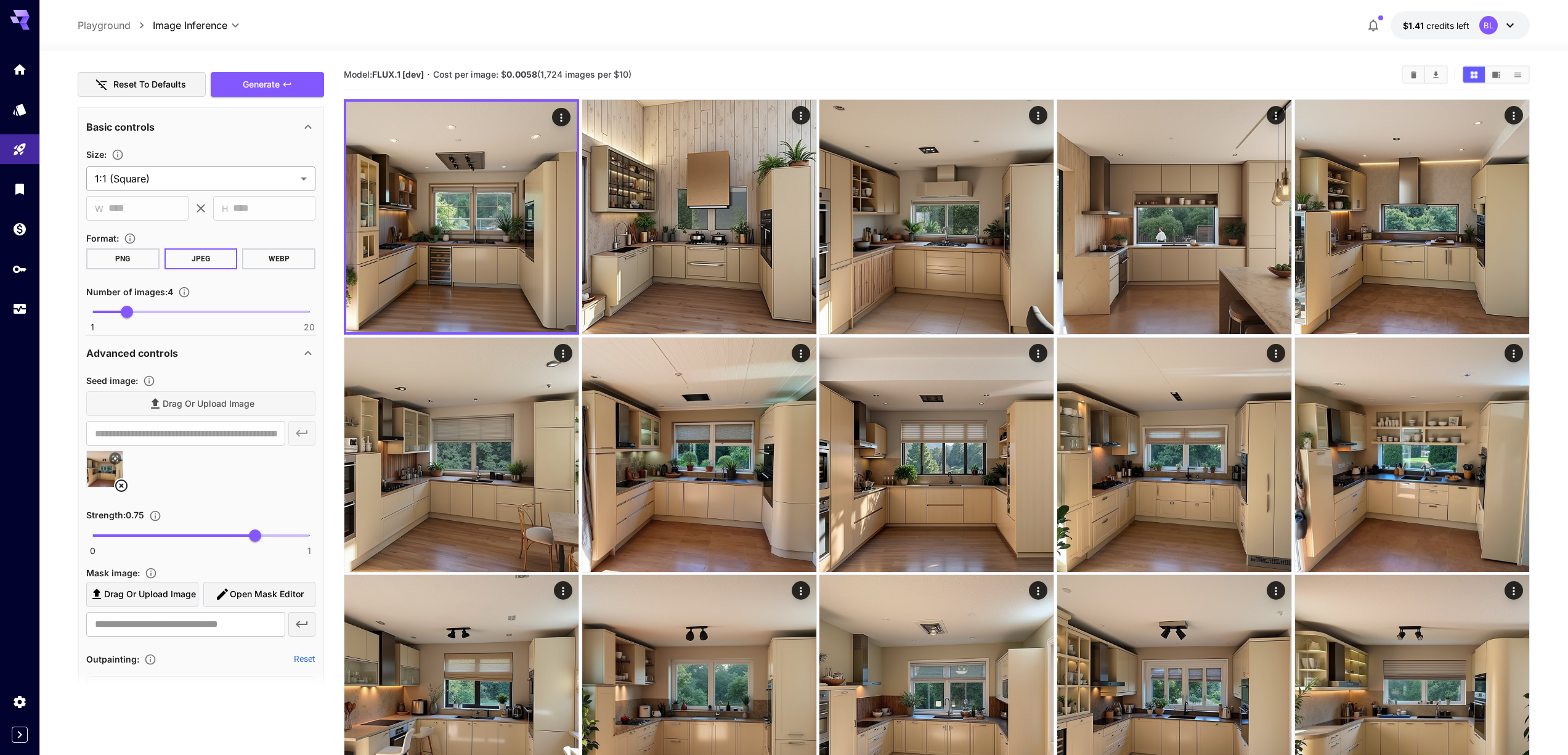
scroll to position [773, 0]
click at [250, 535] on span "0.72" at bounding box center [249, 533] width 13 height 13
click at [278, 77] on span "Generate" at bounding box center [260, 82] width 37 height 15
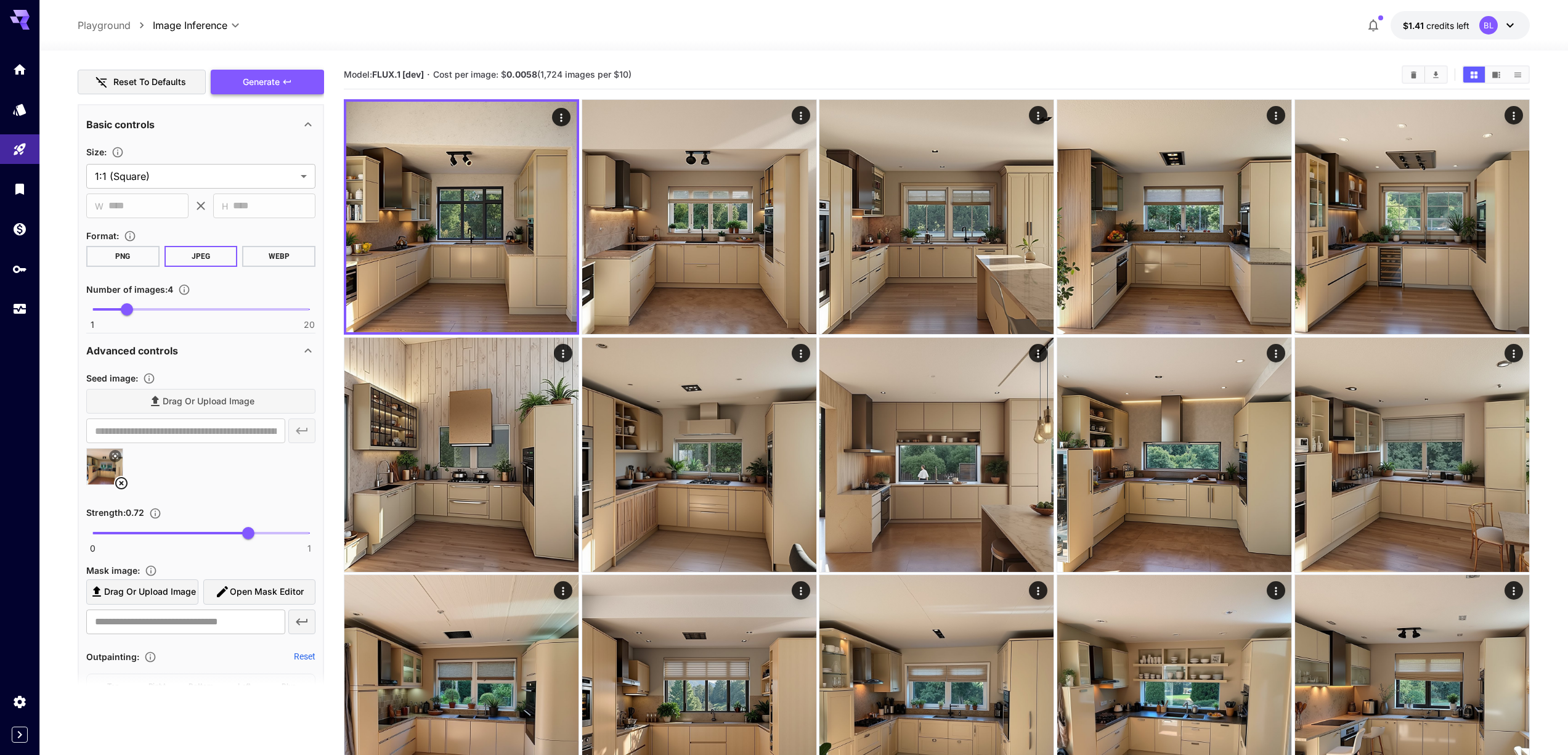
click at [278, 79] on span "Generate" at bounding box center [260, 82] width 37 height 15
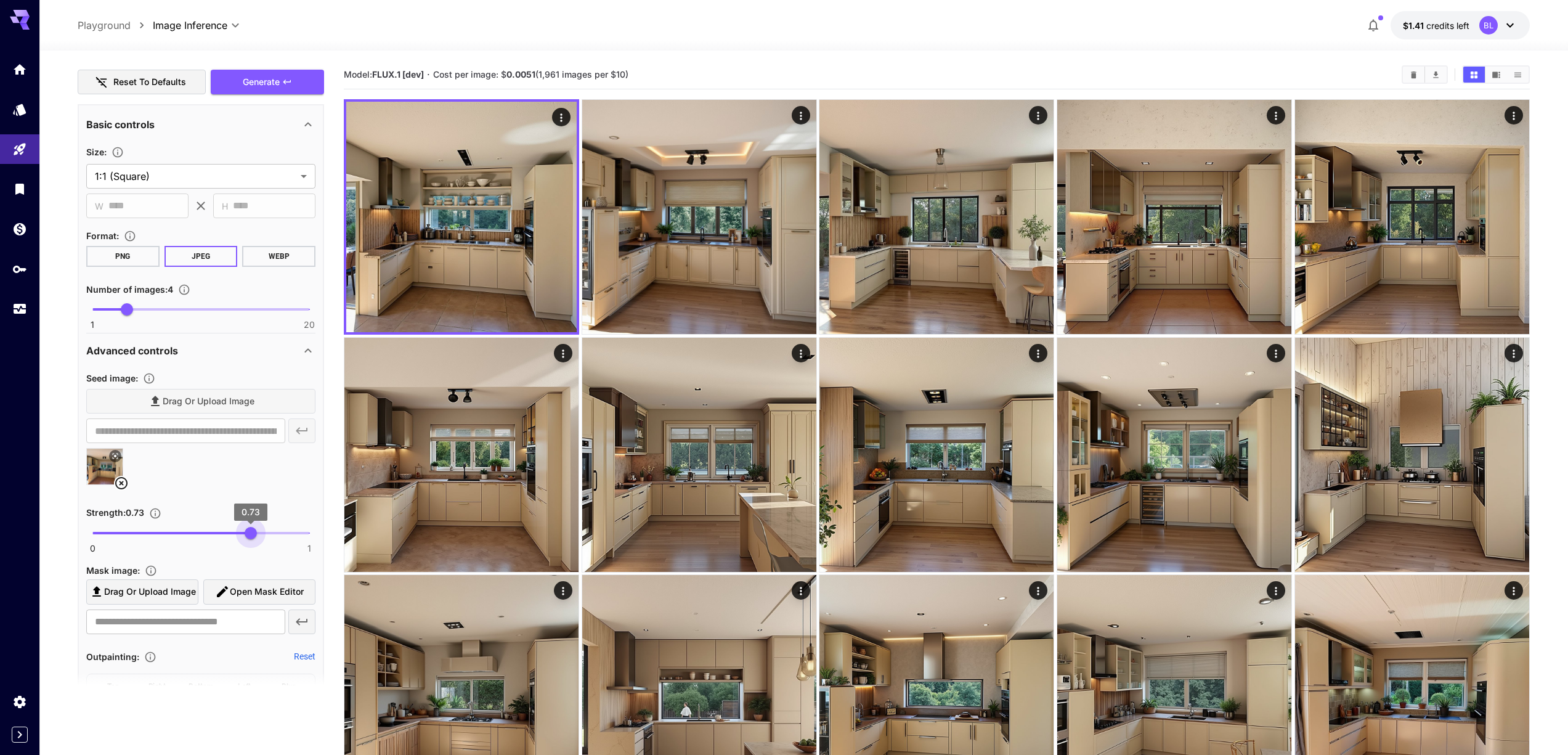
click at [251, 535] on span "0.73" at bounding box center [251, 533] width 13 height 13
click at [266, 85] on span "Generate" at bounding box center [260, 82] width 37 height 15
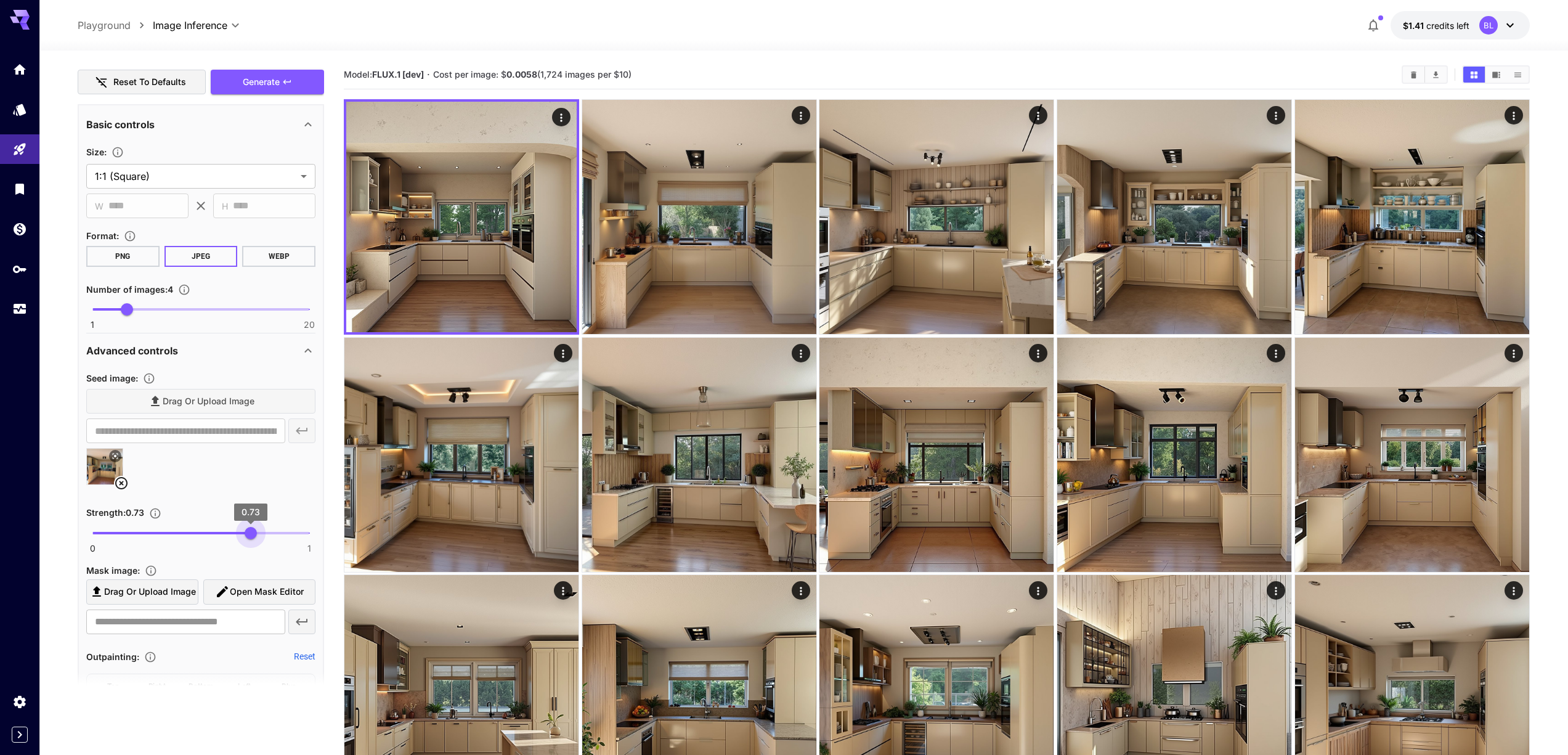
type input "****"
click at [249, 534] on span "0.72" at bounding box center [249, 533] width 13 height 13
click at [274, 78] on span "Generate" at bounding box center [260, 82] width 37 height 15
